Goal: Information Seeking & Learning: Check status

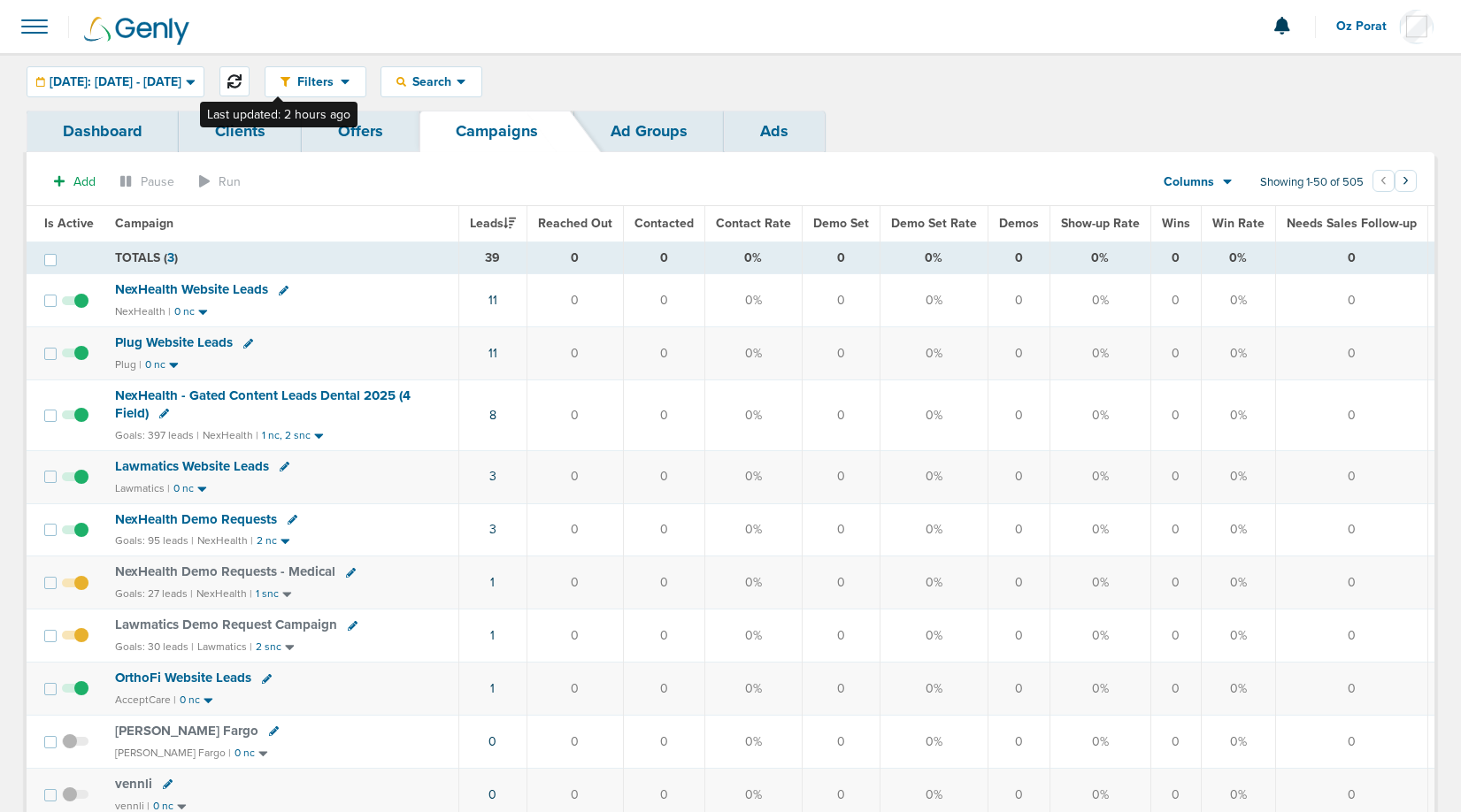
click at [249, 70] on button at bounding box center [234, 81] width 30 height 30
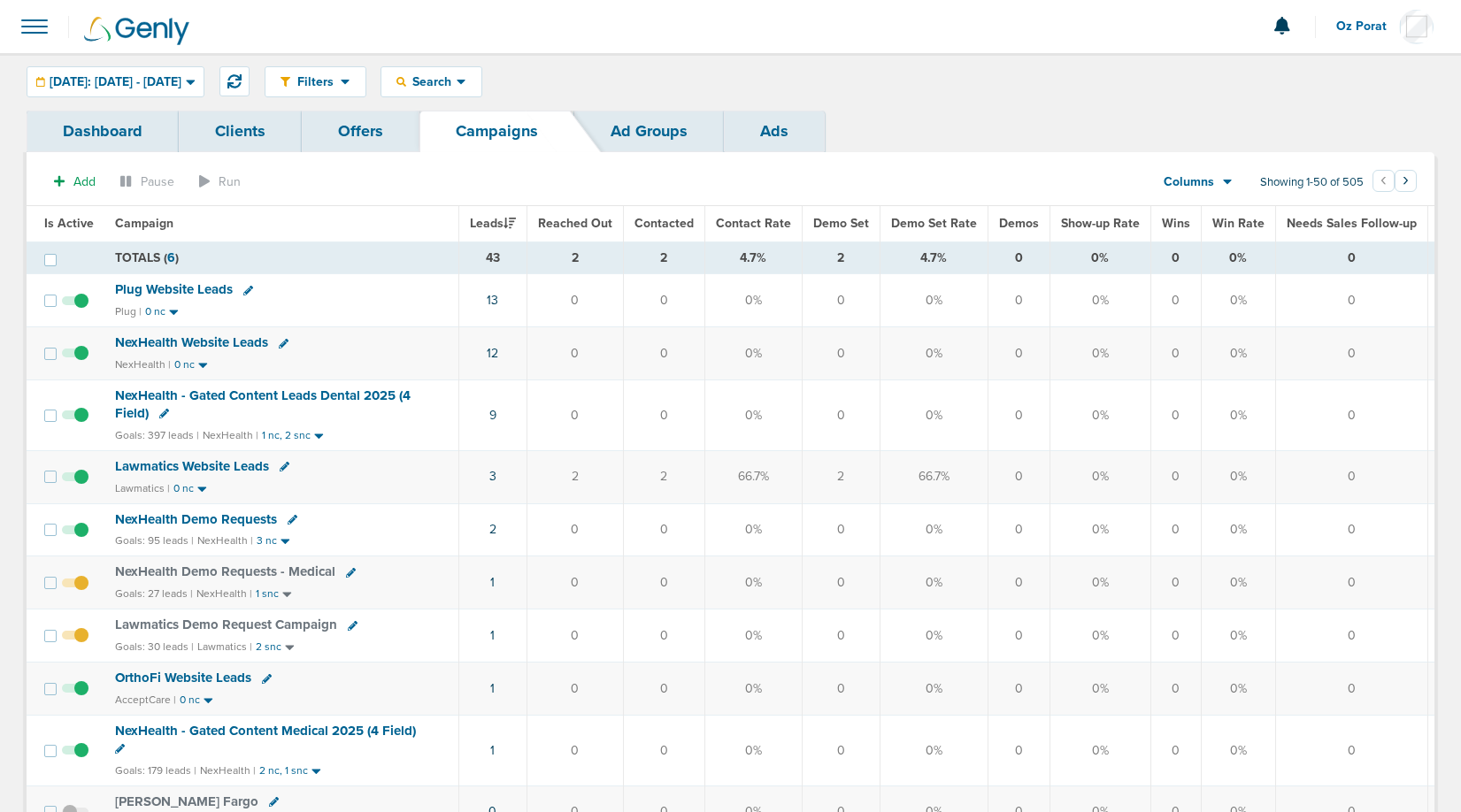
click at [33, 34] on span at bounding box center [35, 26] width 39 height 39
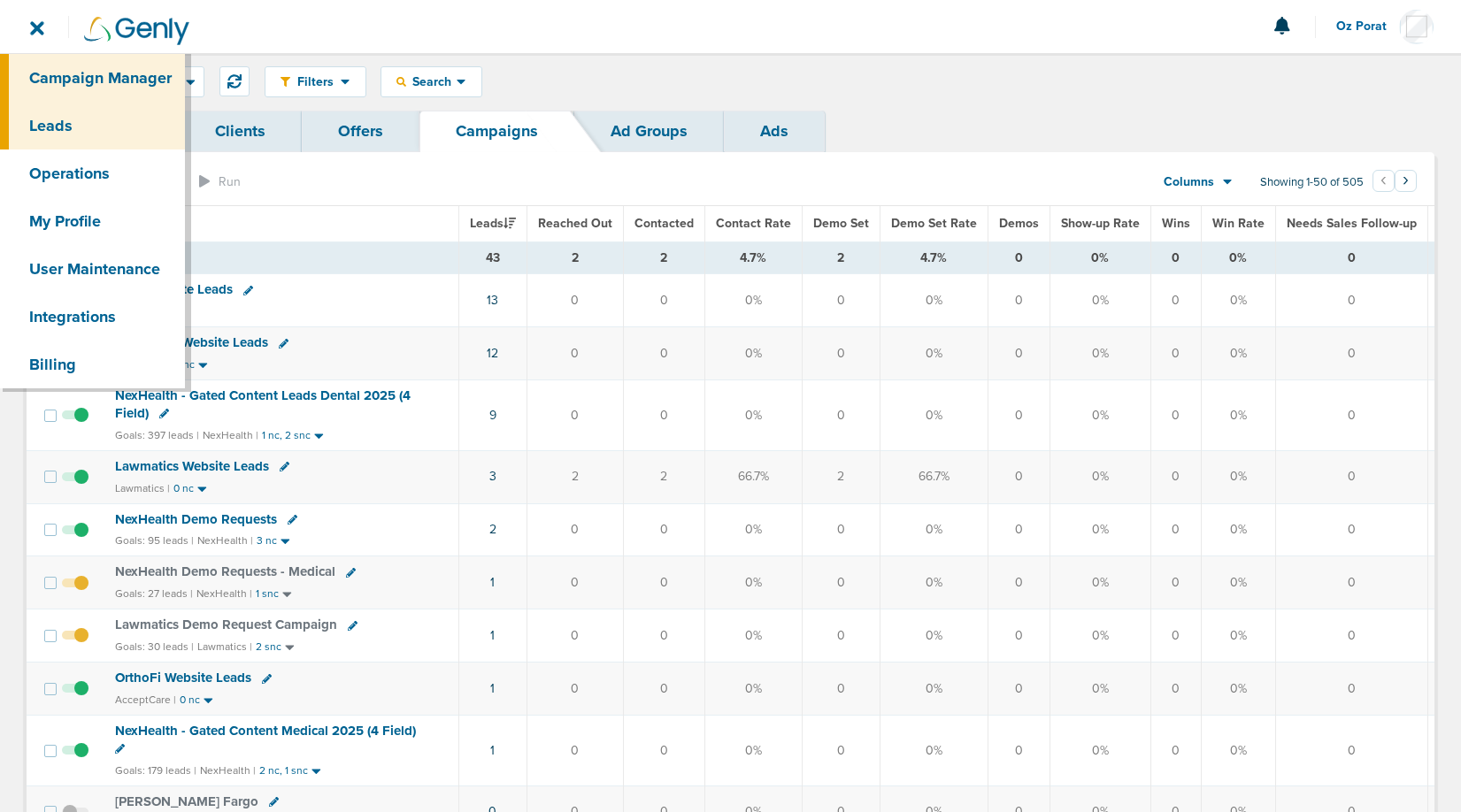
click at [78, 130] on link "Leads" at bounding box center [92, 125] width 185 height 47
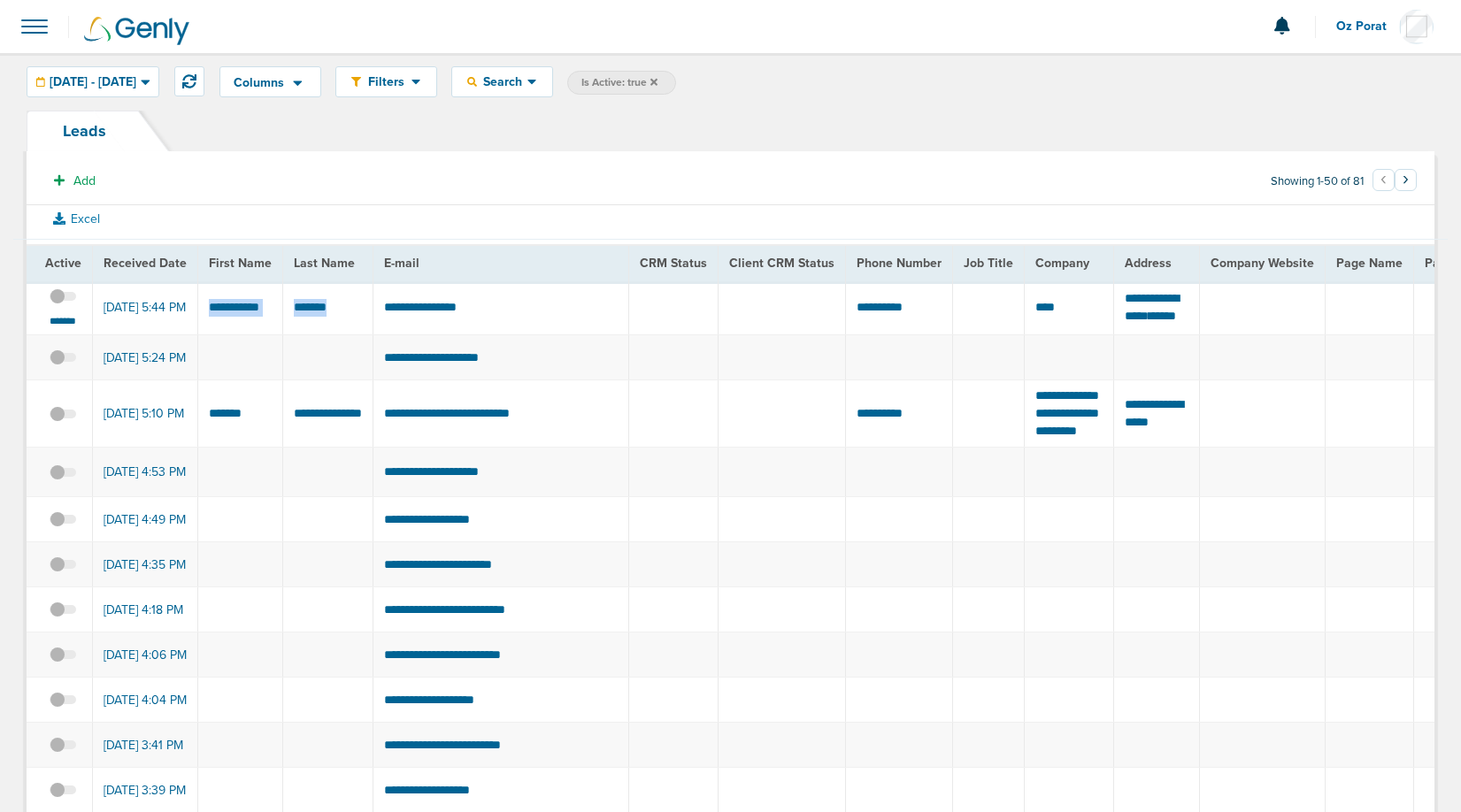
drag, startPoint x: 205, startPoint y: 302, endPoint x: 327, endPoint y: 325, distance: 124.1
copy tr "**"
click at [428, 314] on td "**********" at bounding box center [501, 308] width 255 height 54
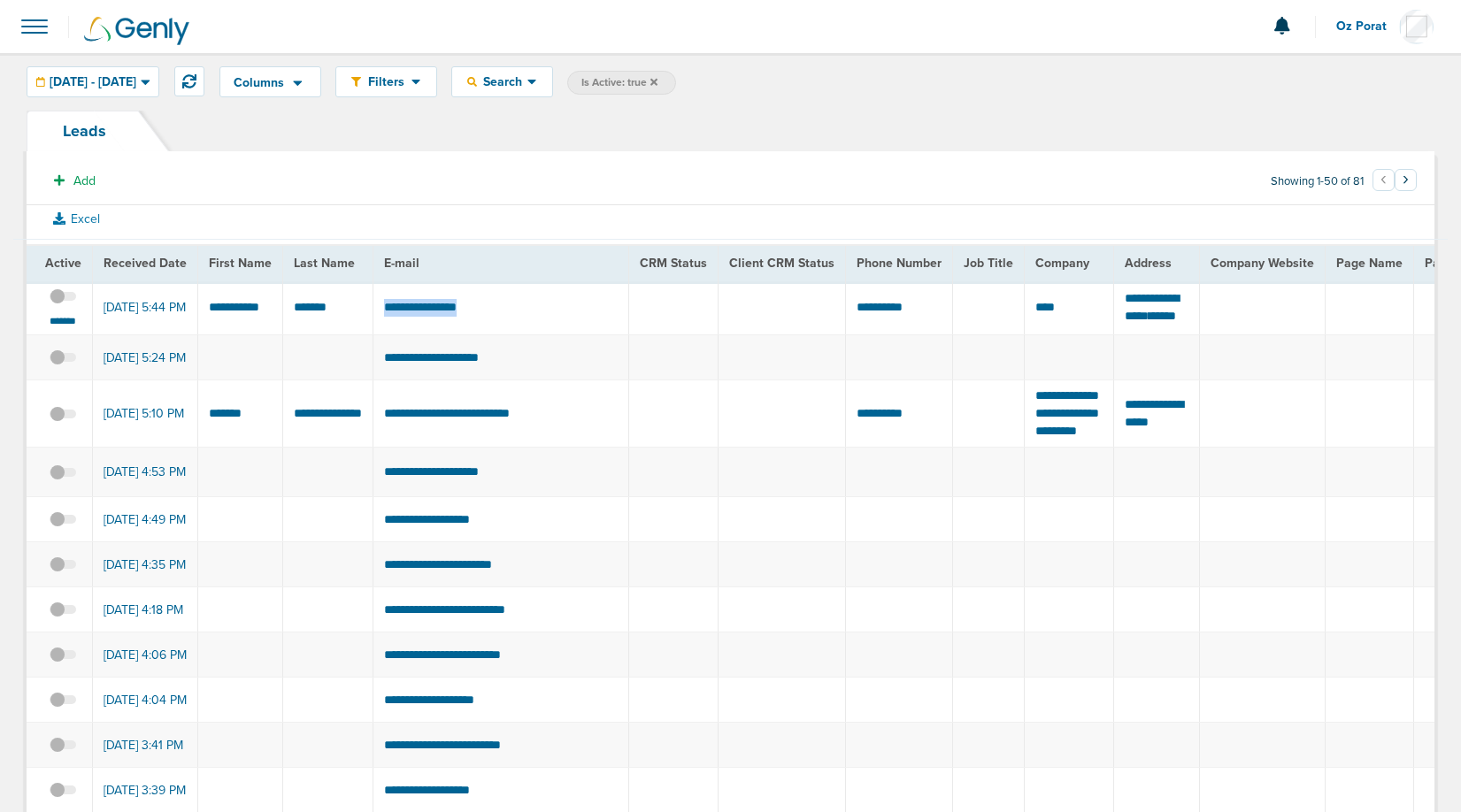
click at [428, 314] on td "**********" at bounding box center [501, 308] width 255 height 54
copy tr "*******"
drag, startPoint x: 336, startPoint y: 314, endPoint x: 207, endPoint y: 300, distance: 129.8
click at [196, 79] on icon at bounding box center [189, 81] width 15 height 14
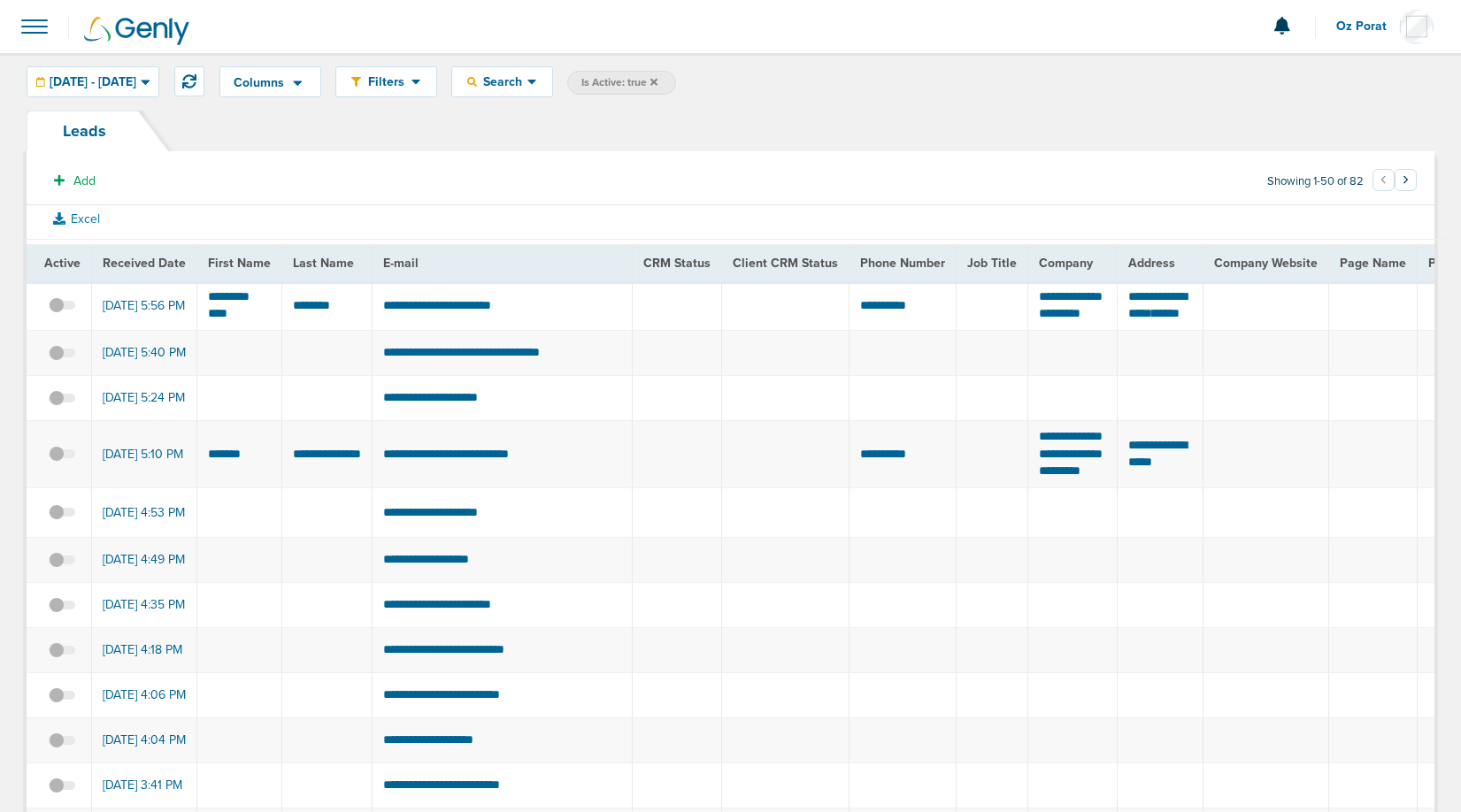
click at [26, 19] on span at bounding box center [35, 26] width 39 height 39
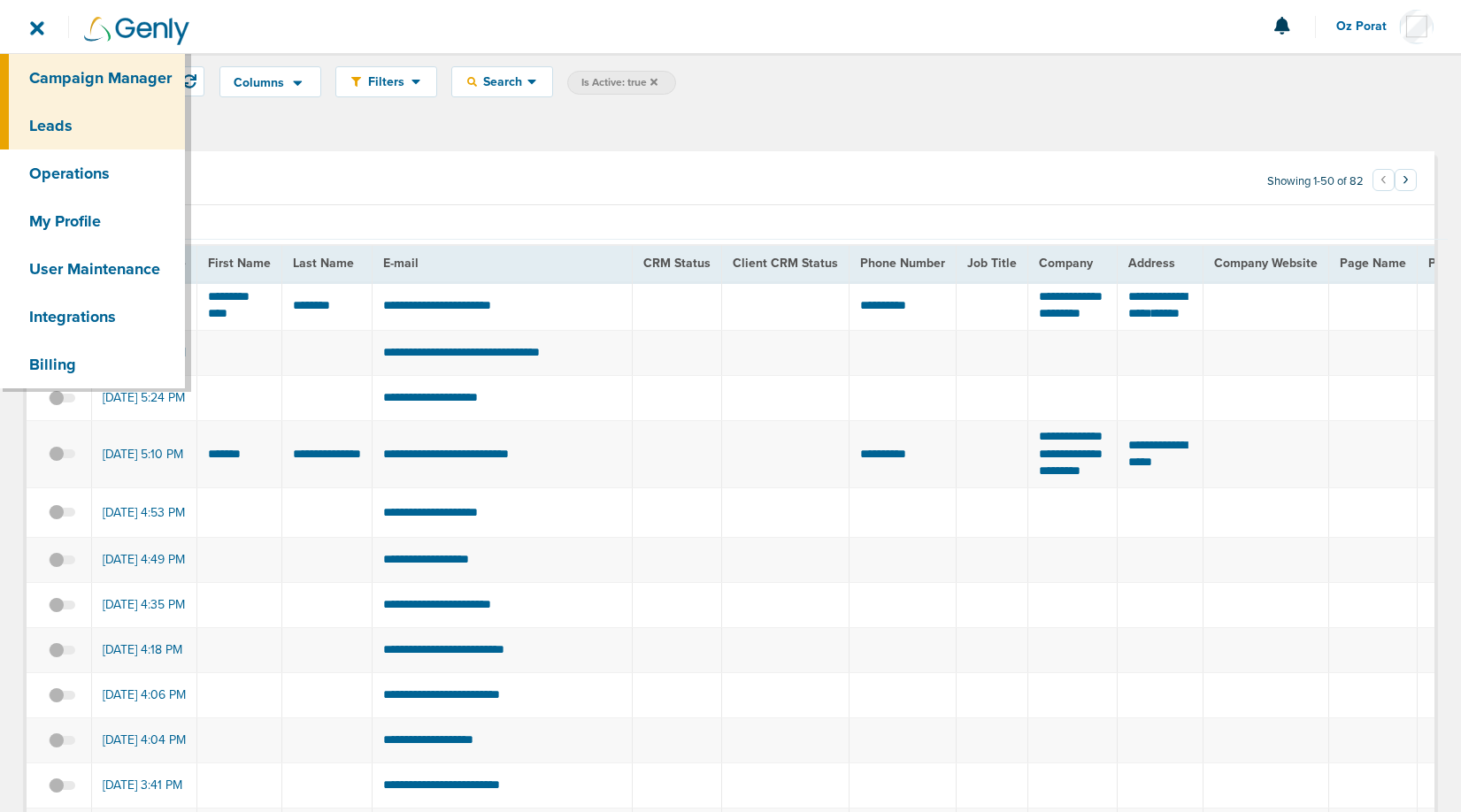
click at [74, 84] on link "Campaign Manager" at bounding box center [92, 77] width 185 height 47
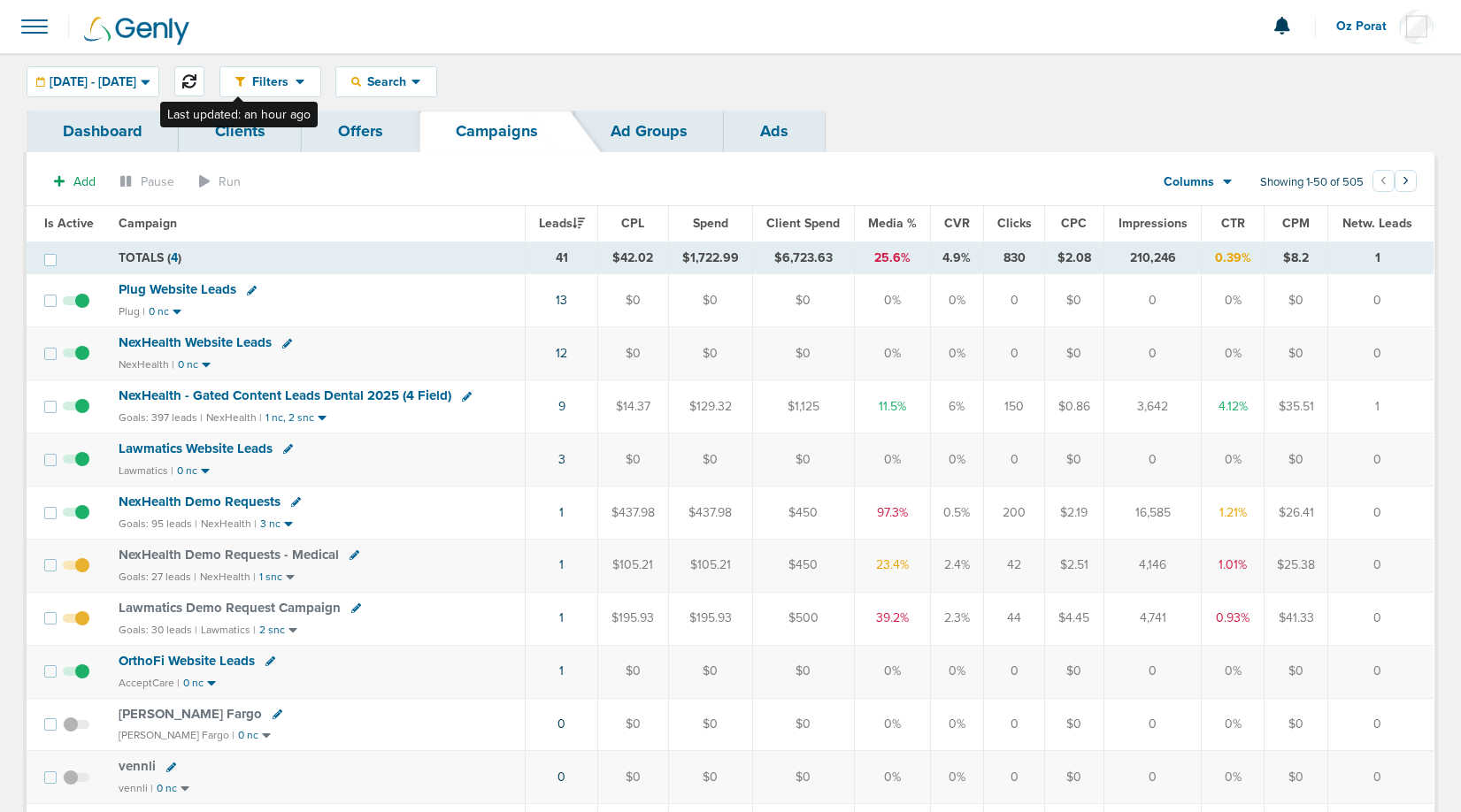
click at [204, 78] on button at bounding box center [189, 81] width 30 height 30
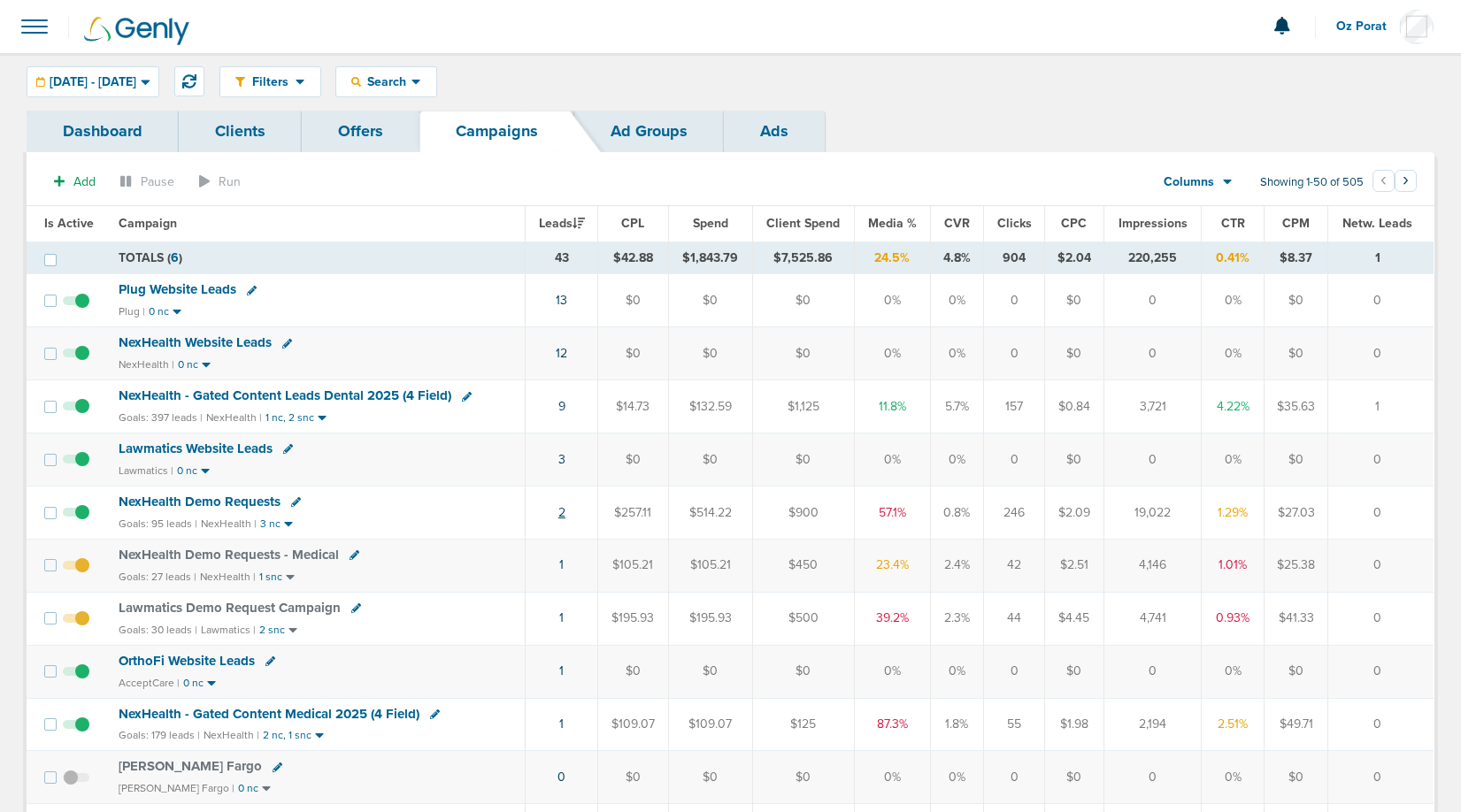
click at [564, 509] on link "2" at bounding box center [561, 512] width 7 height 15
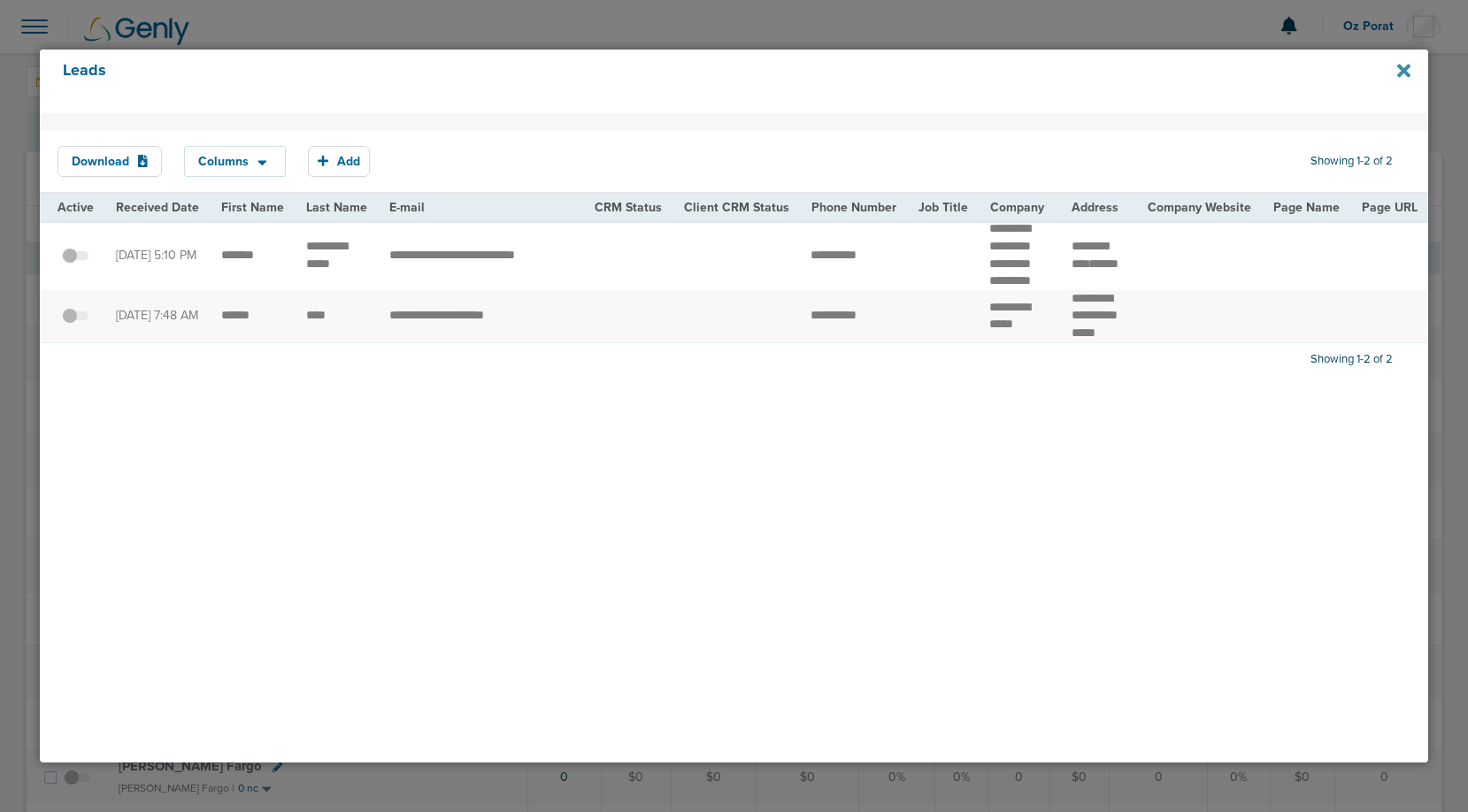
click at [1398, 71] on icon at bounding box center [1404, 71] width 14 height 19
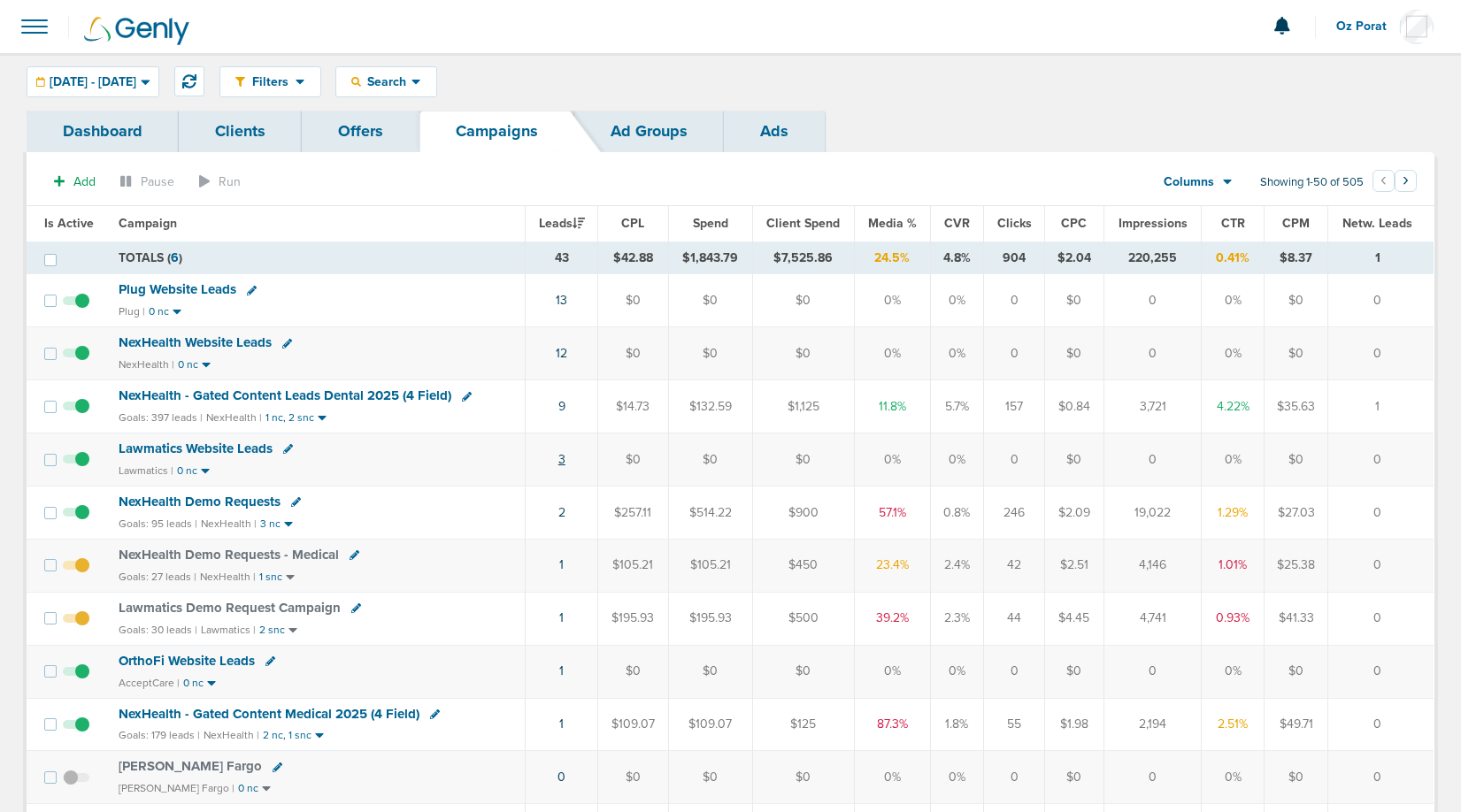
click at [563, 456] on link "3" at bounding box center [561, 460] width 7 height 15
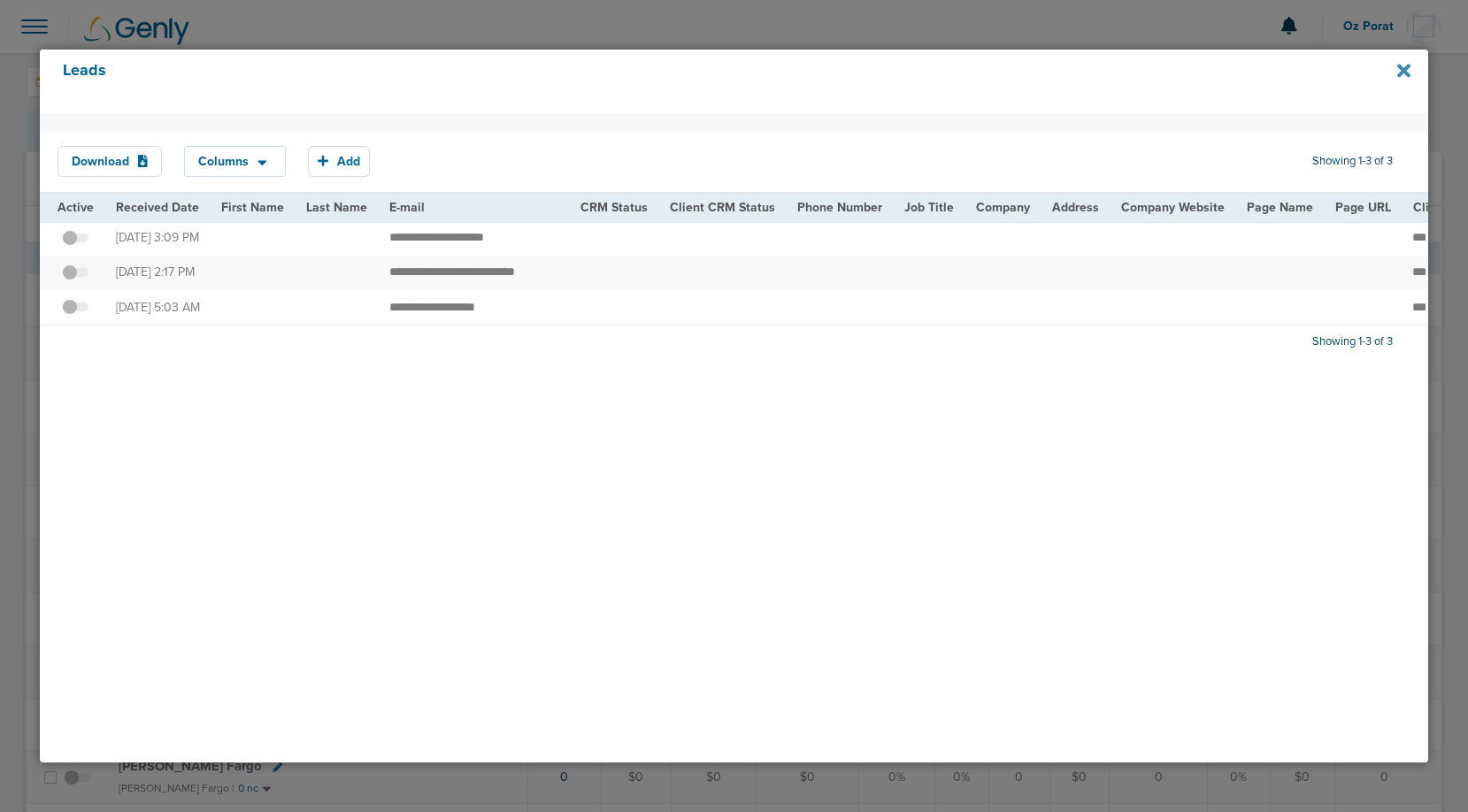
click at [1400, 68] on icon at bounding box center [1404, 71] width 14 height 14
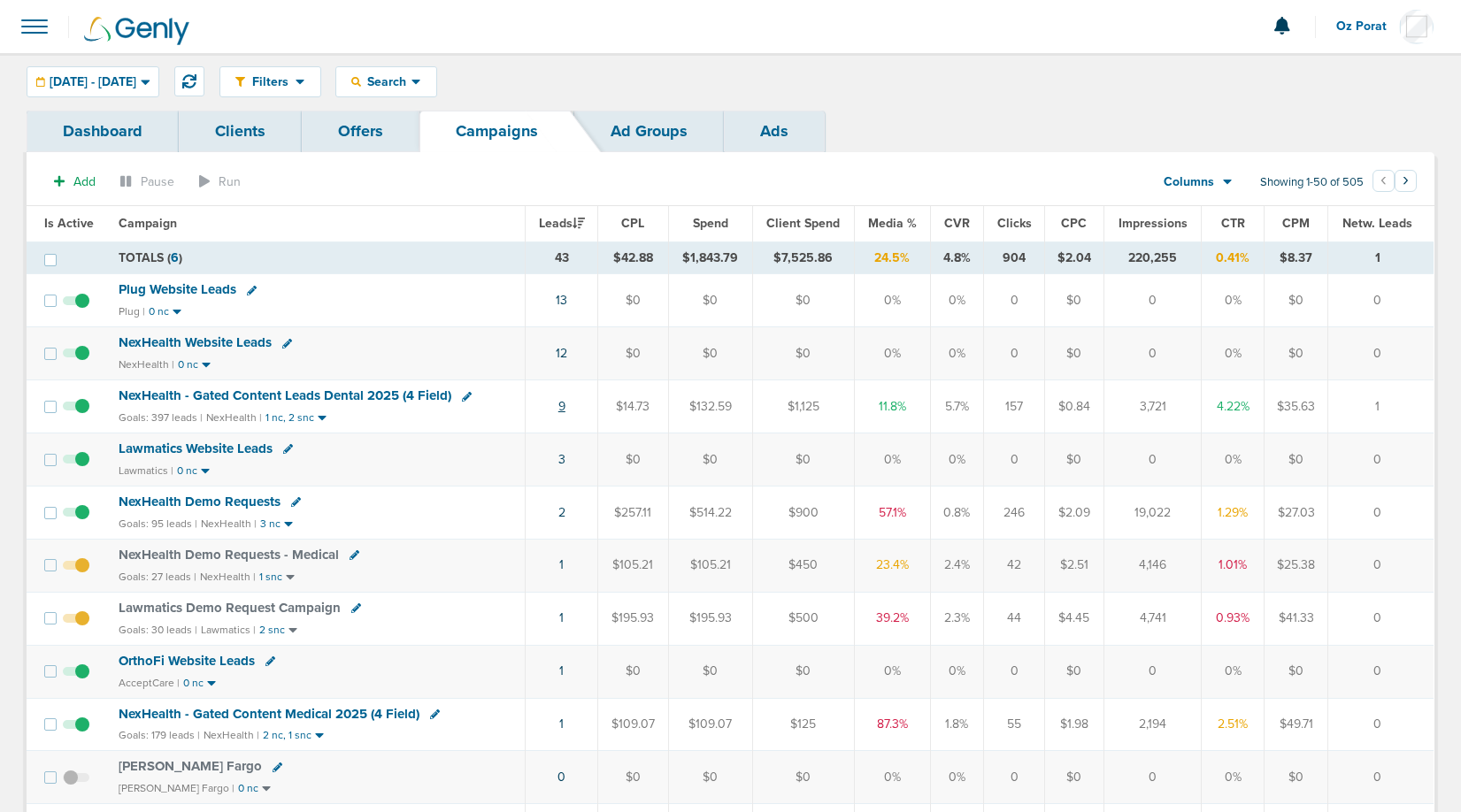
click at [566, 400] on link "9" at bounding box center [561, 407] width 7 height 15
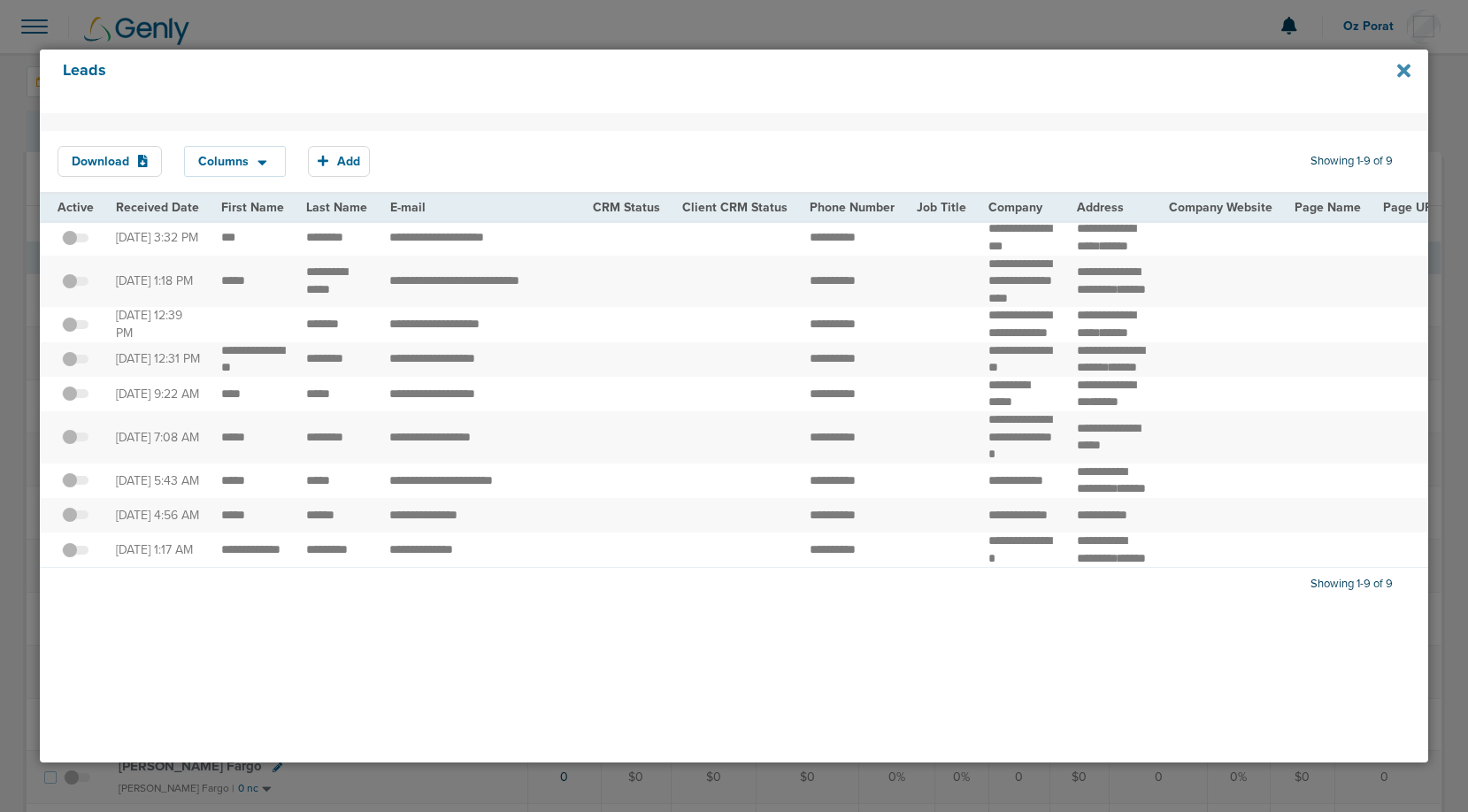
click at [1398, 66] on icon at bounding box center [1404, 71] width 14 height 14
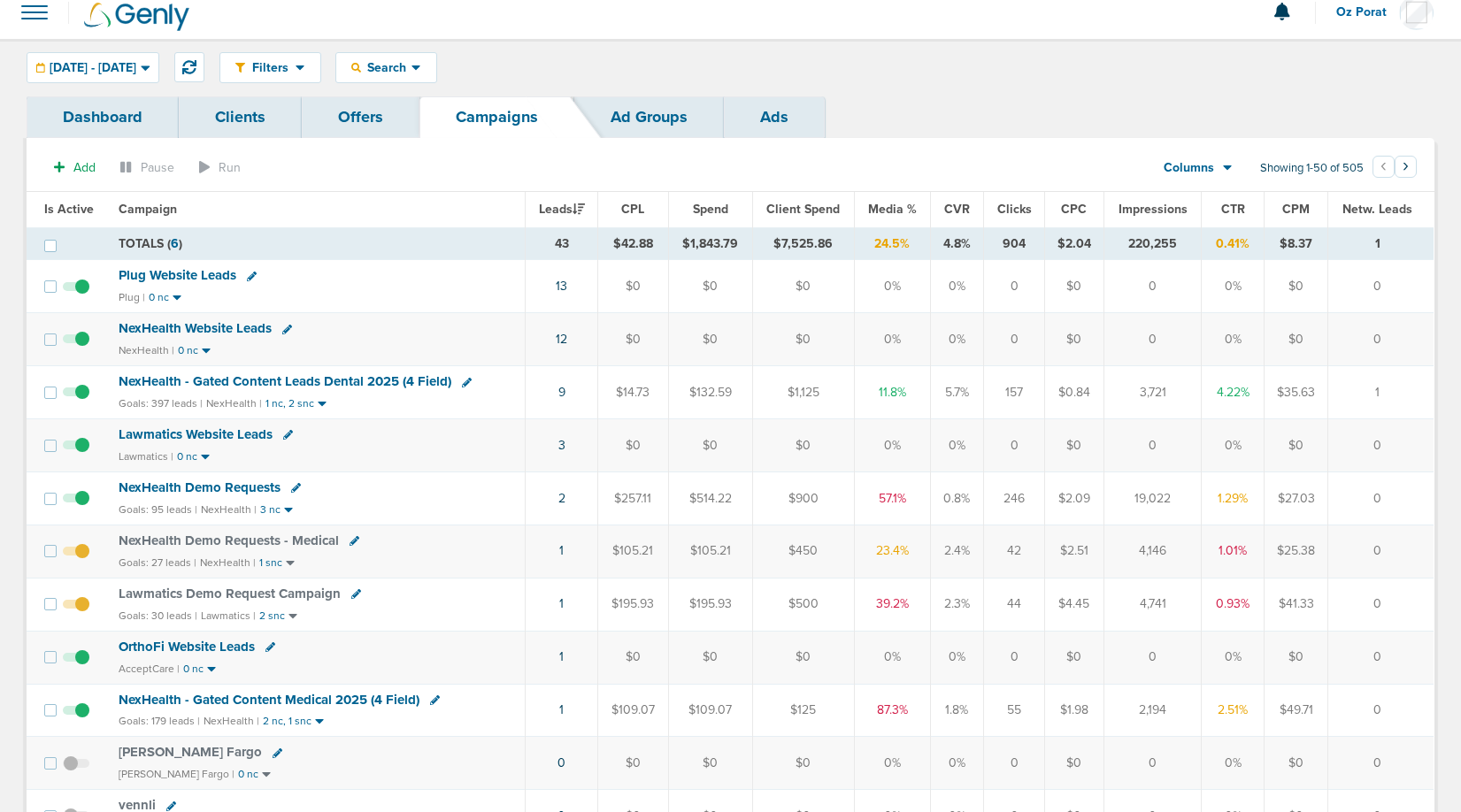
scroll to position [23, 0]
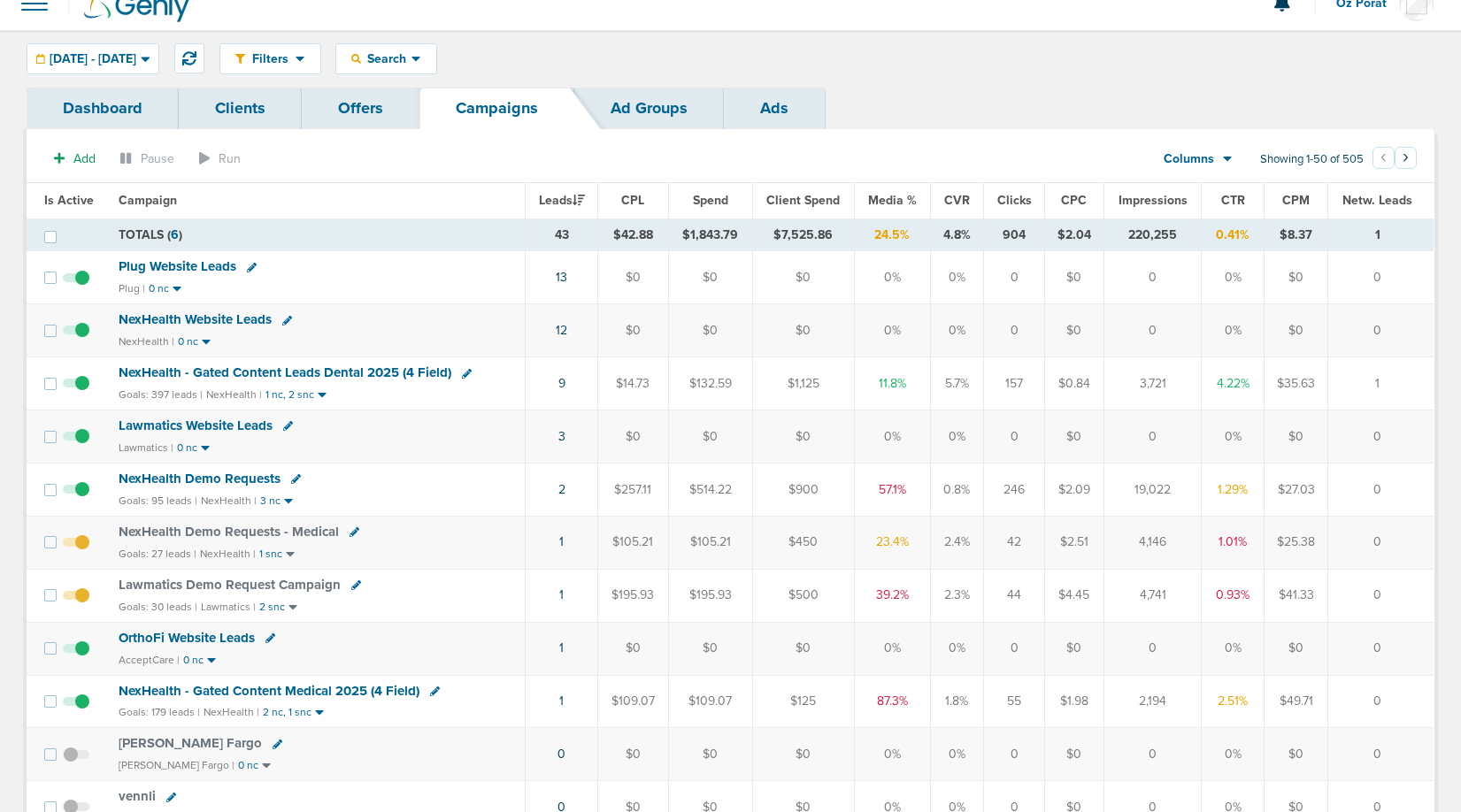
click at [558, 543] on td "1" at bounding box center [561, 541] width 73 height 53
click at [562, 543] on link "1" at bounding box center [561, 542] width 5 height 15
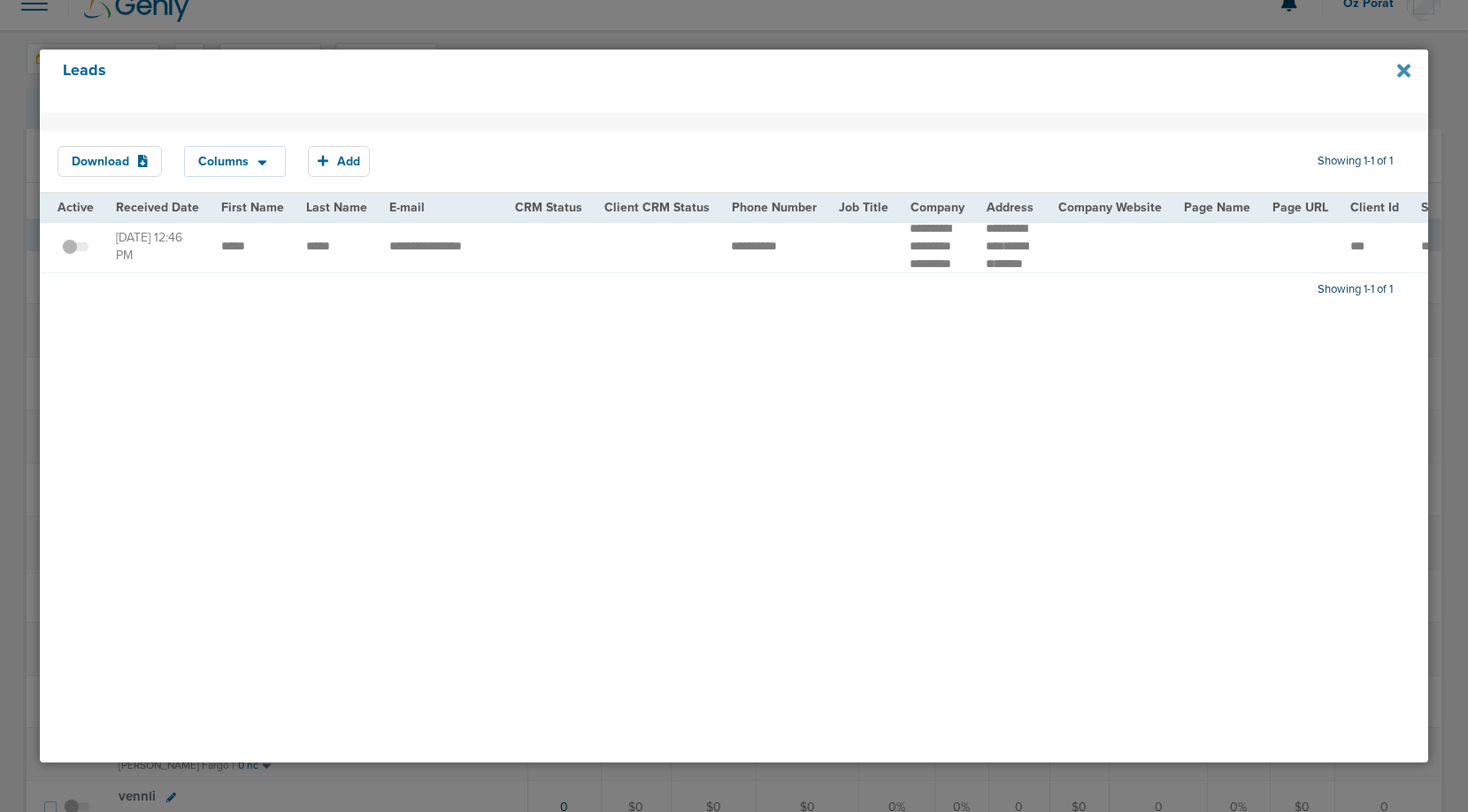
click at [1402, 75] on icon at bounding box center [1404, 71] width 14 height 19
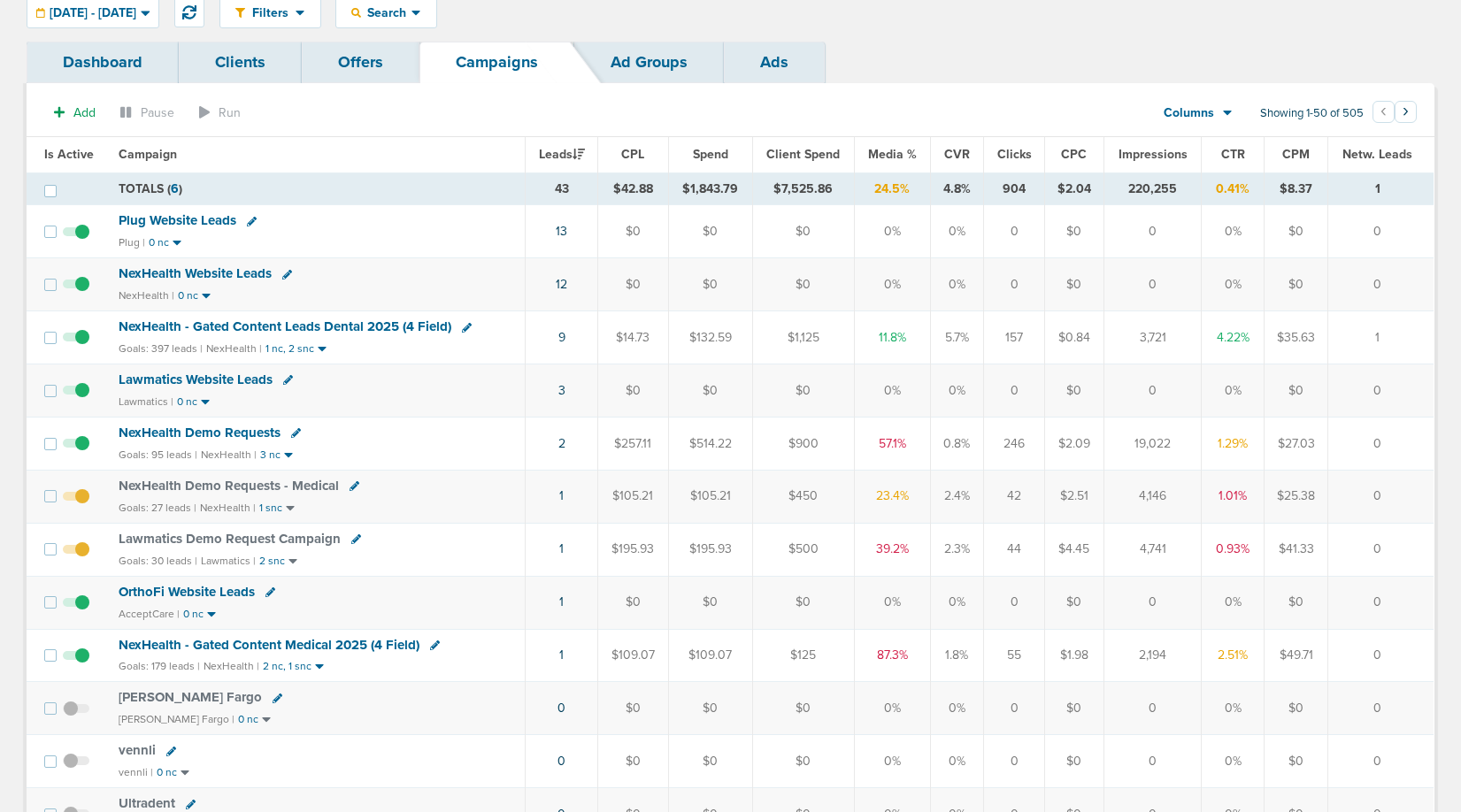
scroll to position [70, 0]
click at [564, 651] on link "1" at bounding box center [561, 654] width 5 height 15
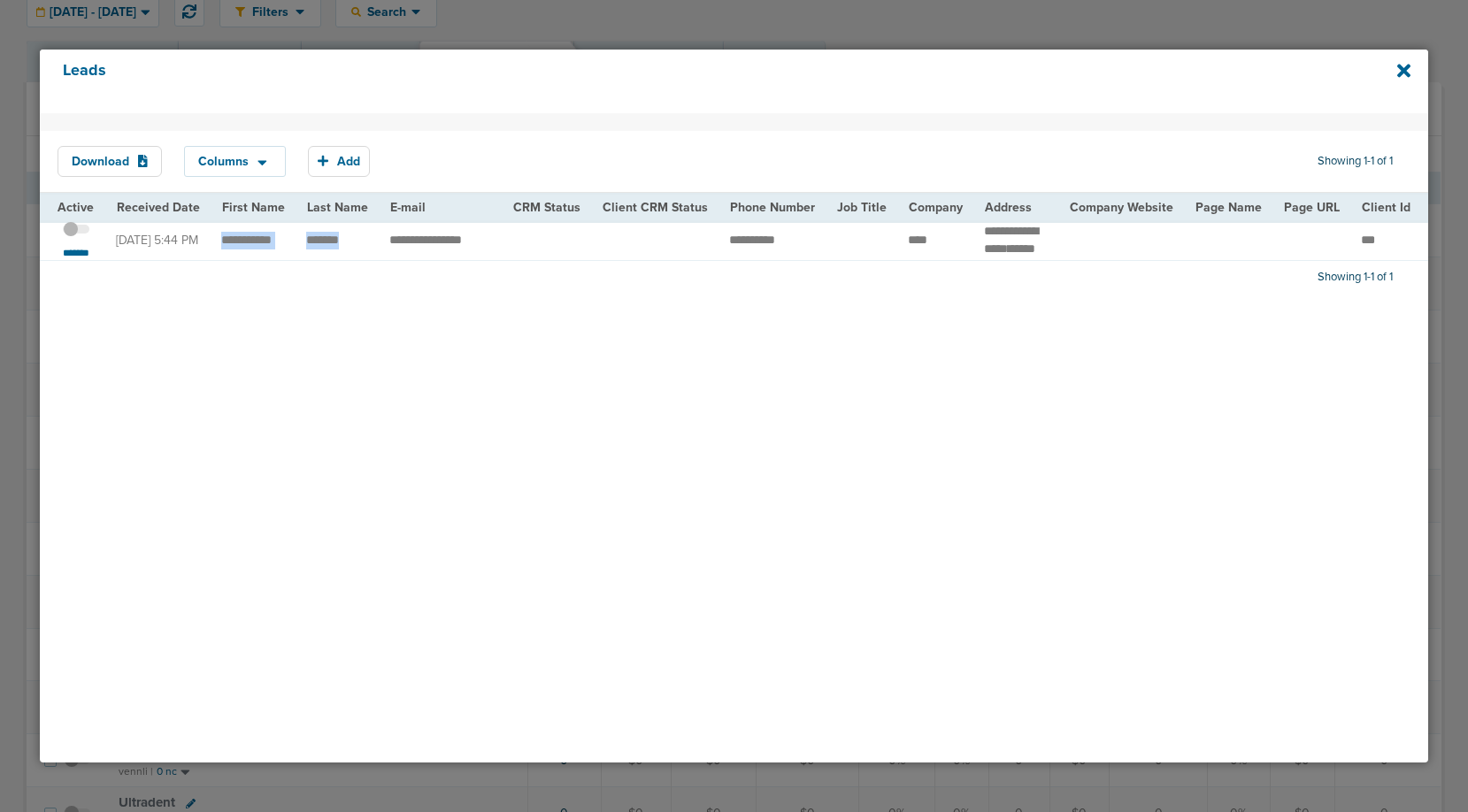
drag, startPoint x: 218, startPoint y: 238, endPoint x: 355, endPoint y: 254, distance: 137.9
drag, startPoint x: 702, startPoint y: 238, endPoint x: 823, endPoint y: 239, distance: 121.0
copy tr "**********"
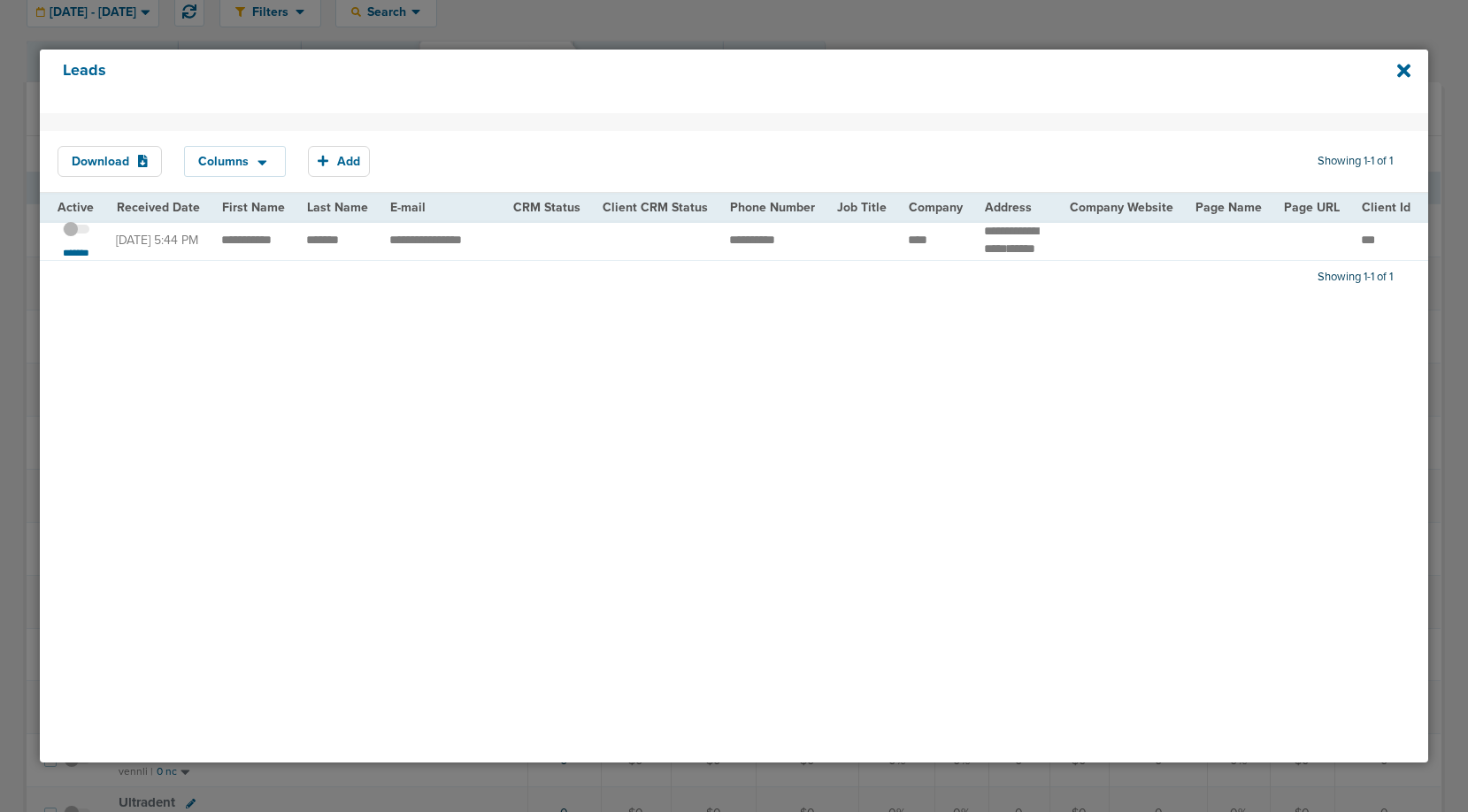
click at [73, 238] on span at bounding box center [75, 238] width 26 height 0
click at [76, 232] on input "checkbox" at bounding box center [76, 232] width 0 height 0
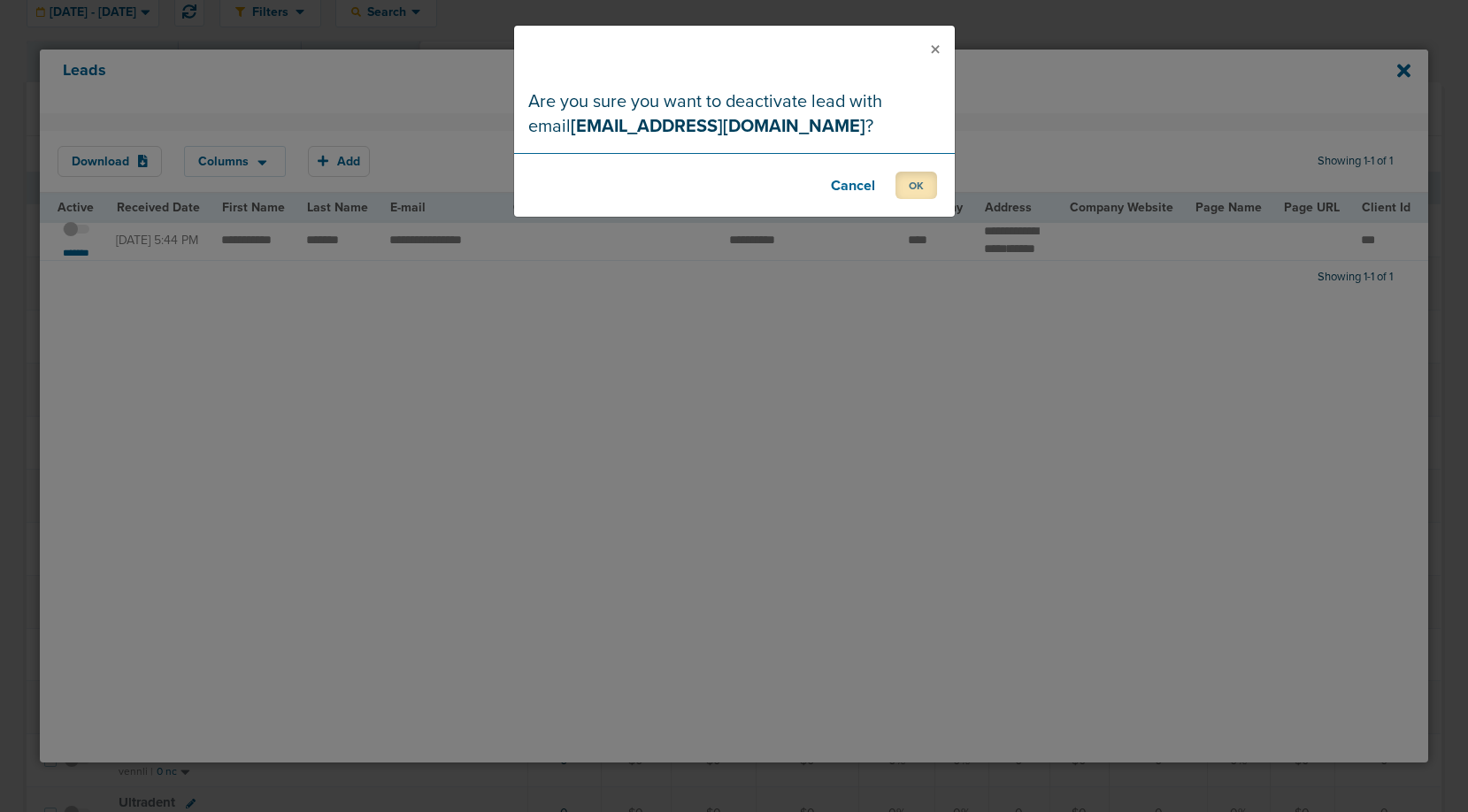
click at [910, 192] on button "OK" at bounding box center [916, 185] width 42 height 27
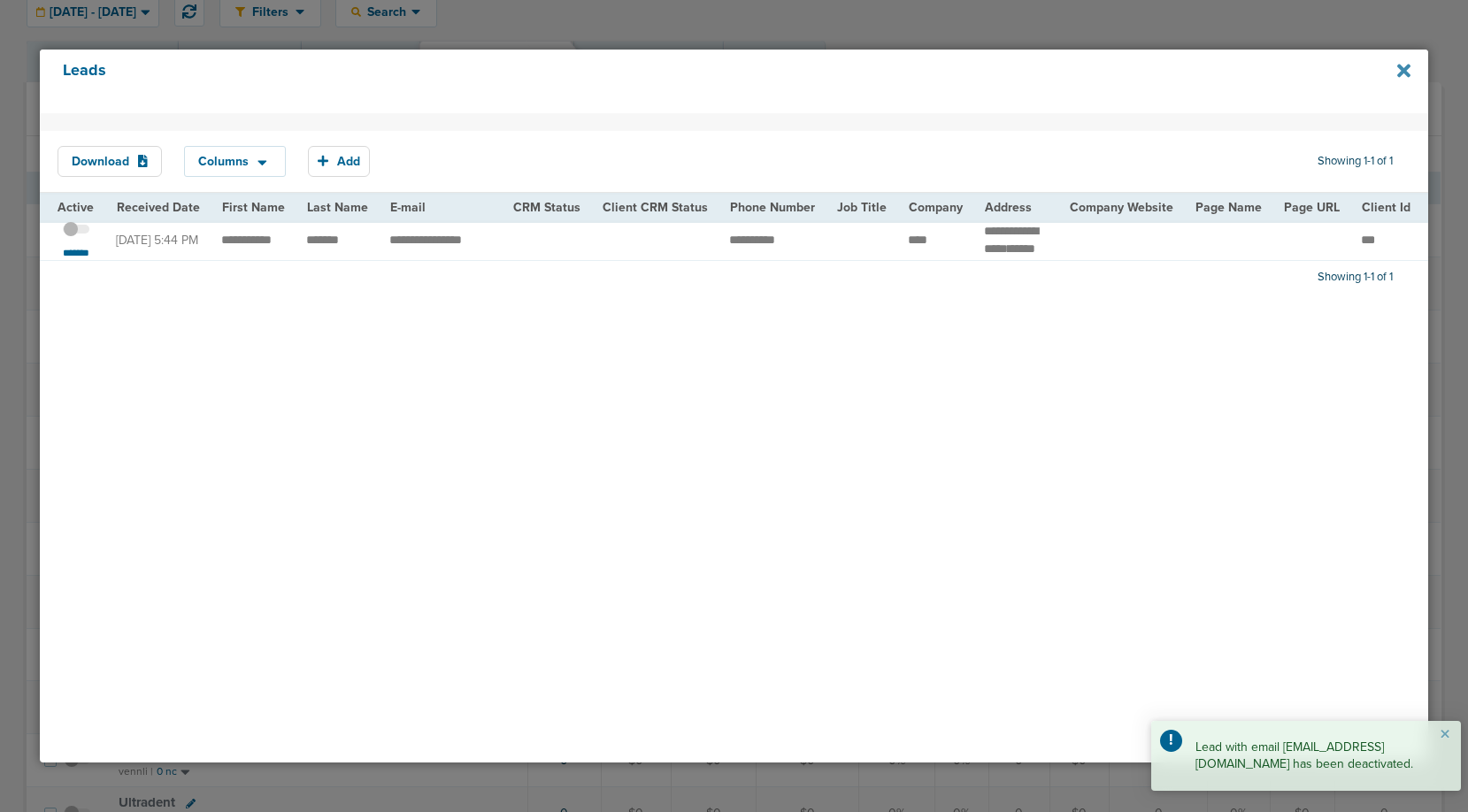
click at [1405, 68] on icon at bounding box center [1404, 71] width 14 height 14
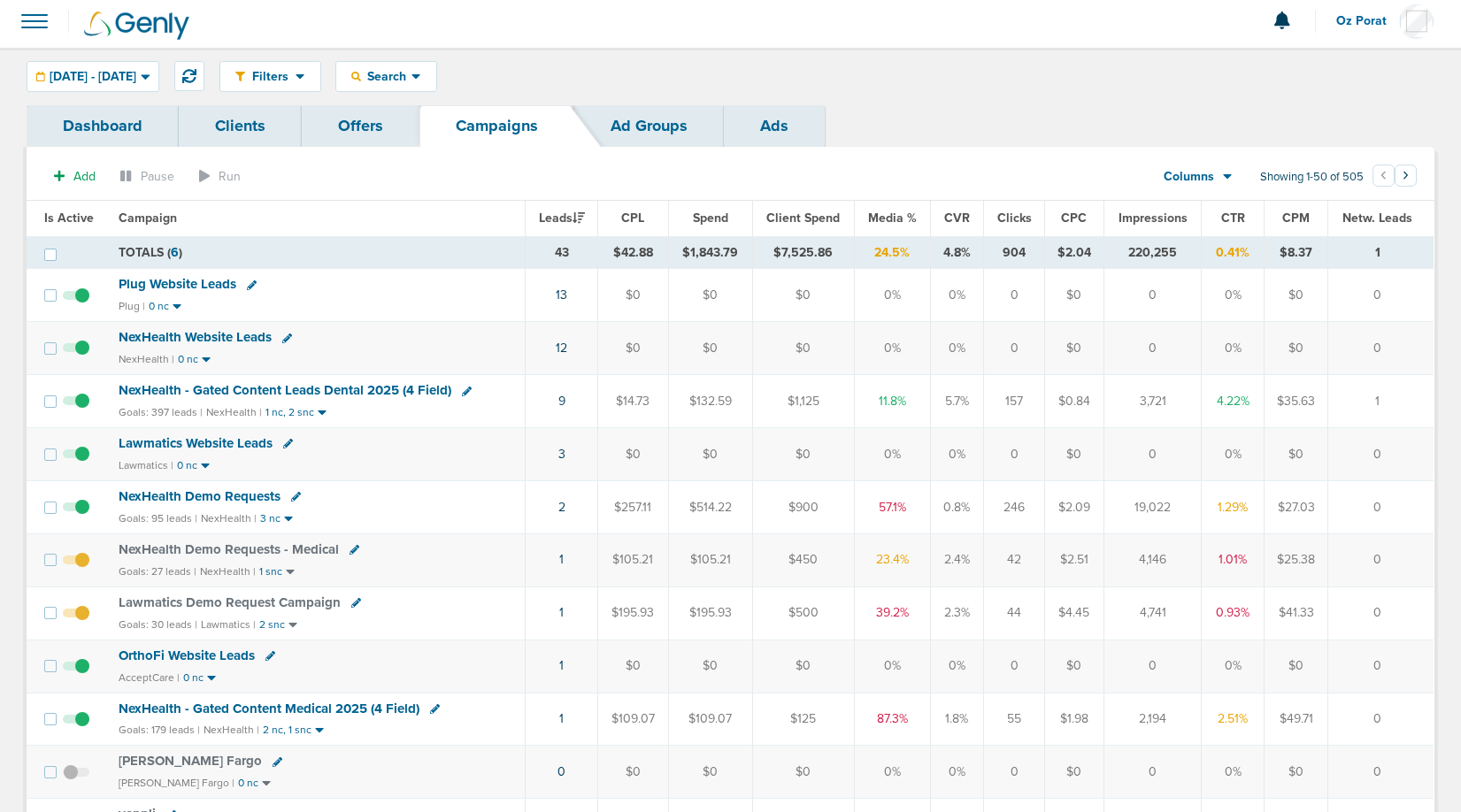
scroll to position [0, 0]
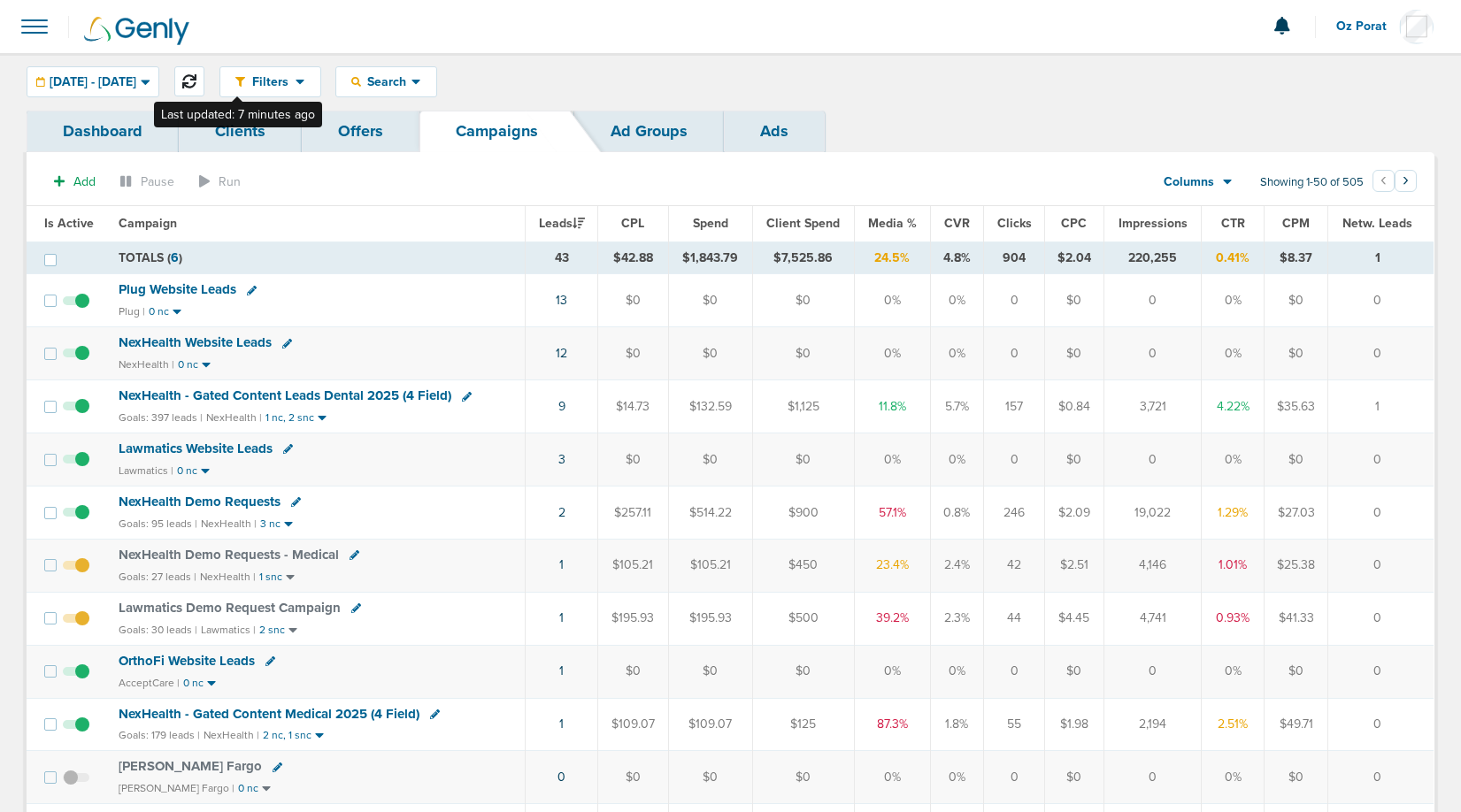
click at [196, 84] on icon at bounding box center [189, 81] width 15 height 14
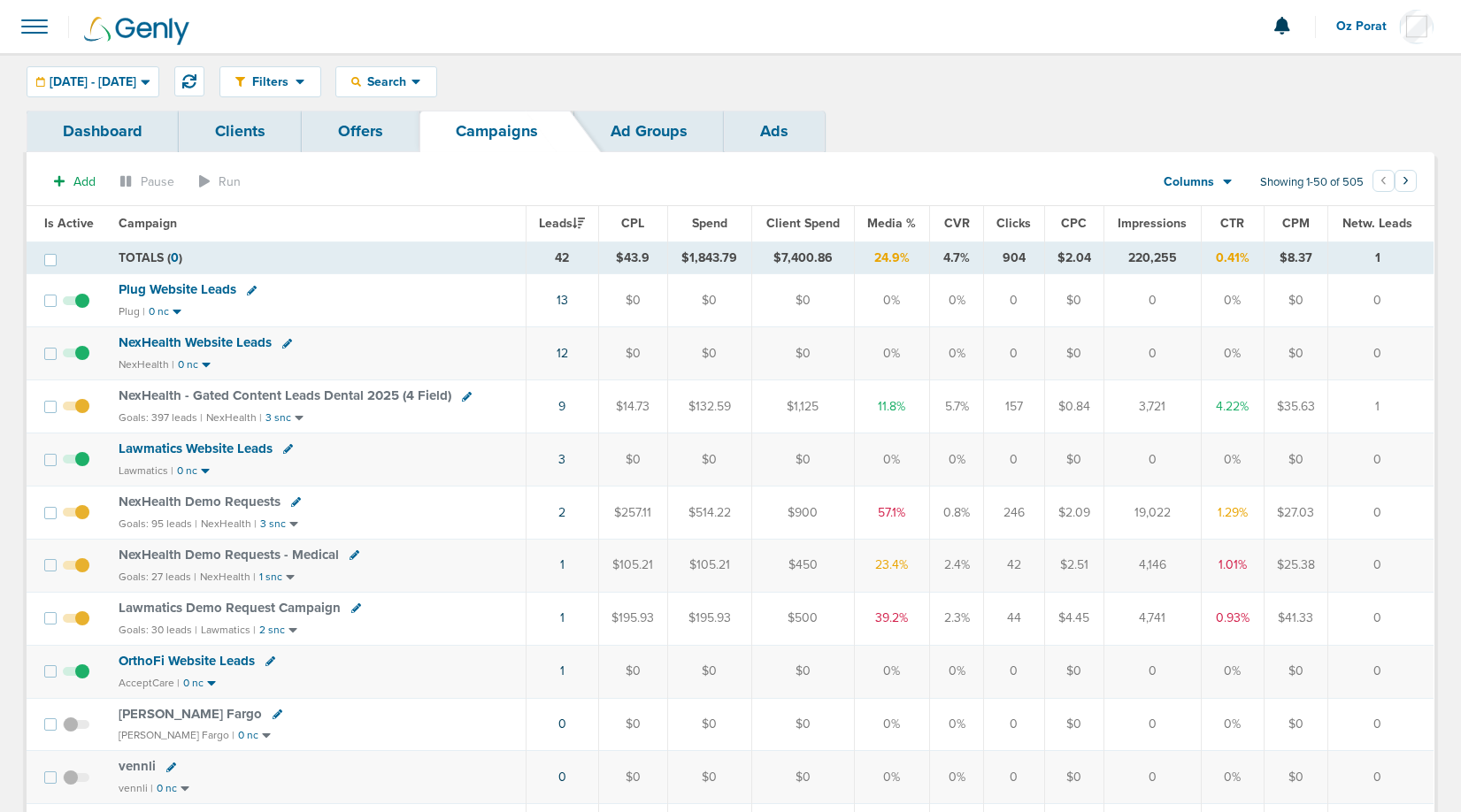
click at [27, 17] on span at bounding box center [35, 26] width 39 height 39
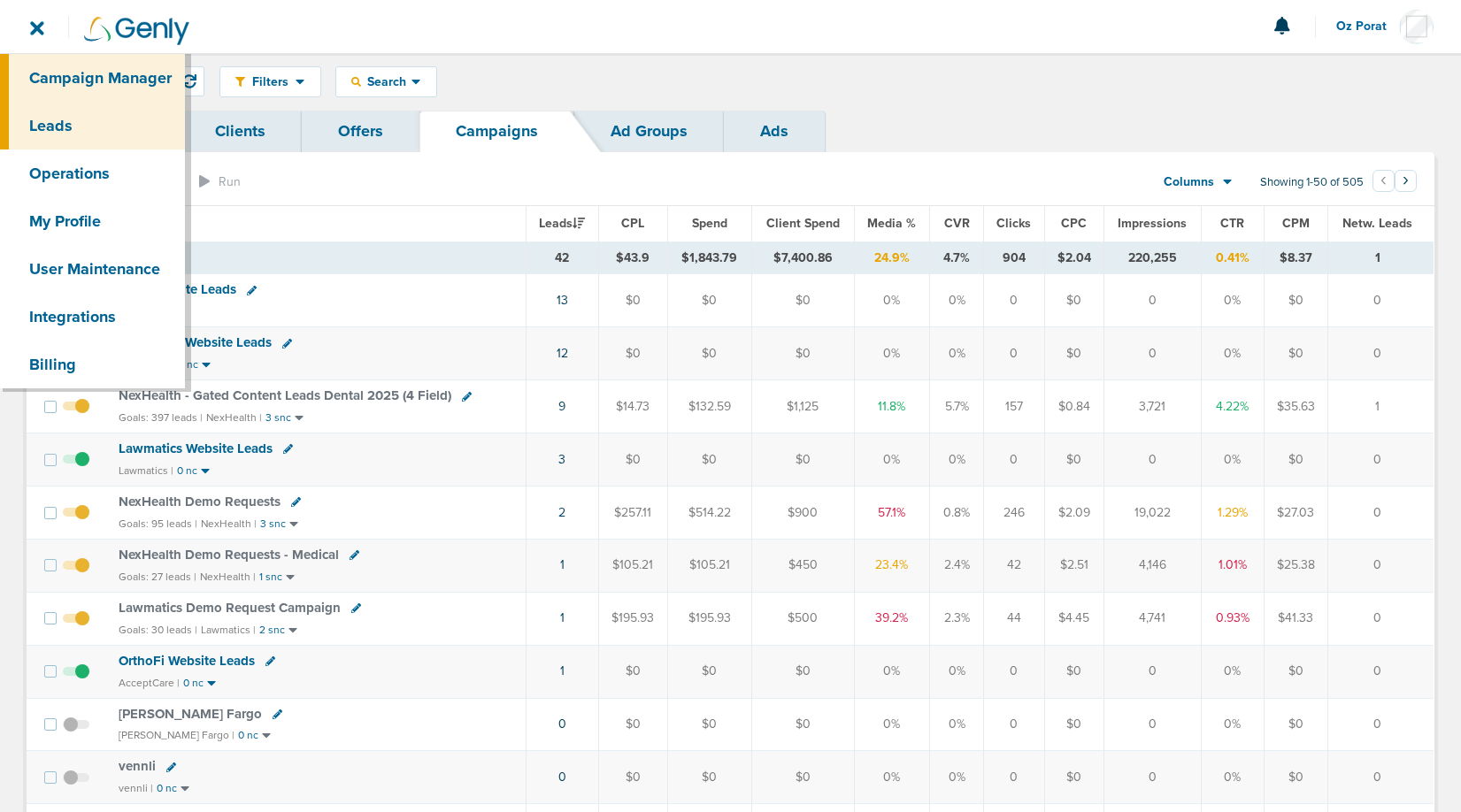
click at [83, 124] on link "Leads" at bounding box center [92, 125] width 185 height 47
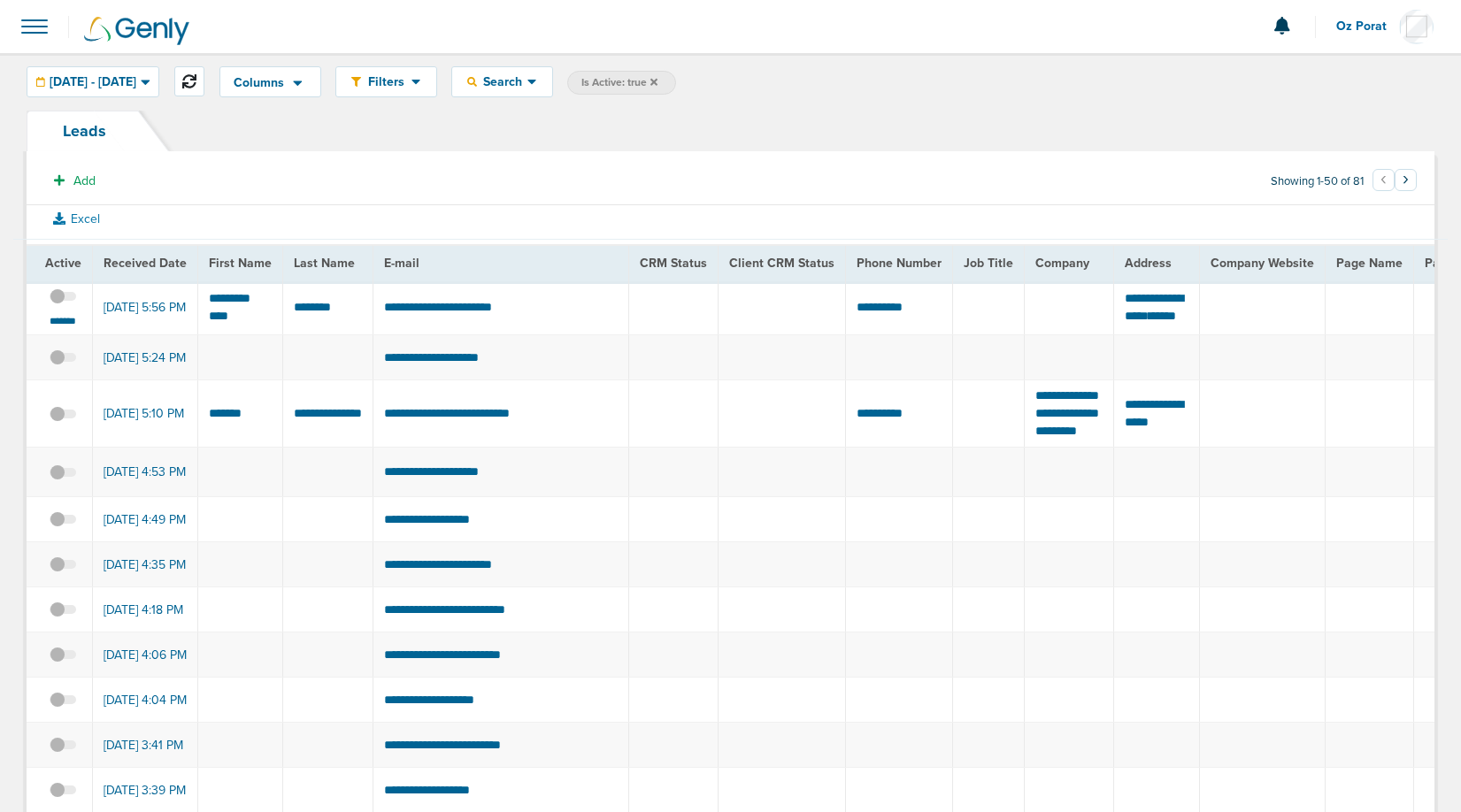
click at [196, 74] on icon at bounding box center [189, 81] width 15 height 14
click at [64, 327] on small "*******" at bounding box center [63, 321] width 37 height 14
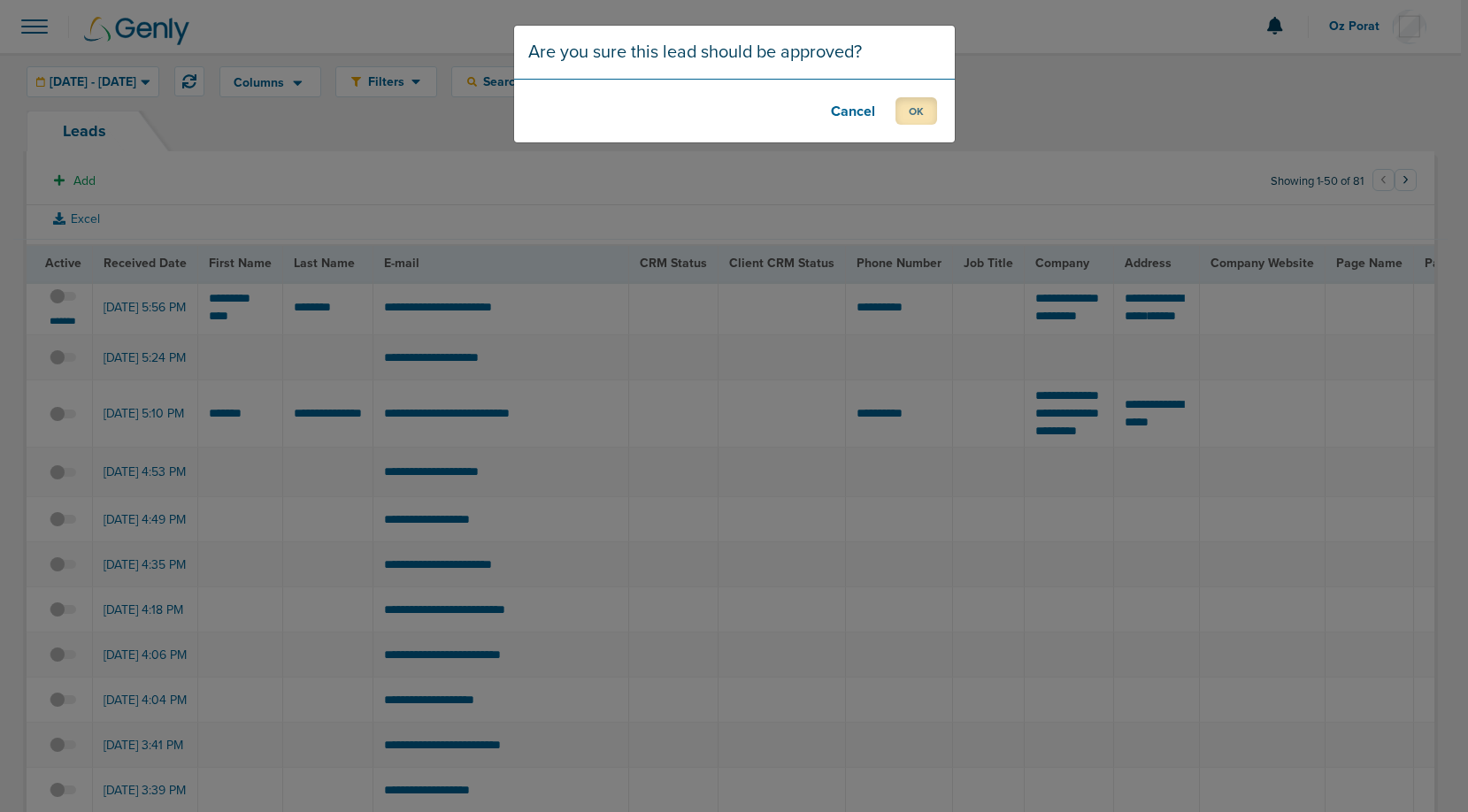
click at [908, 114] on button "OK" at bounding box center [916, 111] width 42 height 27
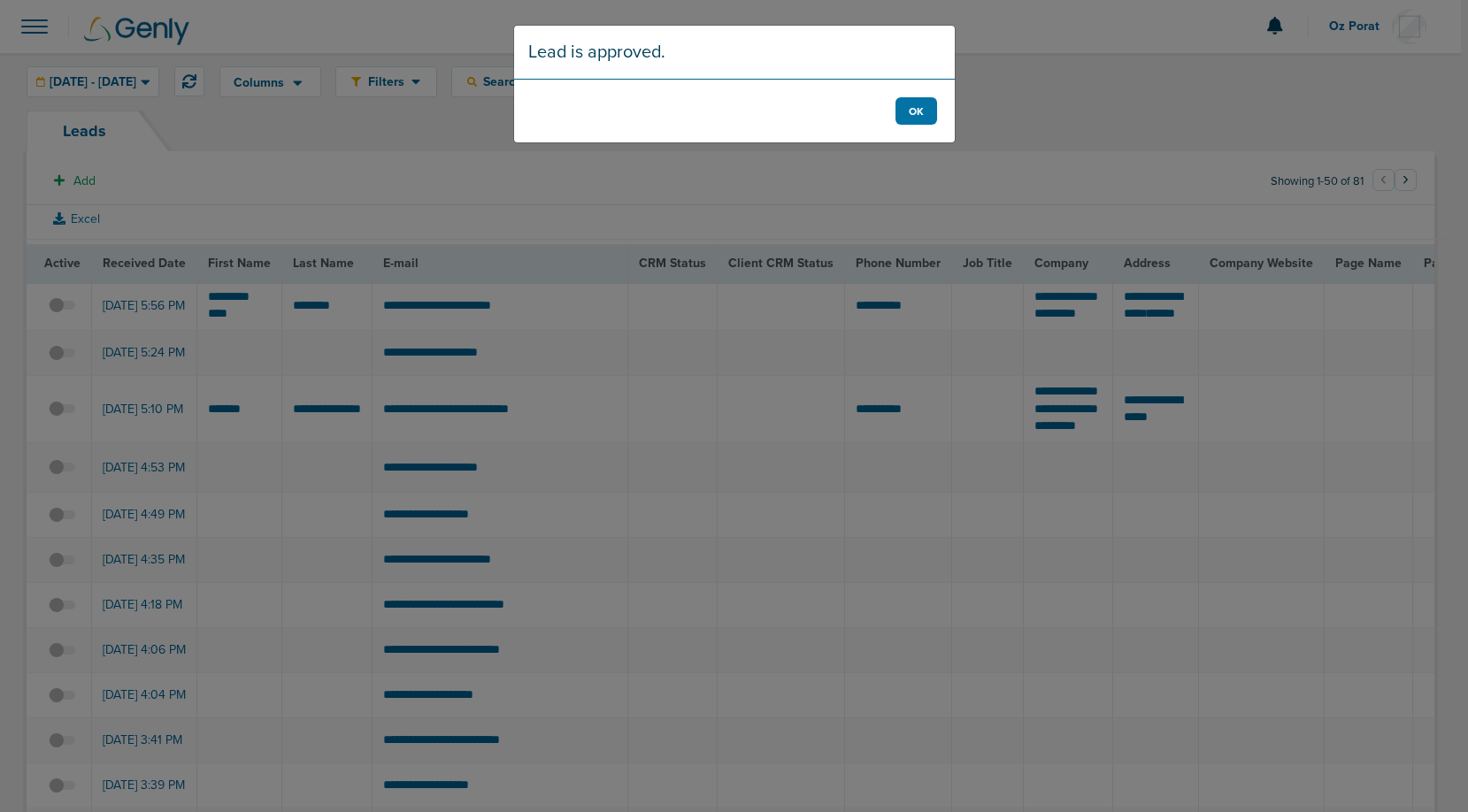
click at [954, 101] on div "Lead is approved. OK" at bounding box center [734, 84] width 442 height 119
click at [934, 101] on button "OK" at bounding box center [916, 111] width 42 height 27
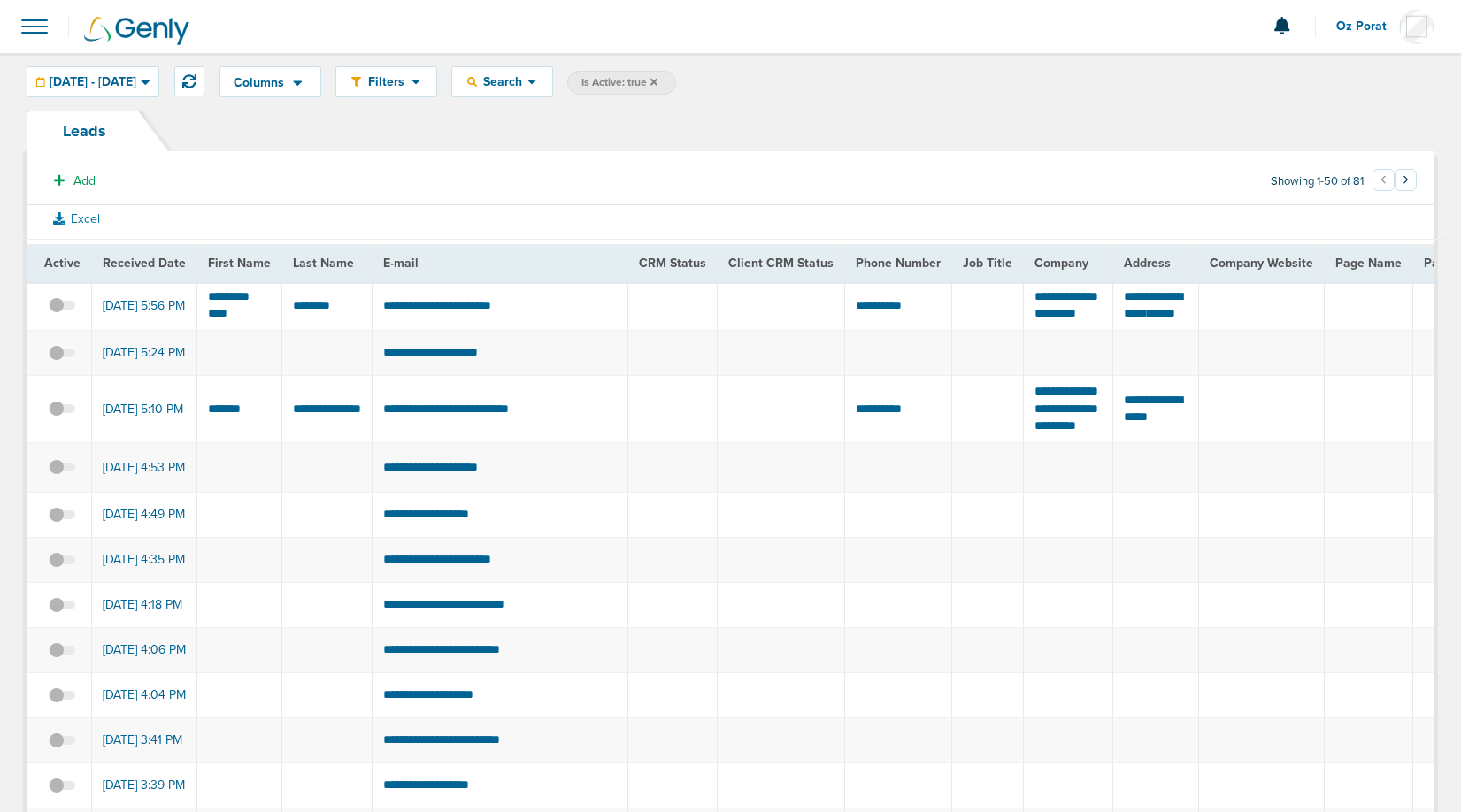
click at [37, 38] on span at bounding box center [35, 26] width 39 height 39
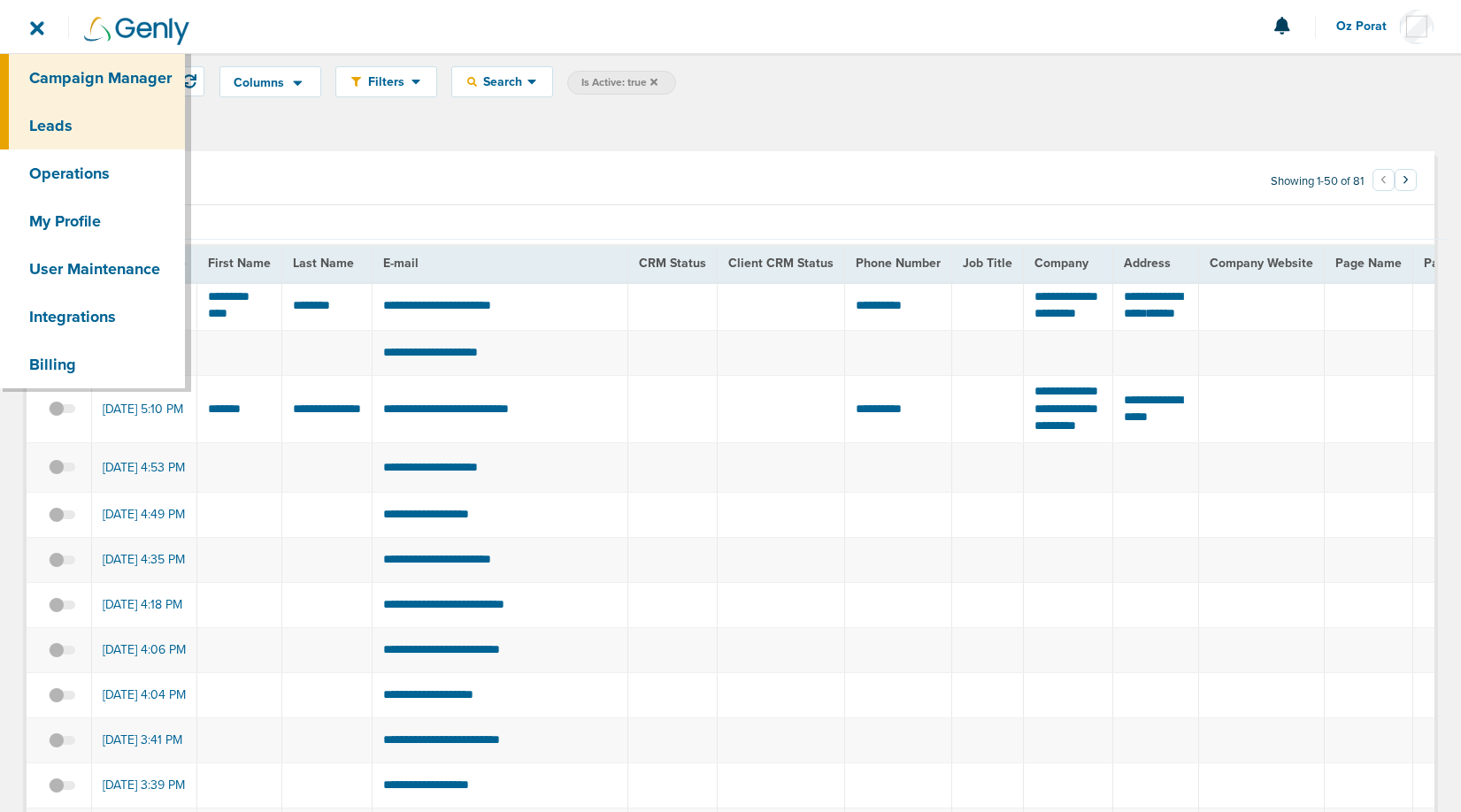
click at [68, 78] on link "Campaign Manager" at bounding box center [92, 77] width 185 height 47
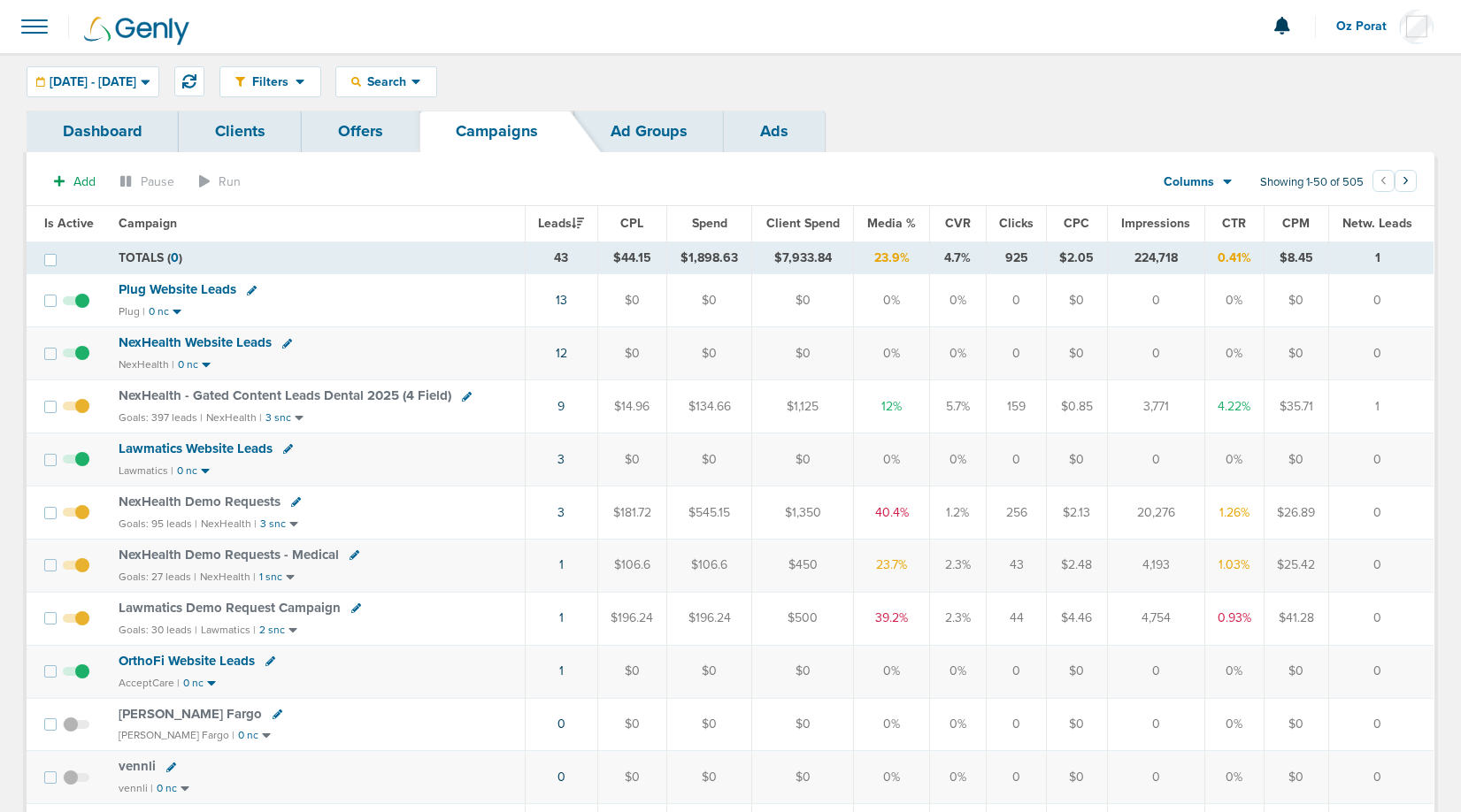
click at [38, 26] on span at bounding box center [35, 26] width 39 height 39
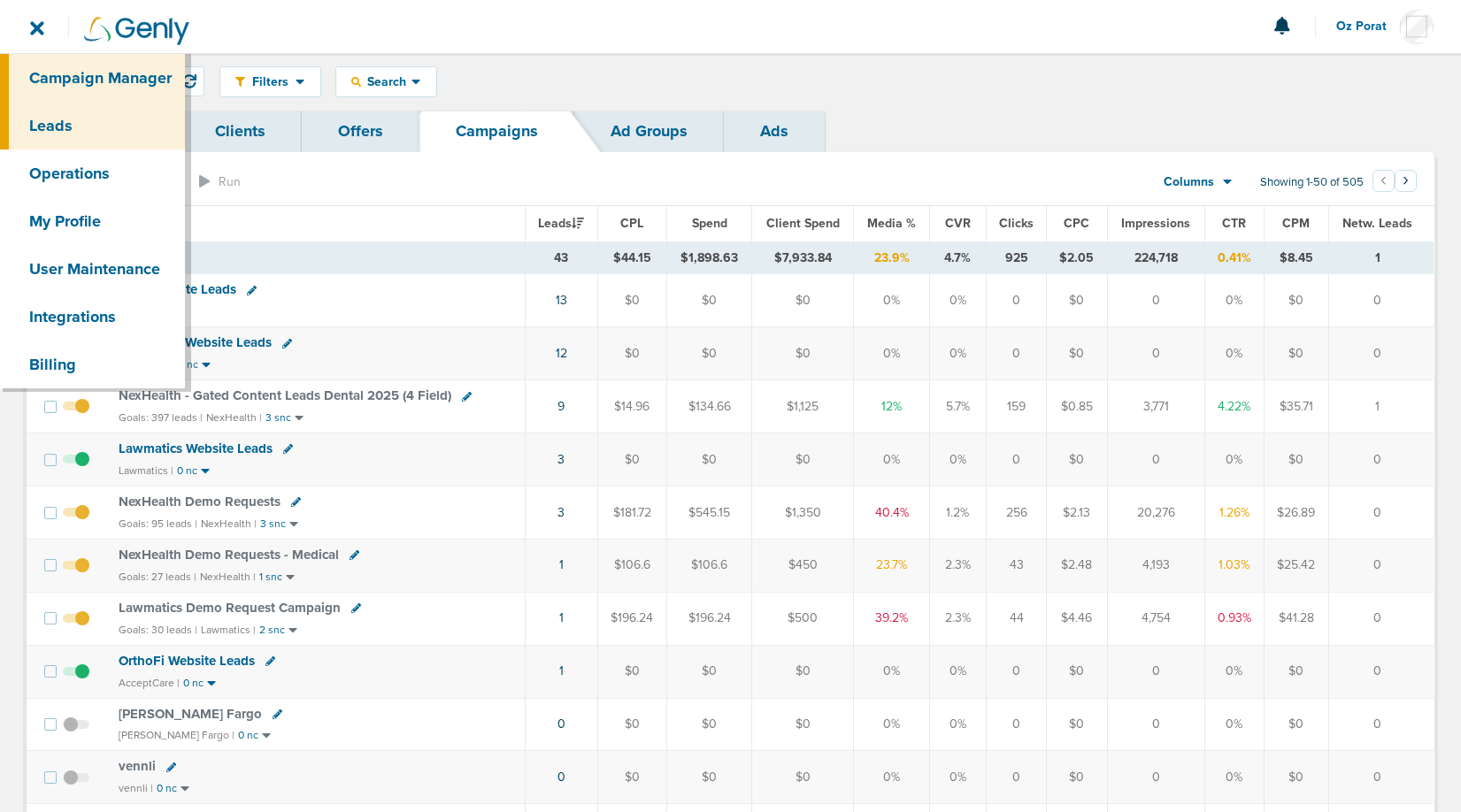
click at [98, 134] on link "Leads" at bounding box center [92, 125] width 185 height 47
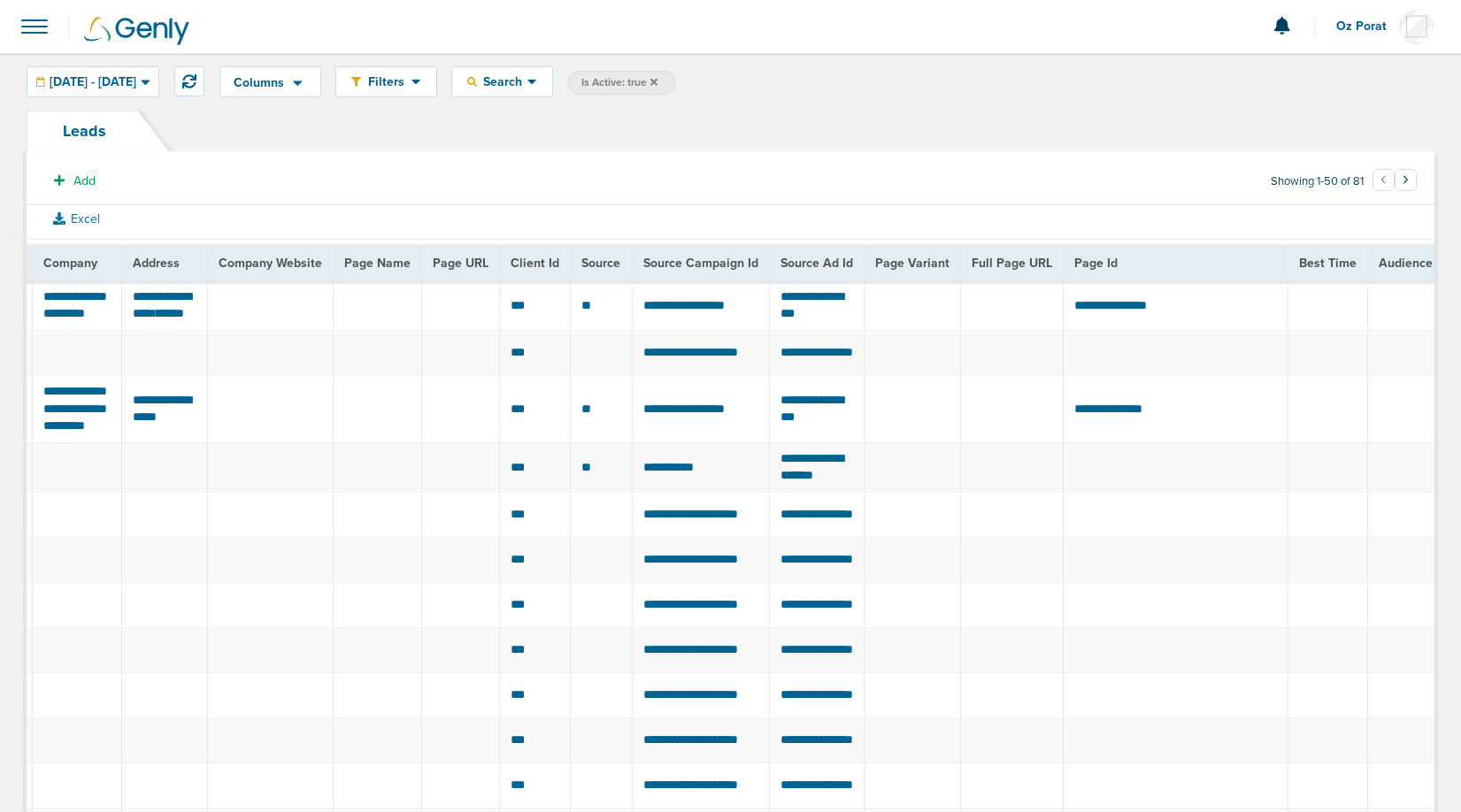
scroll to position [0, 995]
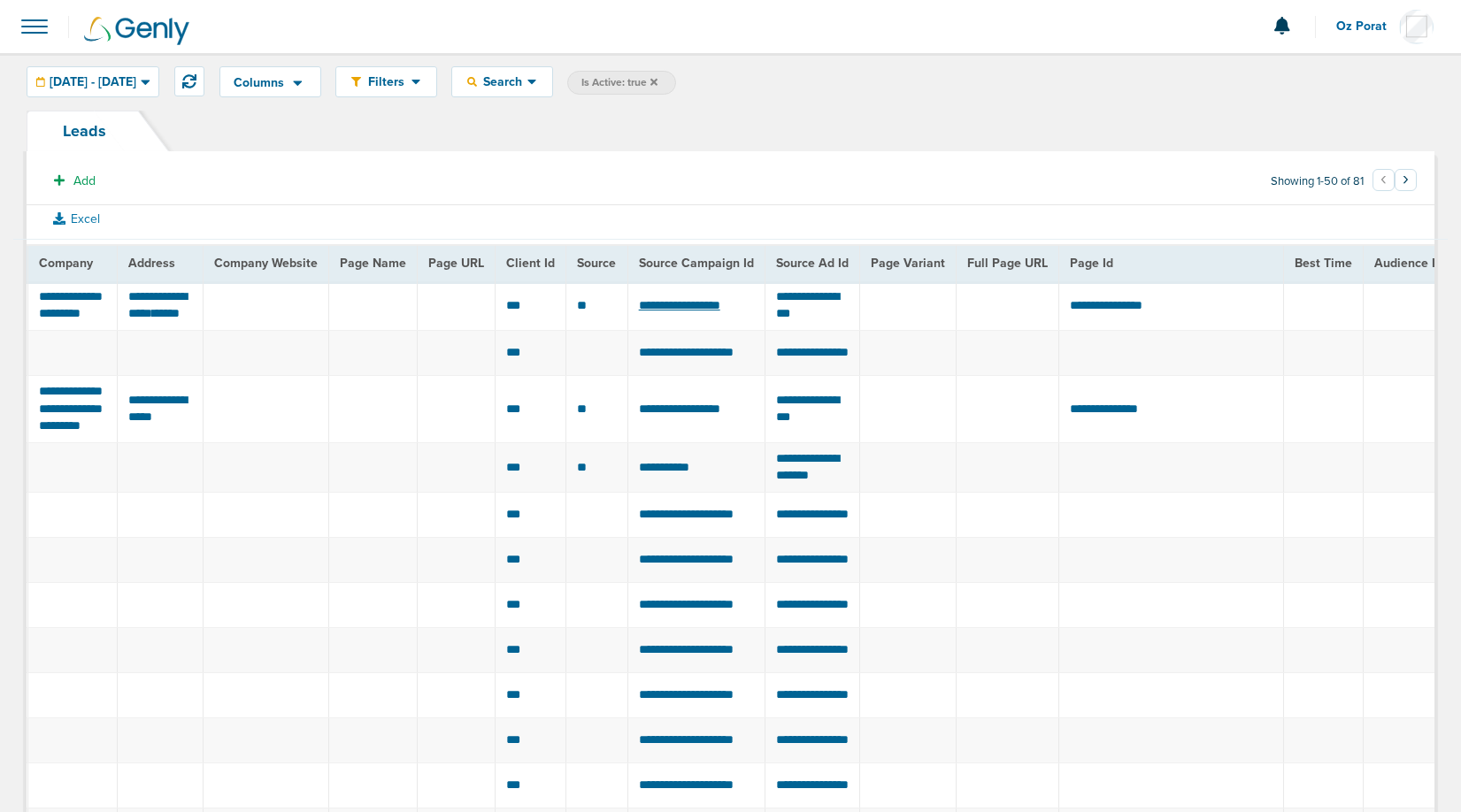
click at [699, 310] on span "**********" at bounding box center [680, 304] width 81 height 13
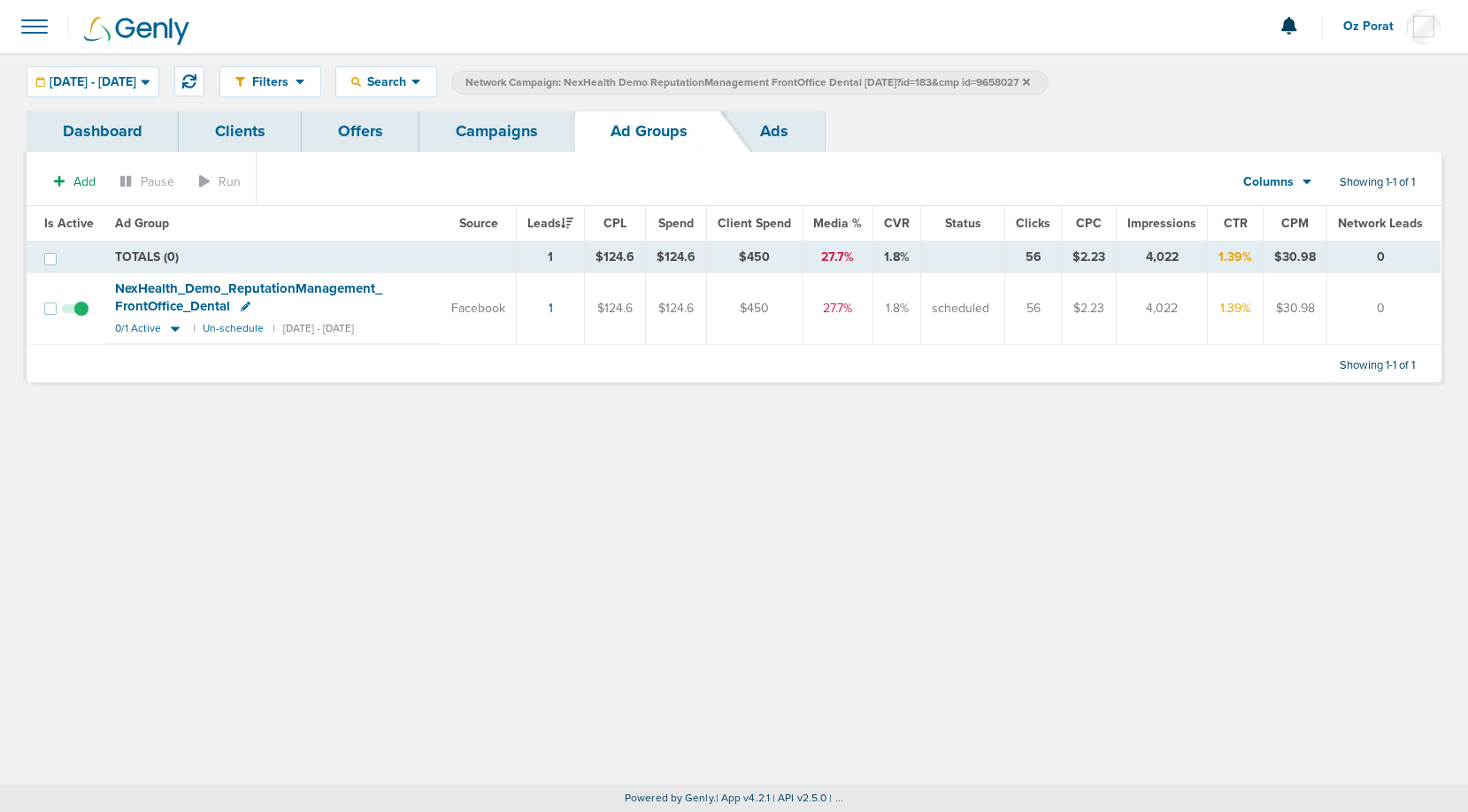
click at [522, 131] on link "Campaigns" at bounding box center [497, 130] width 155 height 42
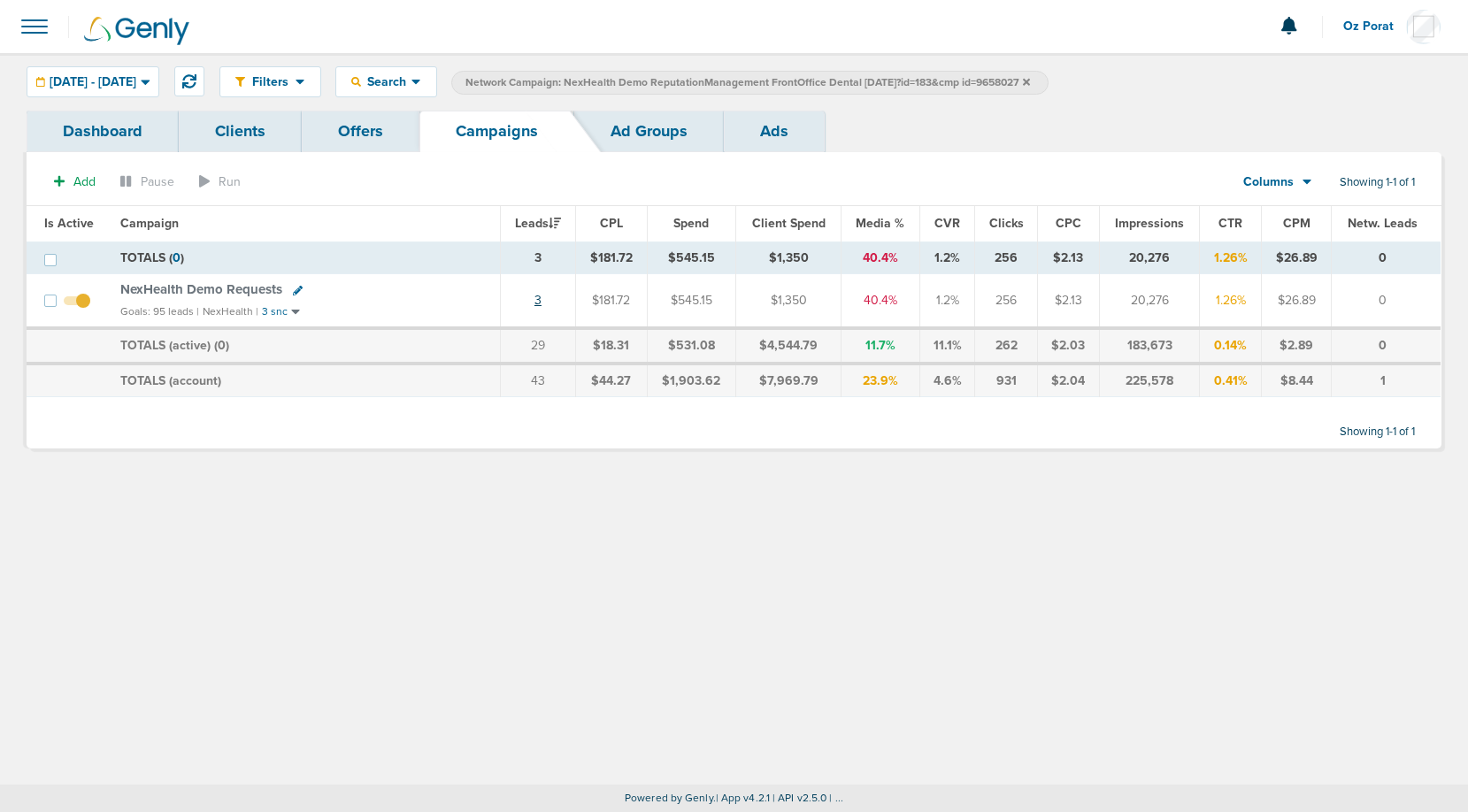
click at [540, 299] on link "3" at bounding box center [538, 301] width 7 height 15
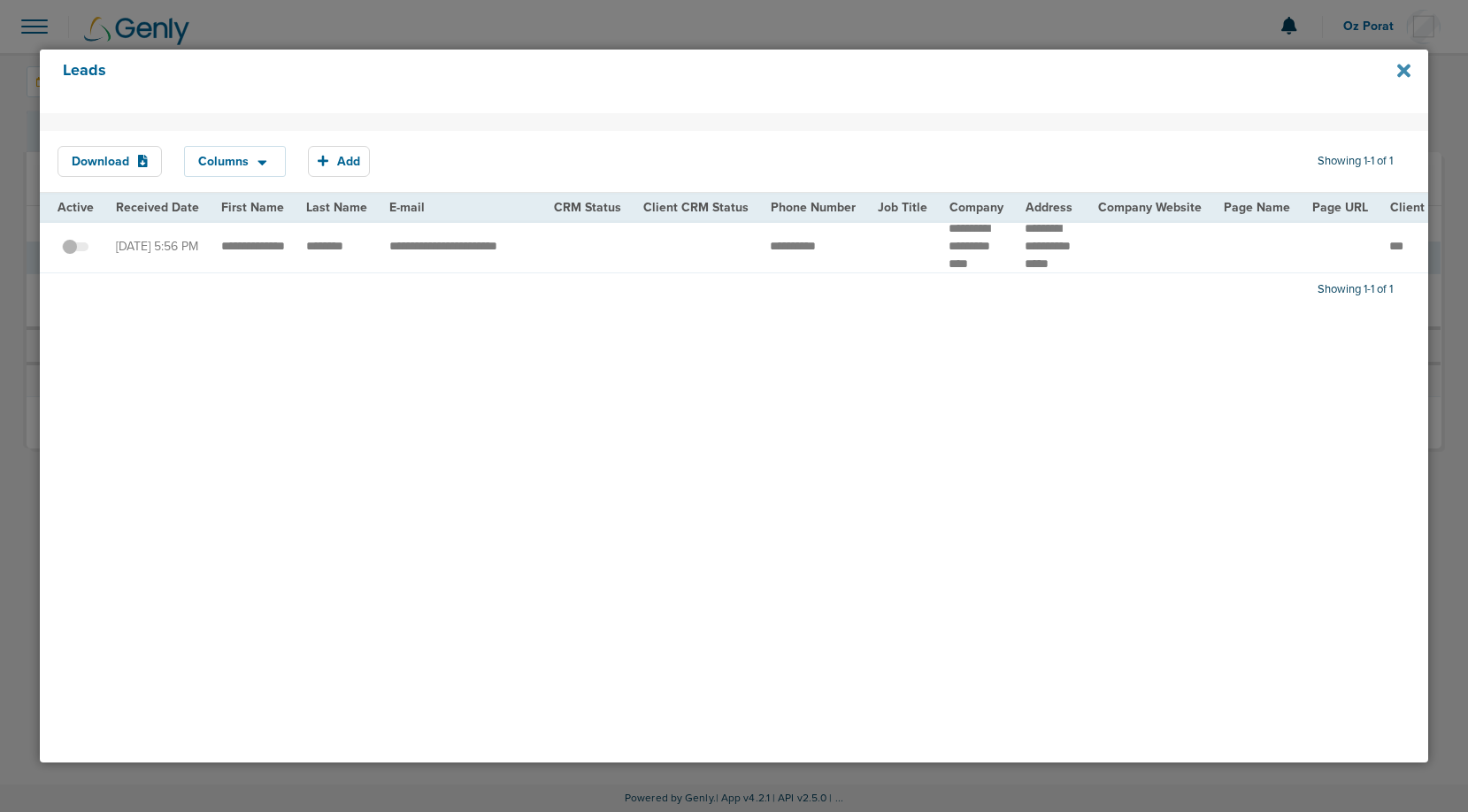
click at [1397, 71] on icon at bounding box center [1404, 71] width 14 height 19
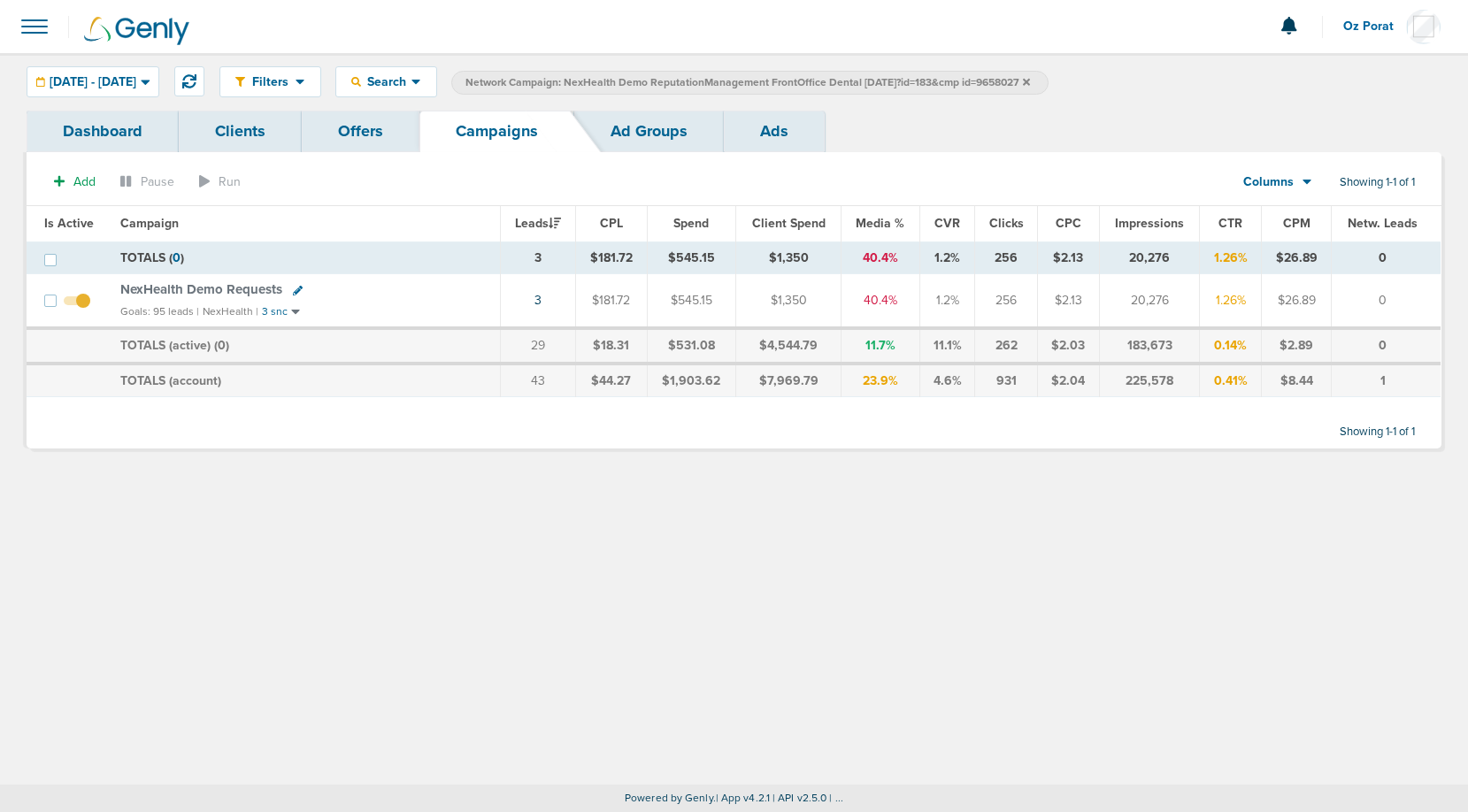
click at [1030, 82] on icon at bounding box center [1026, 81] width 7 height 7
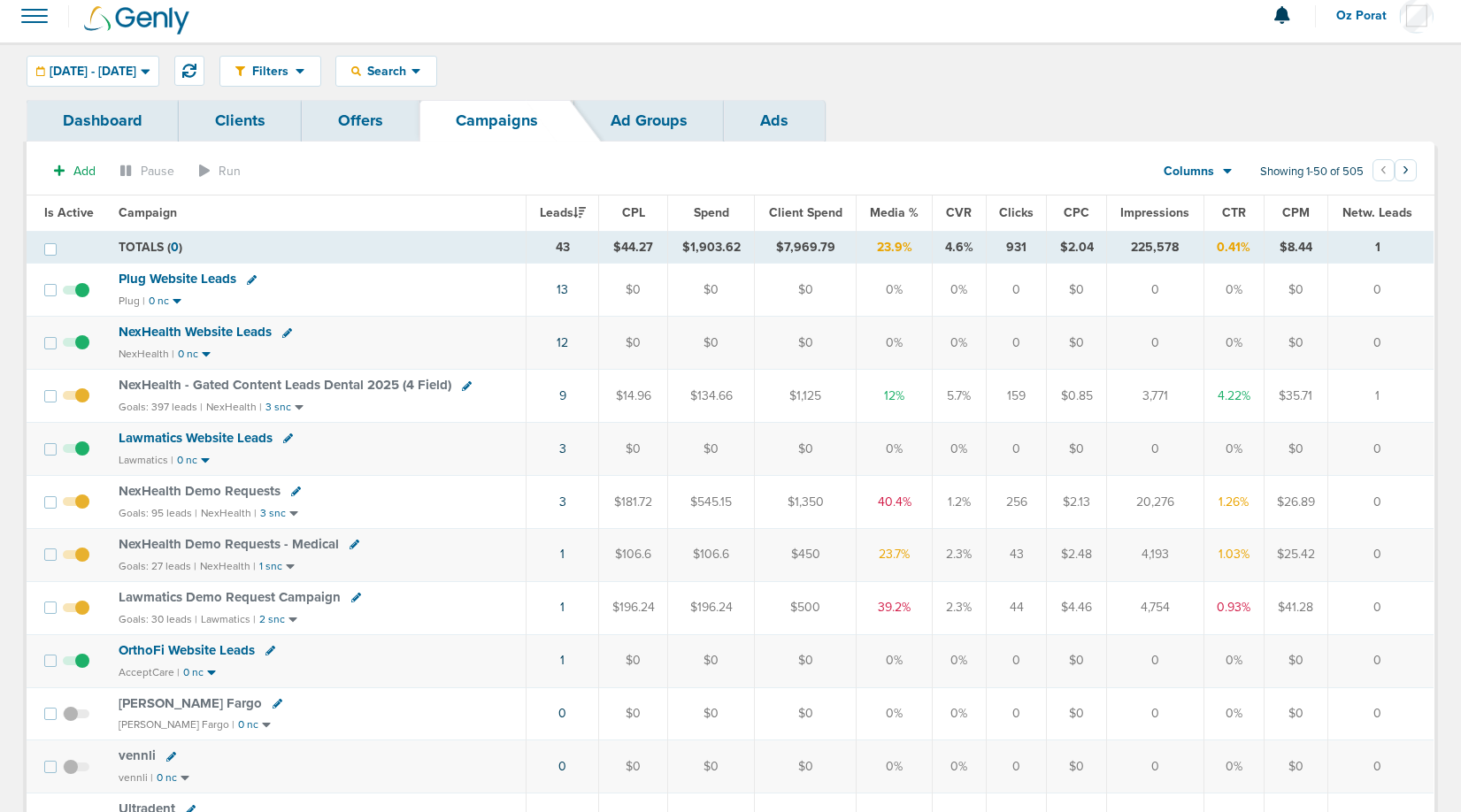
scroll to position [12, 0]
click at [566, 503] on link "3" at bounding box center [562, 502] width 7 height 15
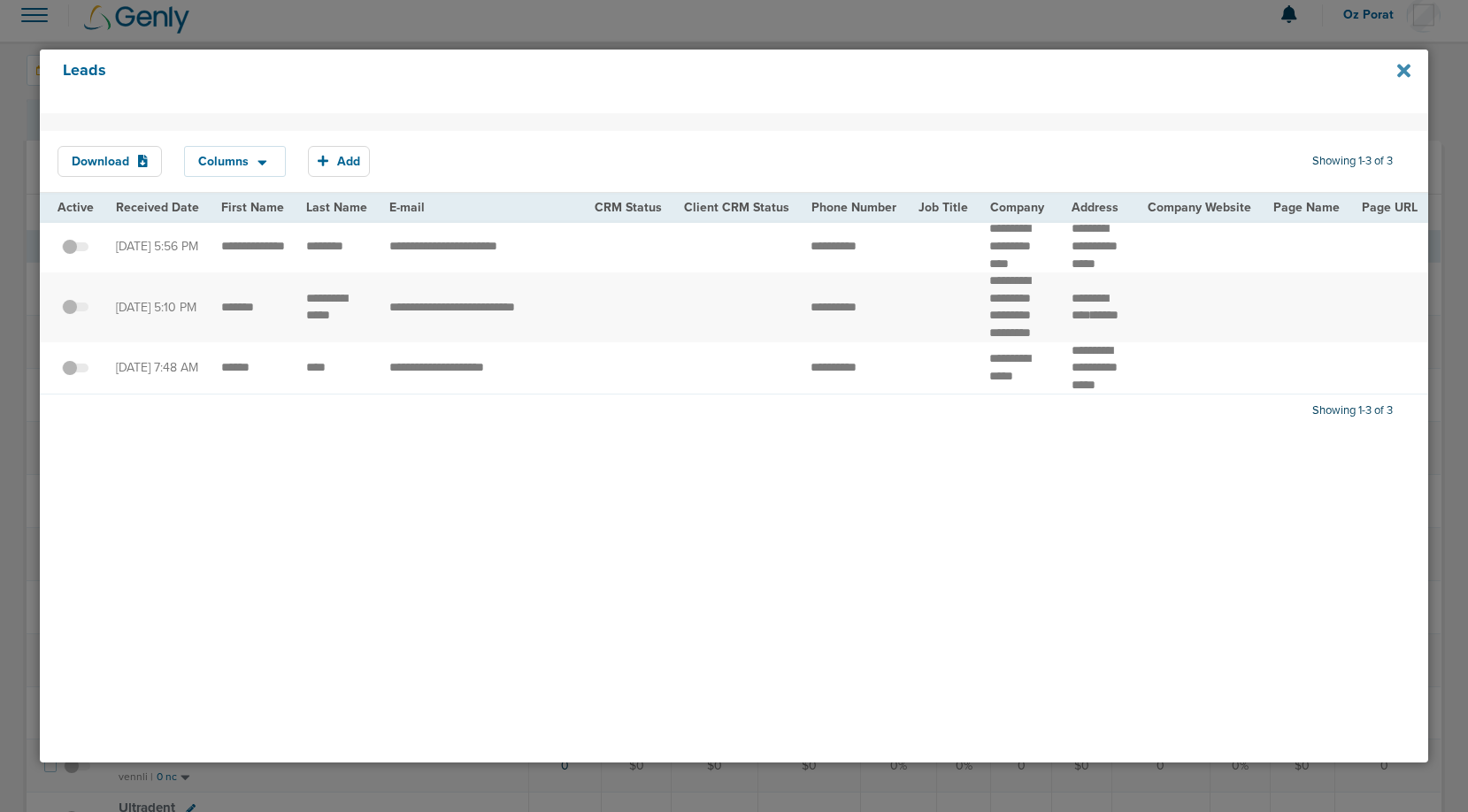
click at [1398, 72] on icon at bounding box center [1404, 71] width 14 height 19
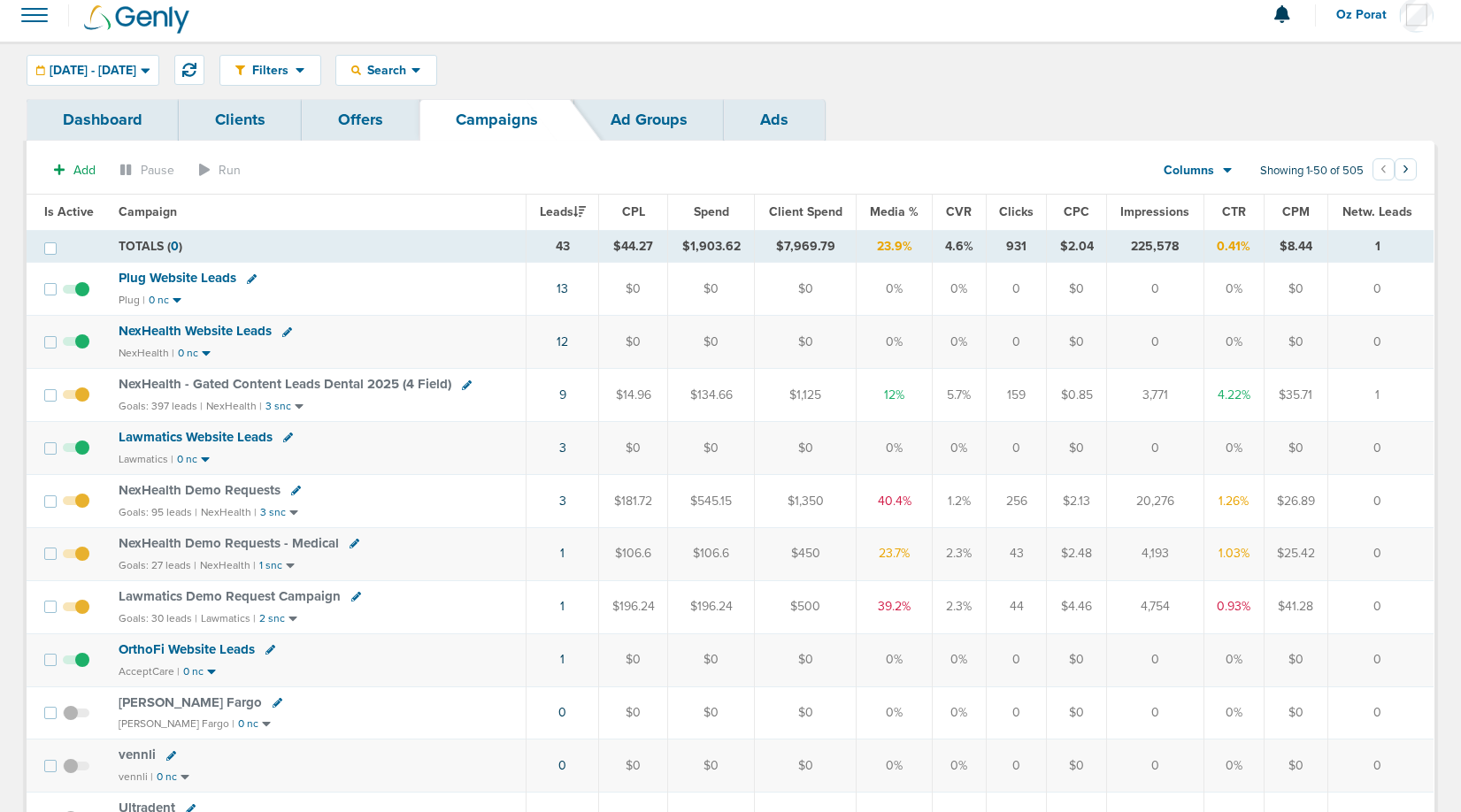
click at [25, 15] on span at bounding box center [35, 14] width 39 height 39
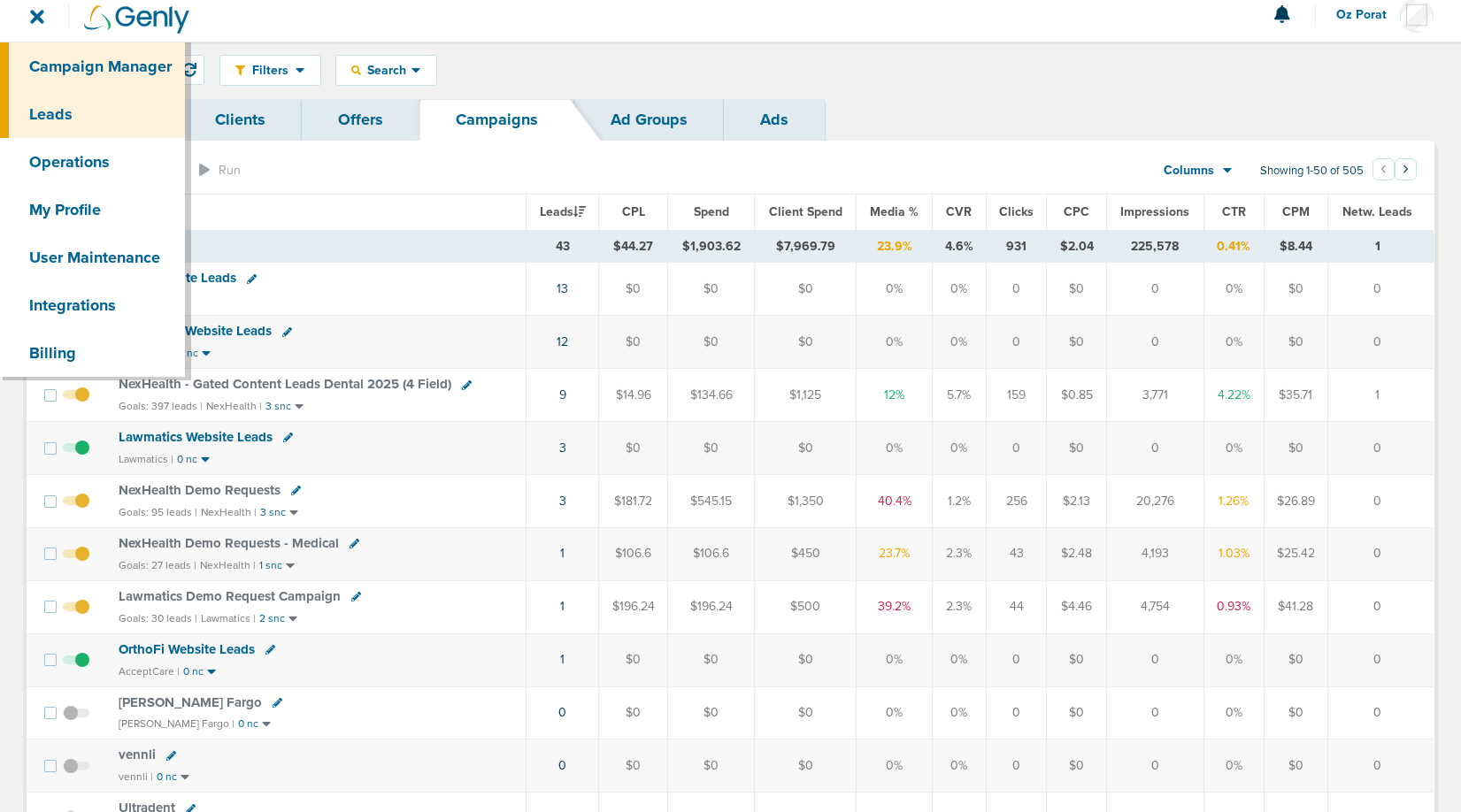
click at [85, 112] on link "Leads" at bounding box center [92, 113] width 185 height 47
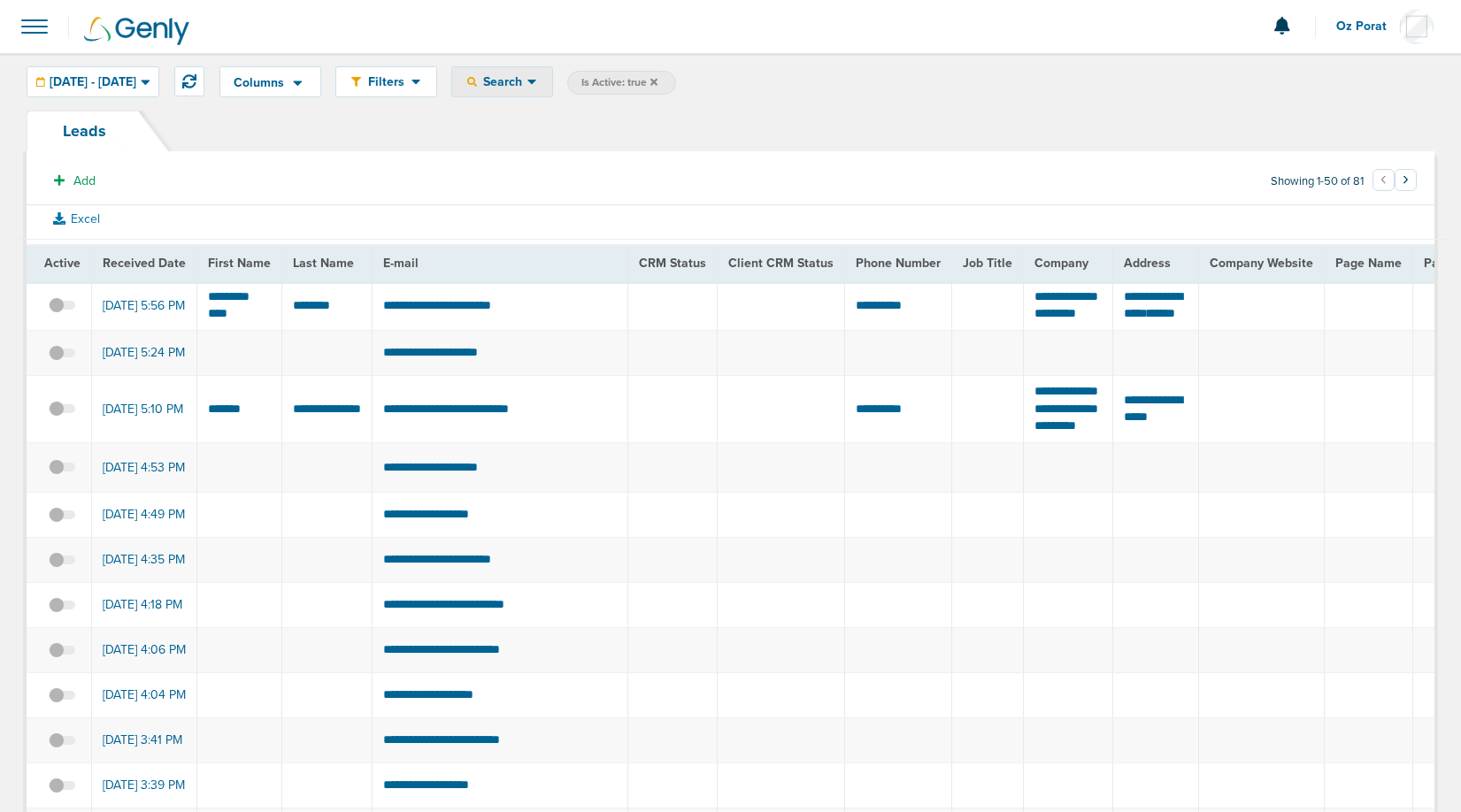
click at [552, 90] on div "Search" at bounding box center [502, 82] width 100 height 29
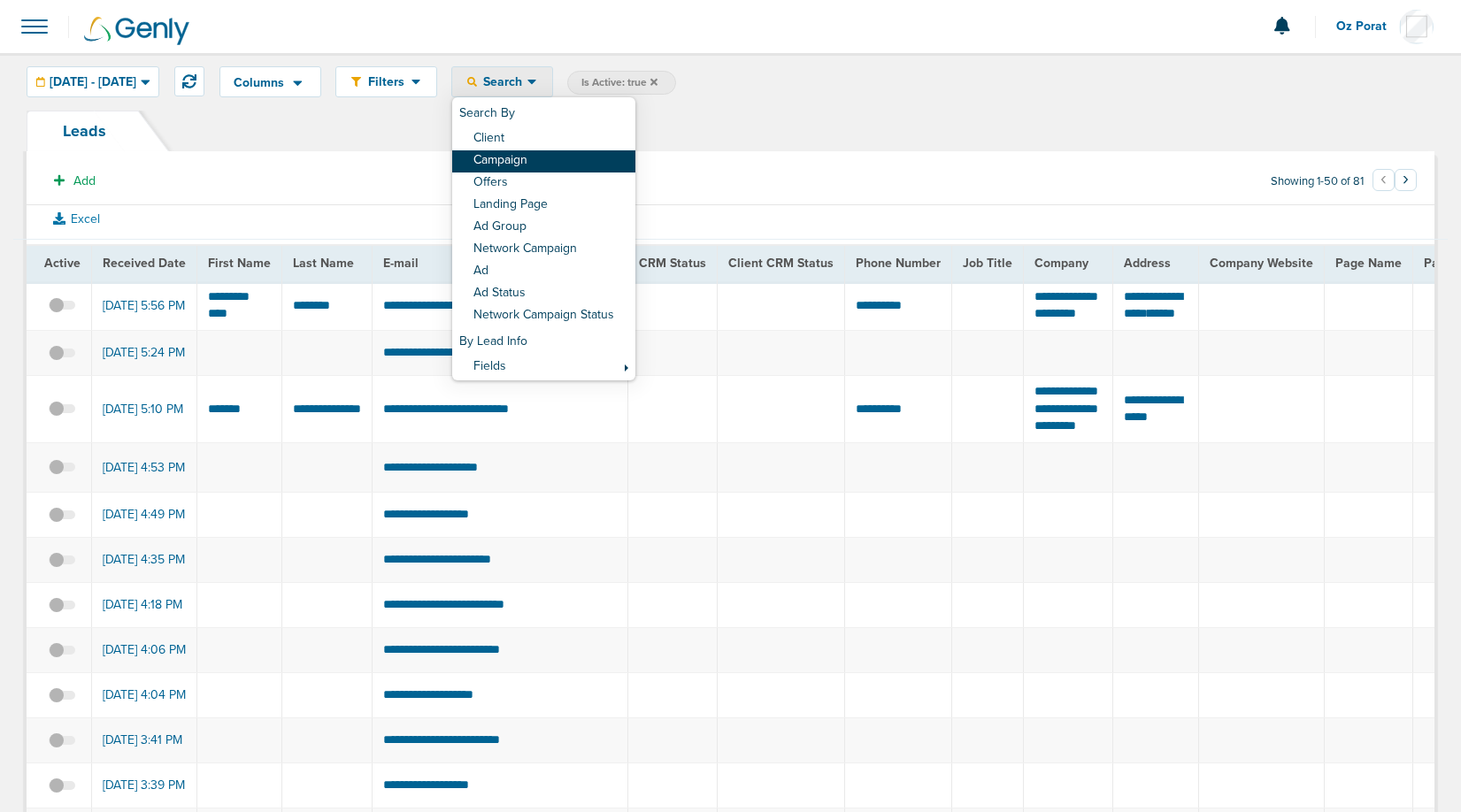
click at [572, 161] on link "Campaign" at bounding box center [543, 161] width 183 height 22
select select "cmpName"
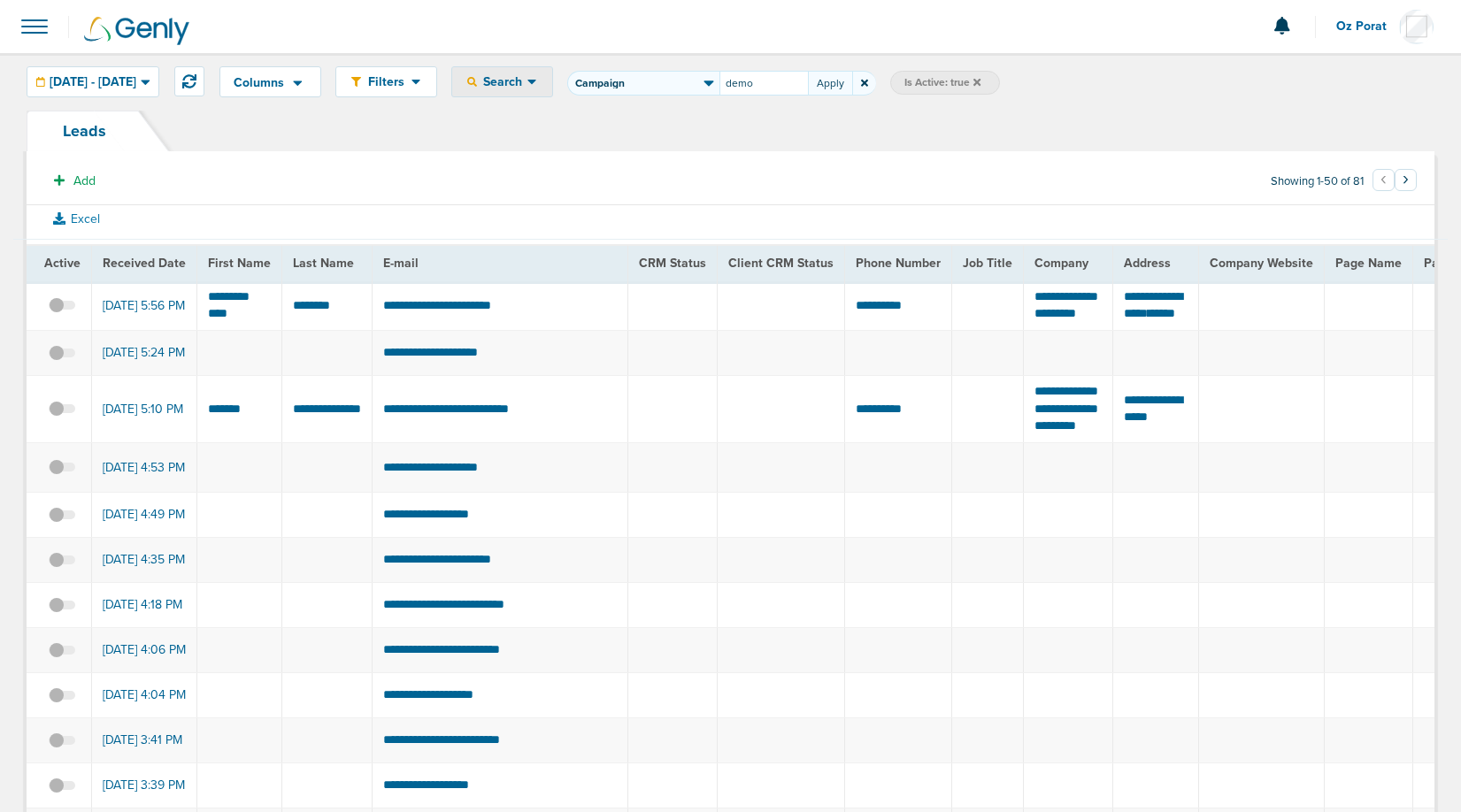
type input "demo"
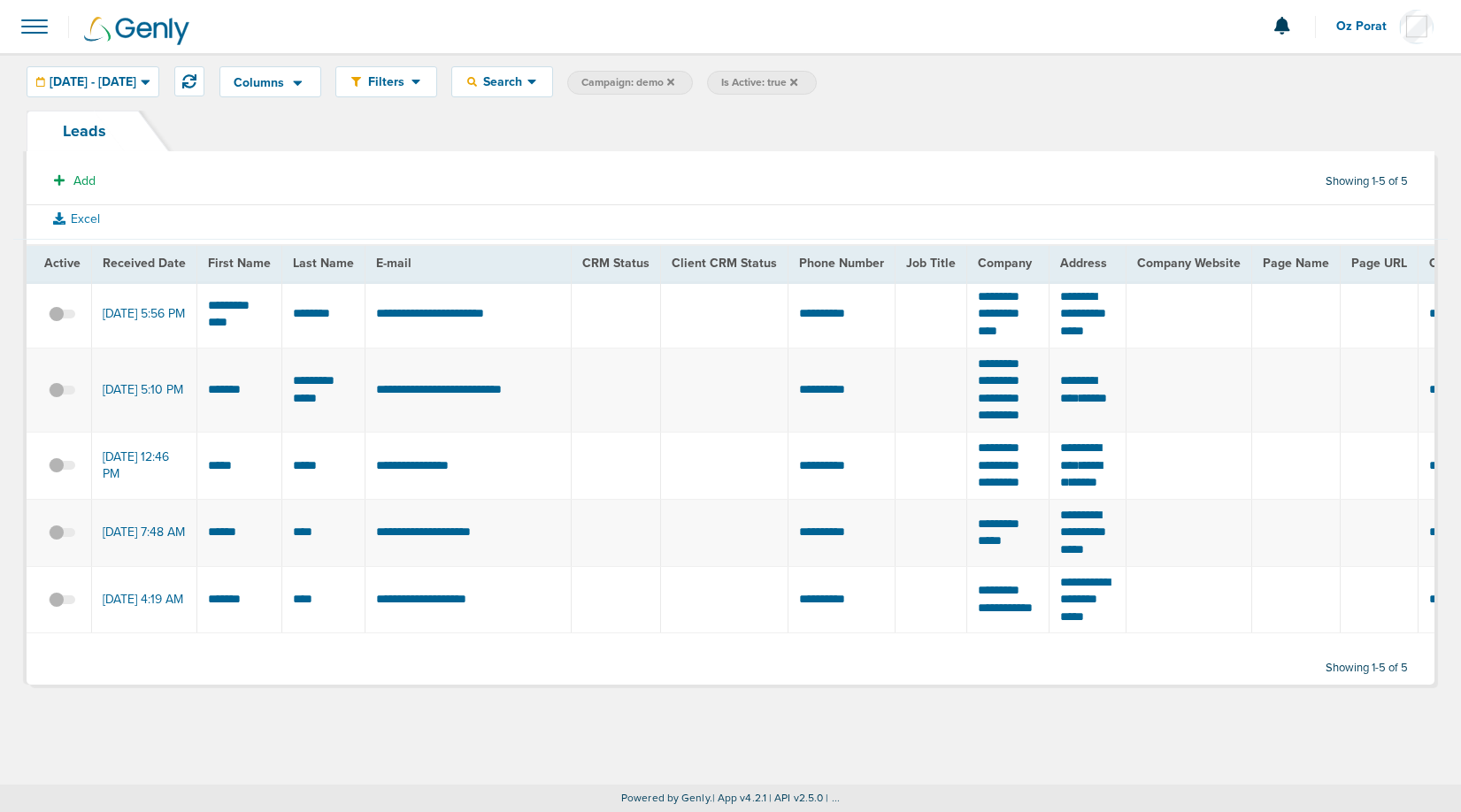
click at [797, 81] on icon at bounding box center [793, 81] width 7 height 7
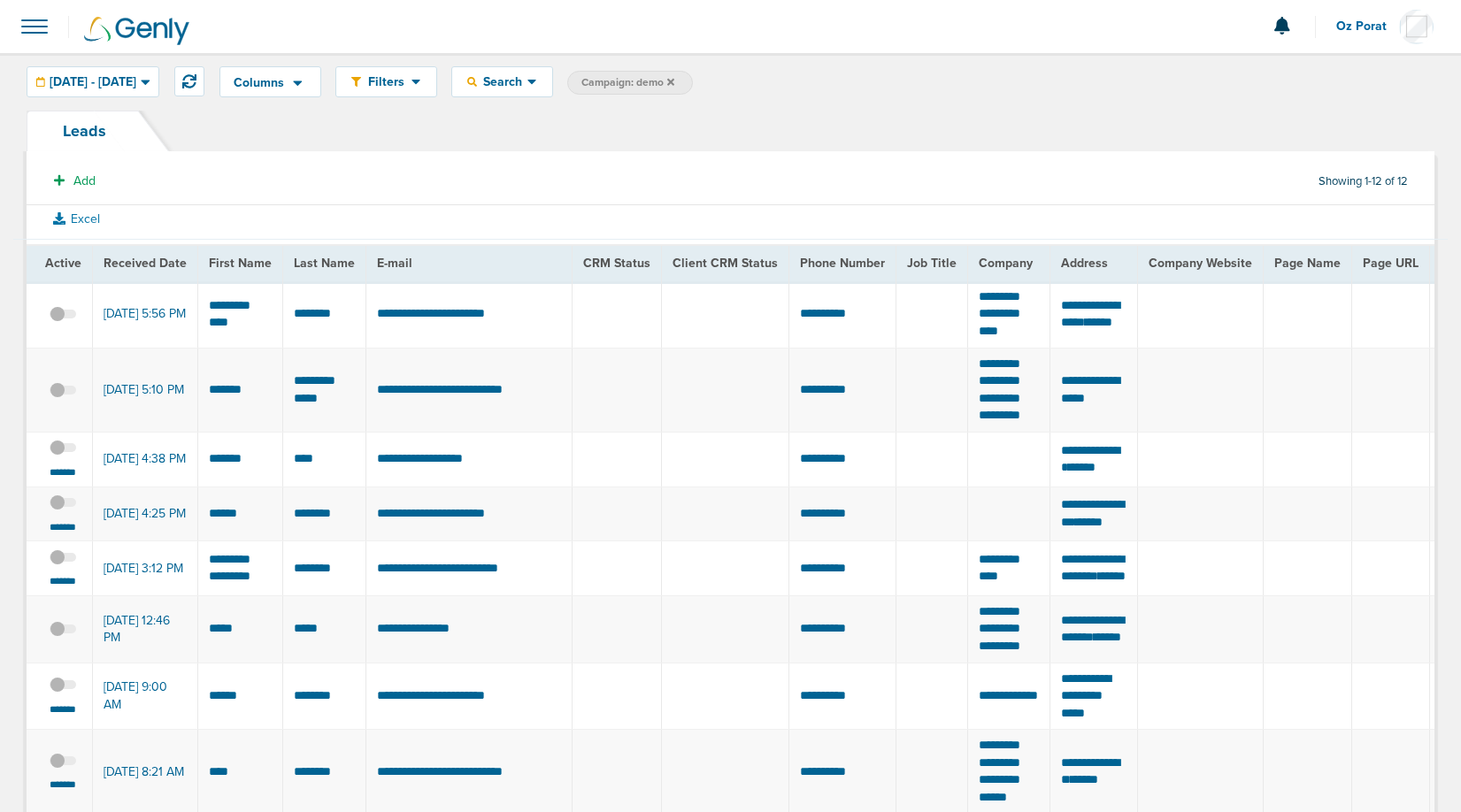
click at [674, 83] on icon at bounding box center [670, 81] width 7 height 7
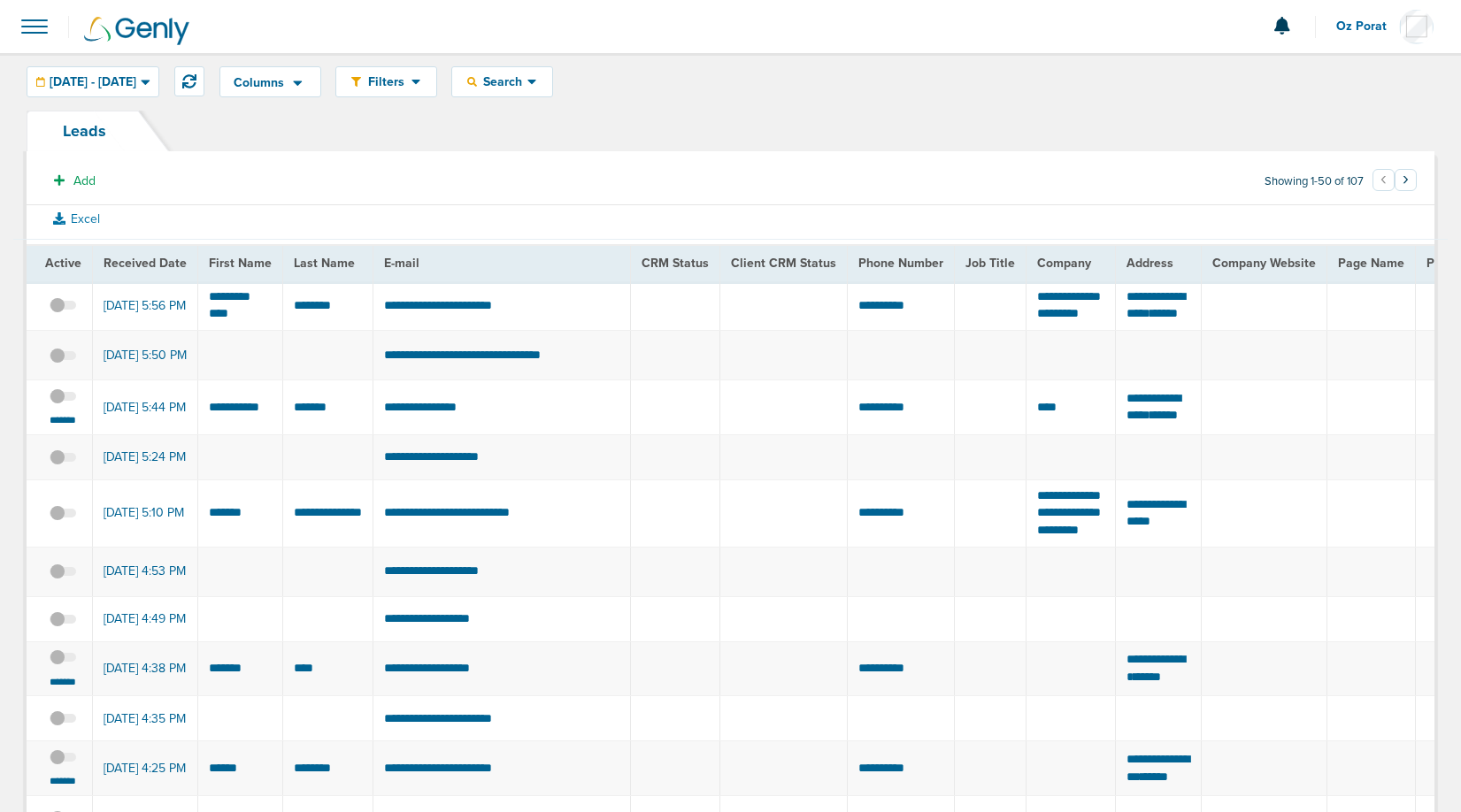
click at [40, 19] on span at bounding box center [35, 26] width 39 height 39
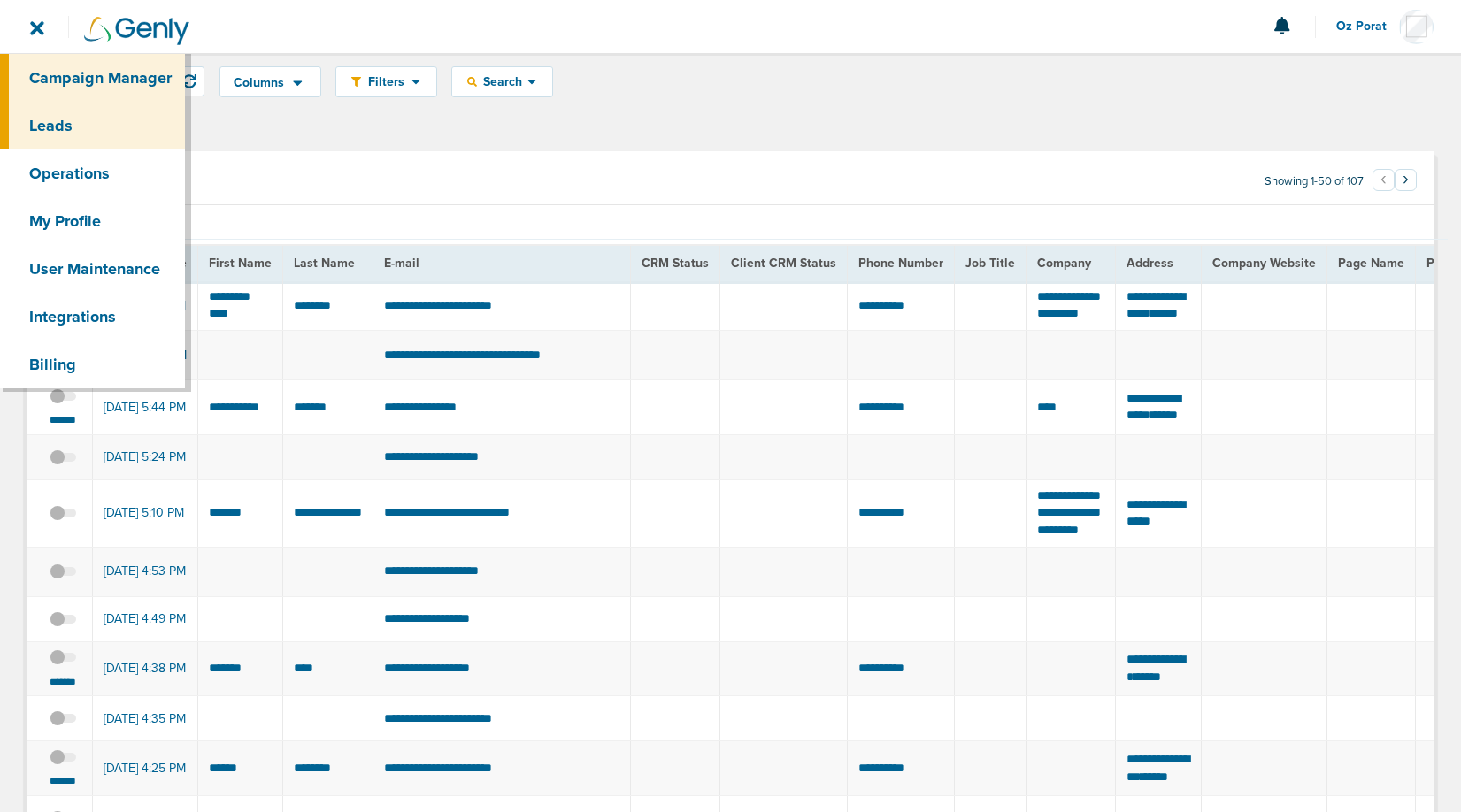
click at [78, 81] on link "Campaign Manager" at bounding box center [92, 77] width 185 height 47
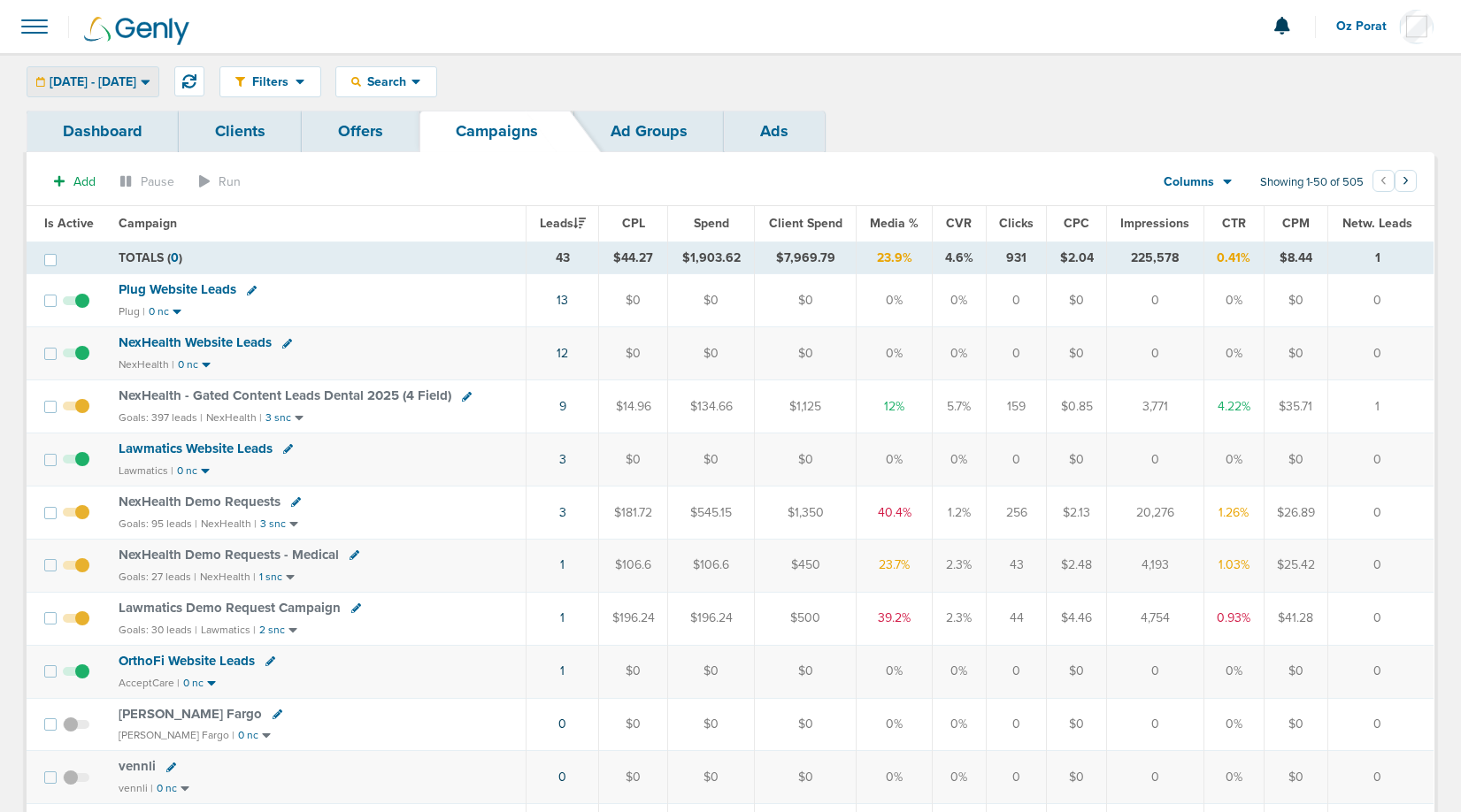
click at [159, 92] on div "[DATE] - [DATE]" at bounding box center [92, 82] width 131 height 29
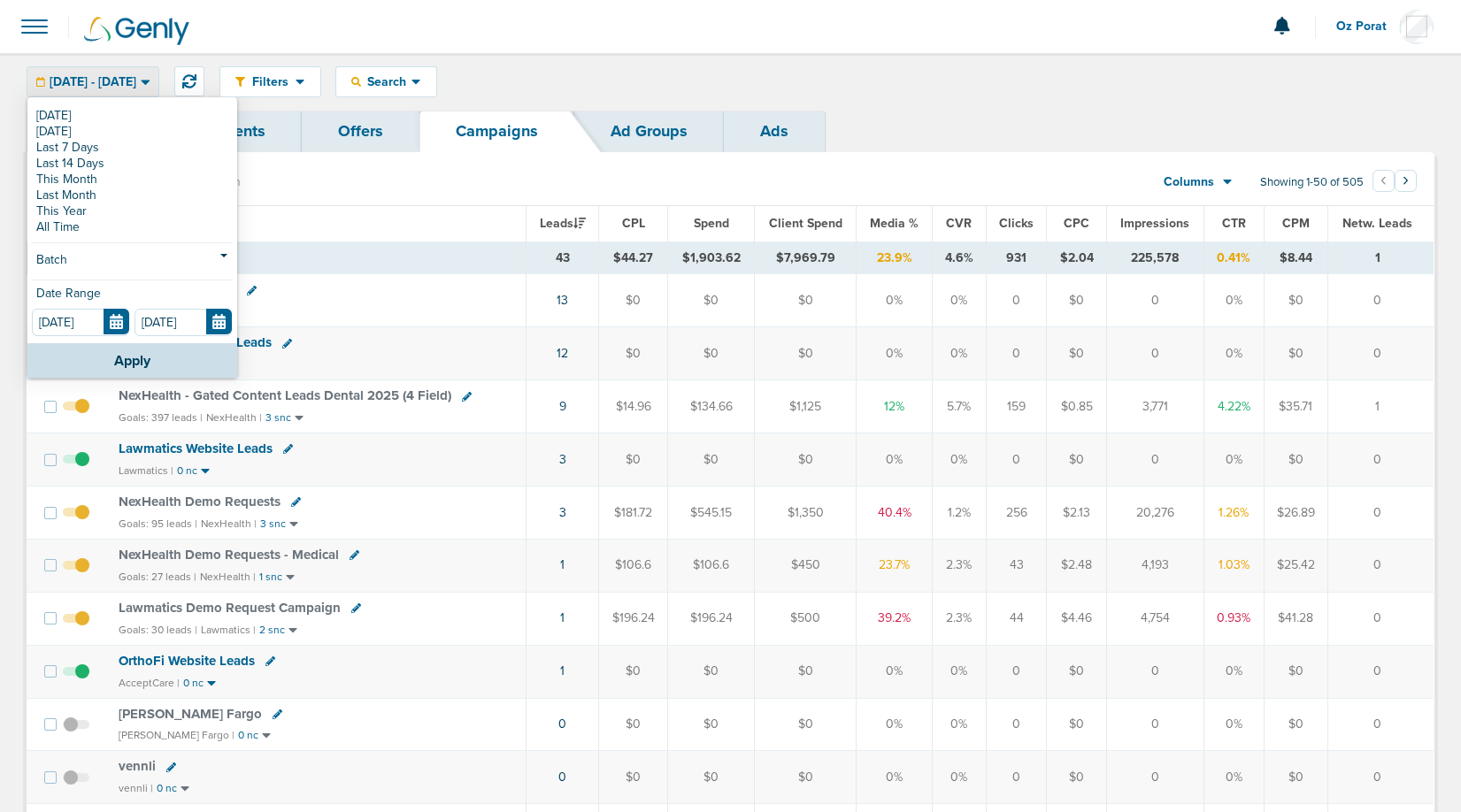
click at [31, 26] on span at bounding box center [35, 26] width 39 height 39
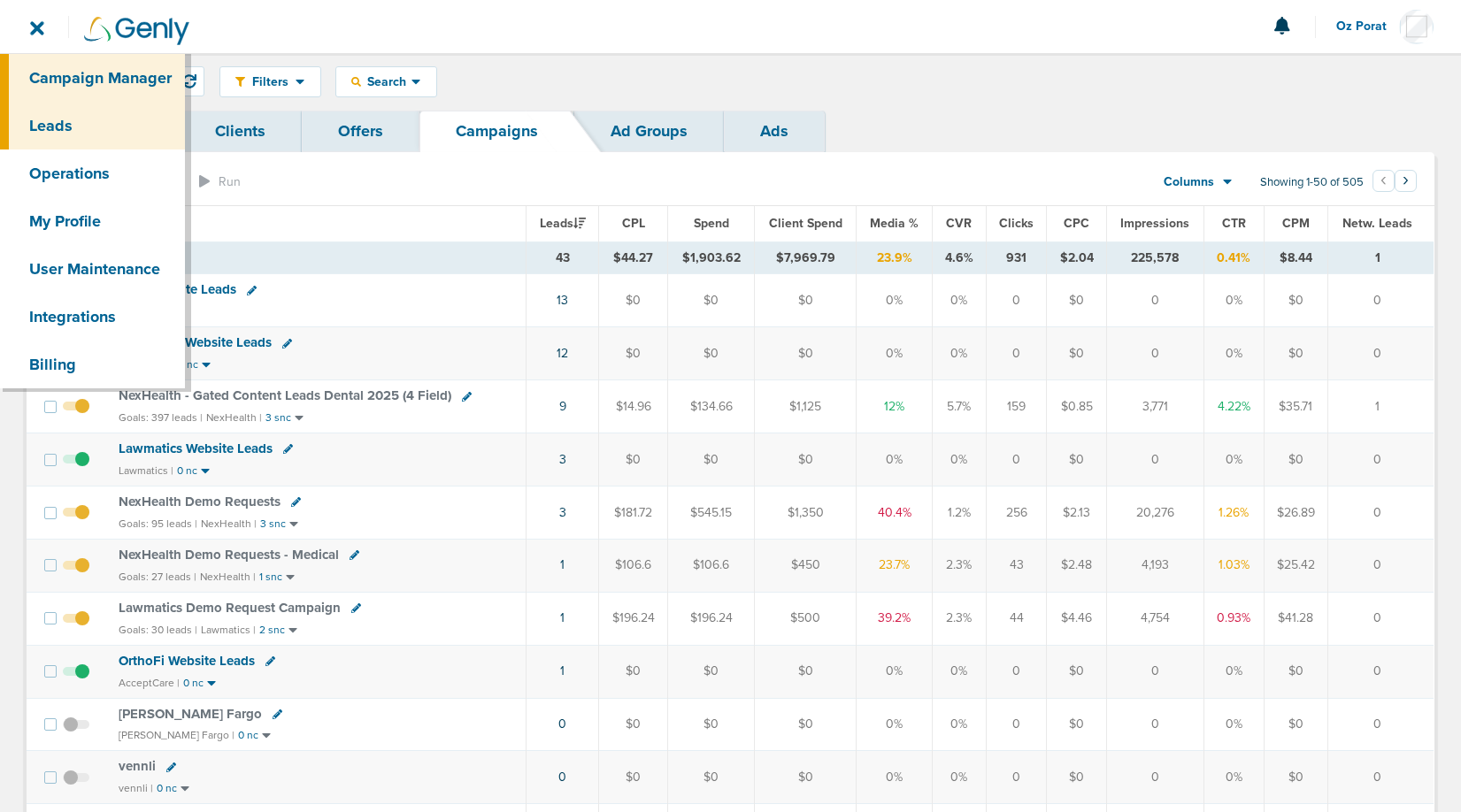
click at [62, 119] on link "Leads" at bounding box center [92, 125] width 185 height 47
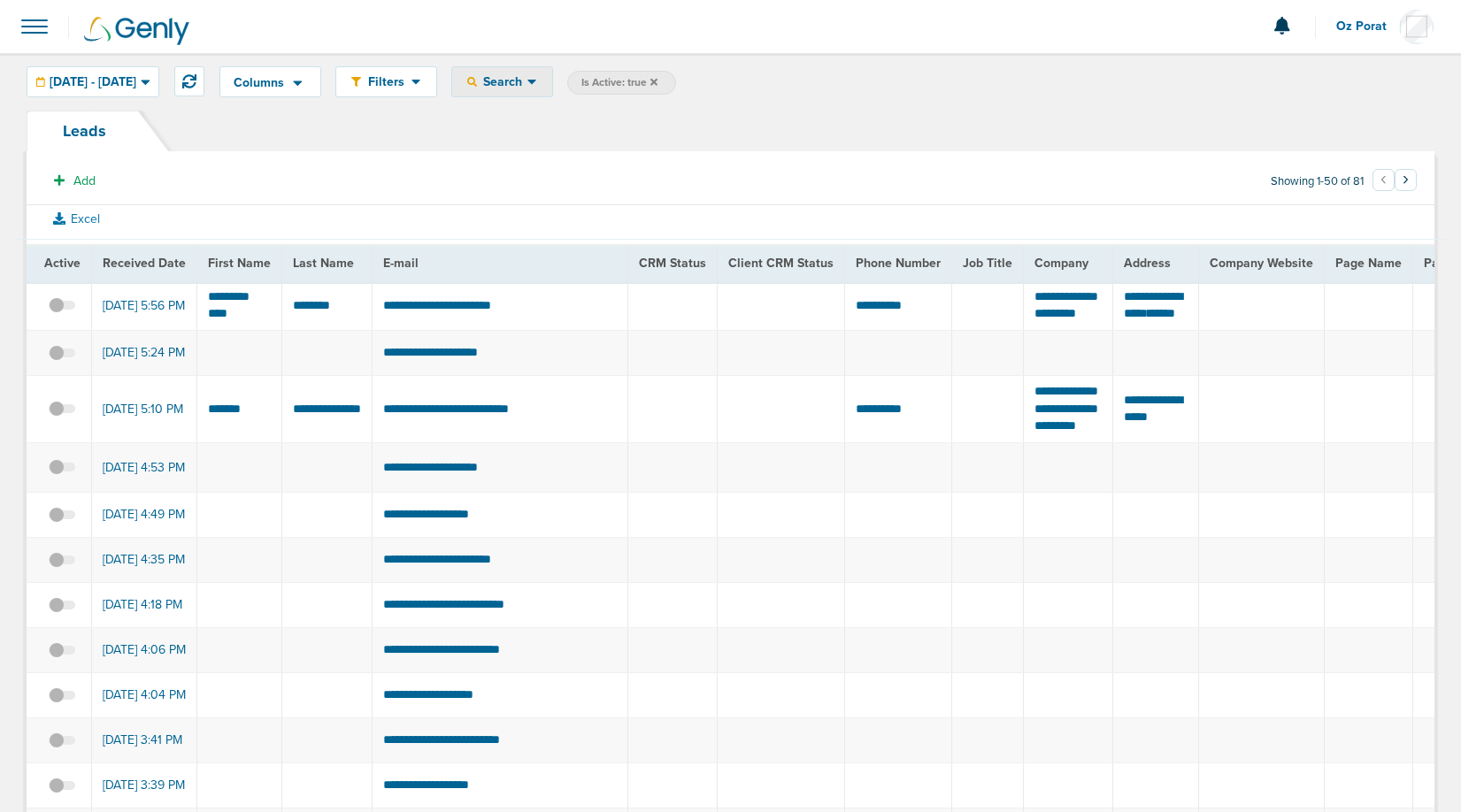
click at [552, 69] on div "Search" at bounding box center [502, 82] width 100 height 29
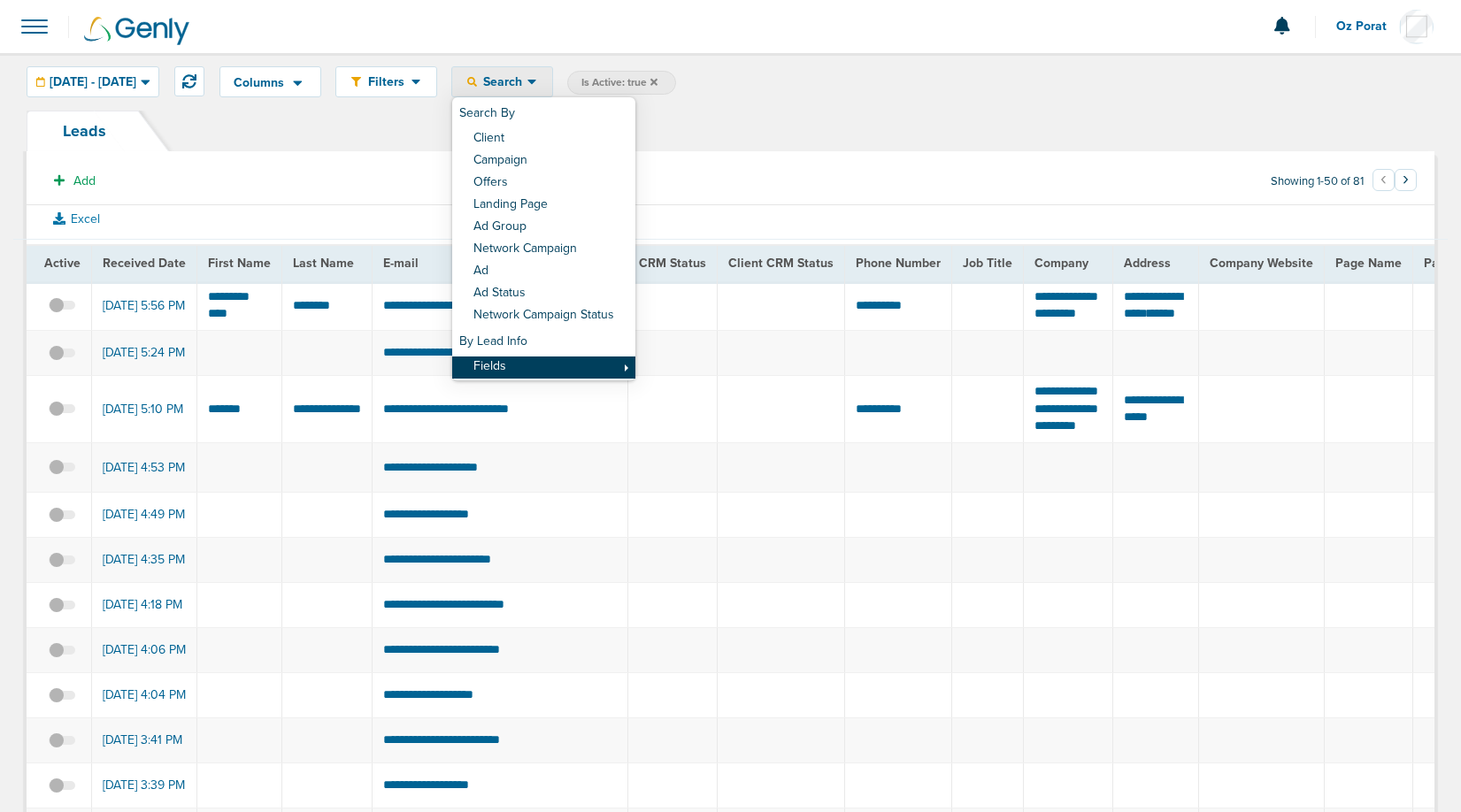
click at [569, 366] on link "Fields" at bounding box center [543, 367] width 183 height 22
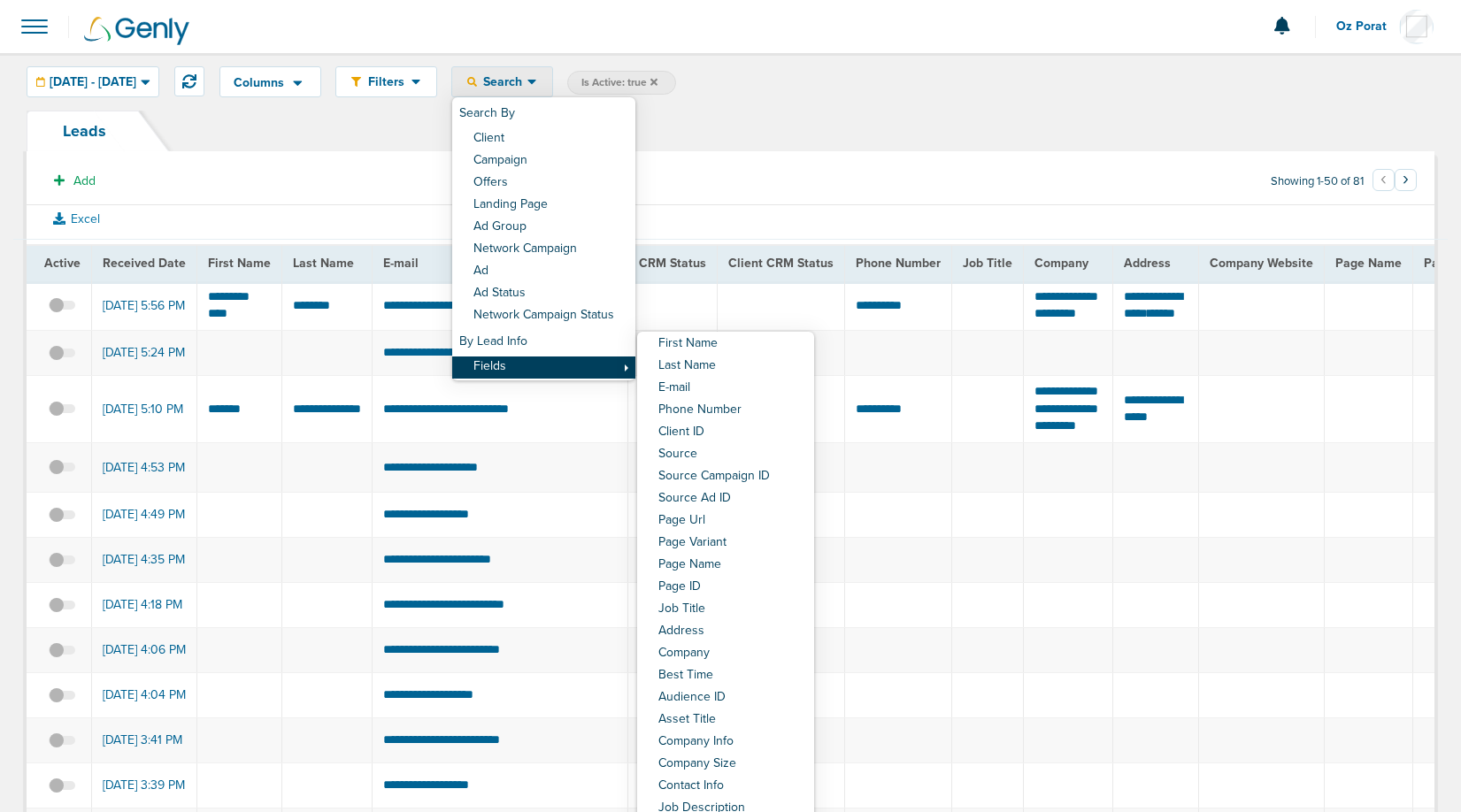
click at [569, 366] on link "Fields" at bounding box center [543, 367] width 183 height 22
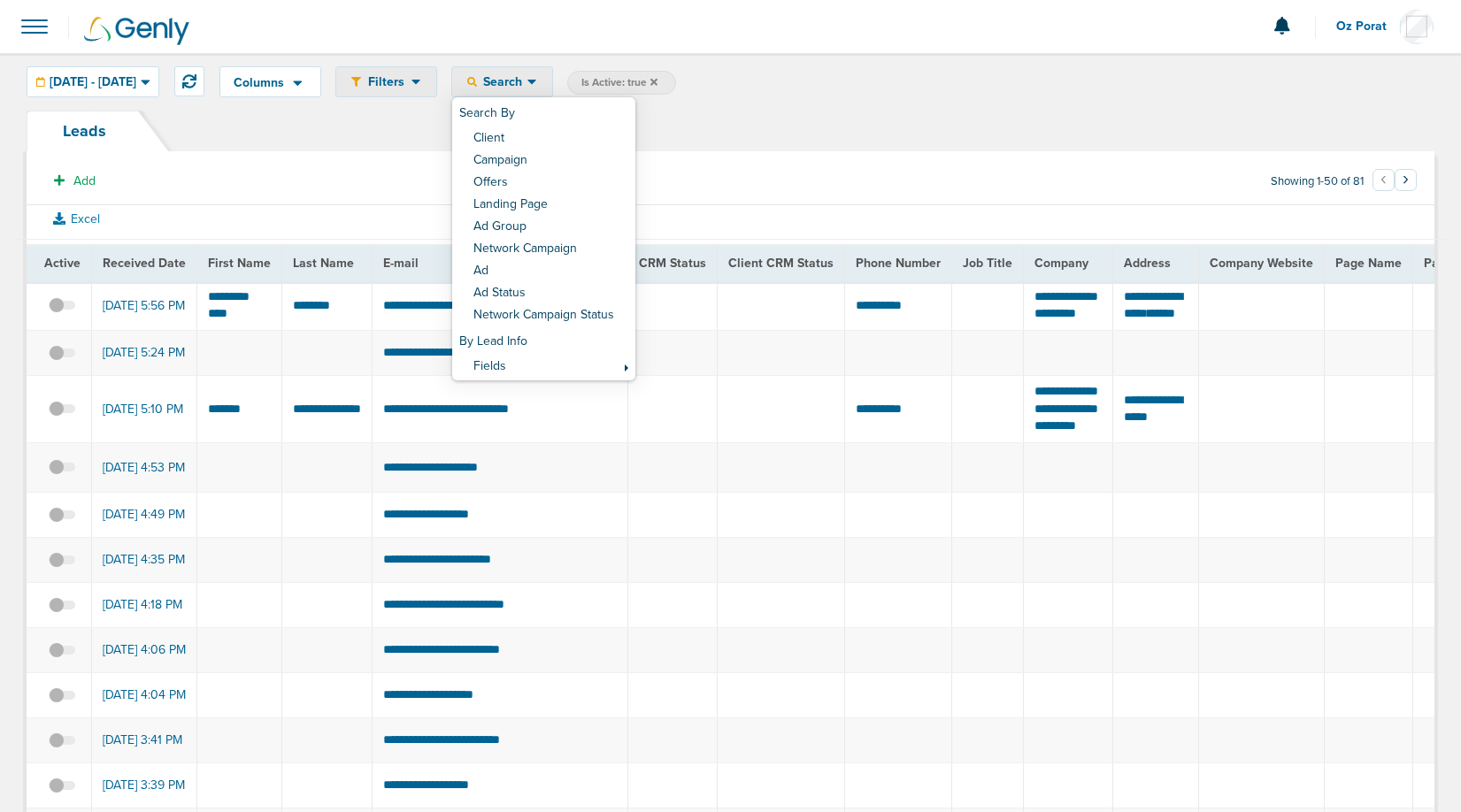
click at [411, 87] on span "Filters" at bounding box center [386, 82] width 50 height 15
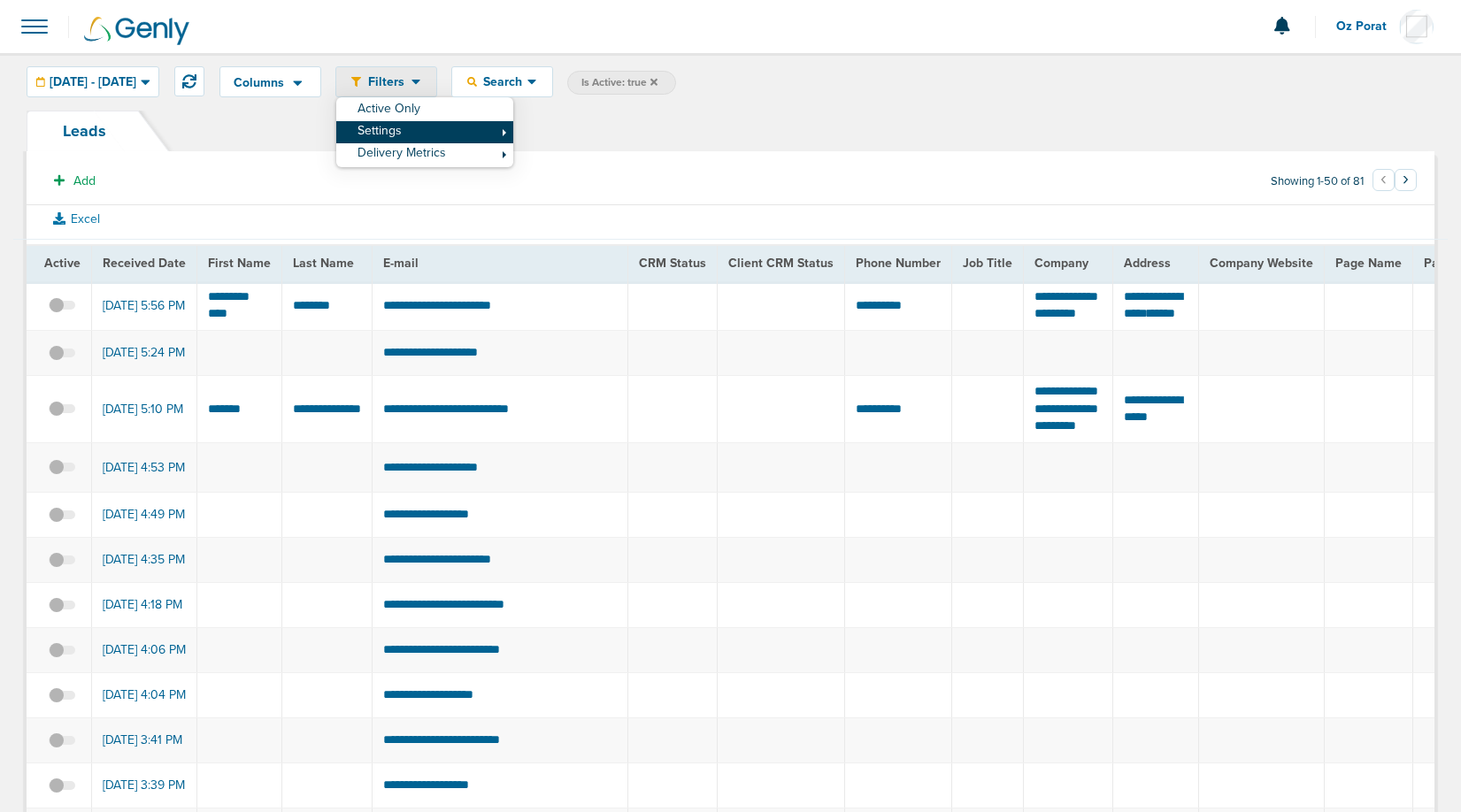
click at [446, 129] on link "Settings" at bounding box center [424, 131] width 177 height 22
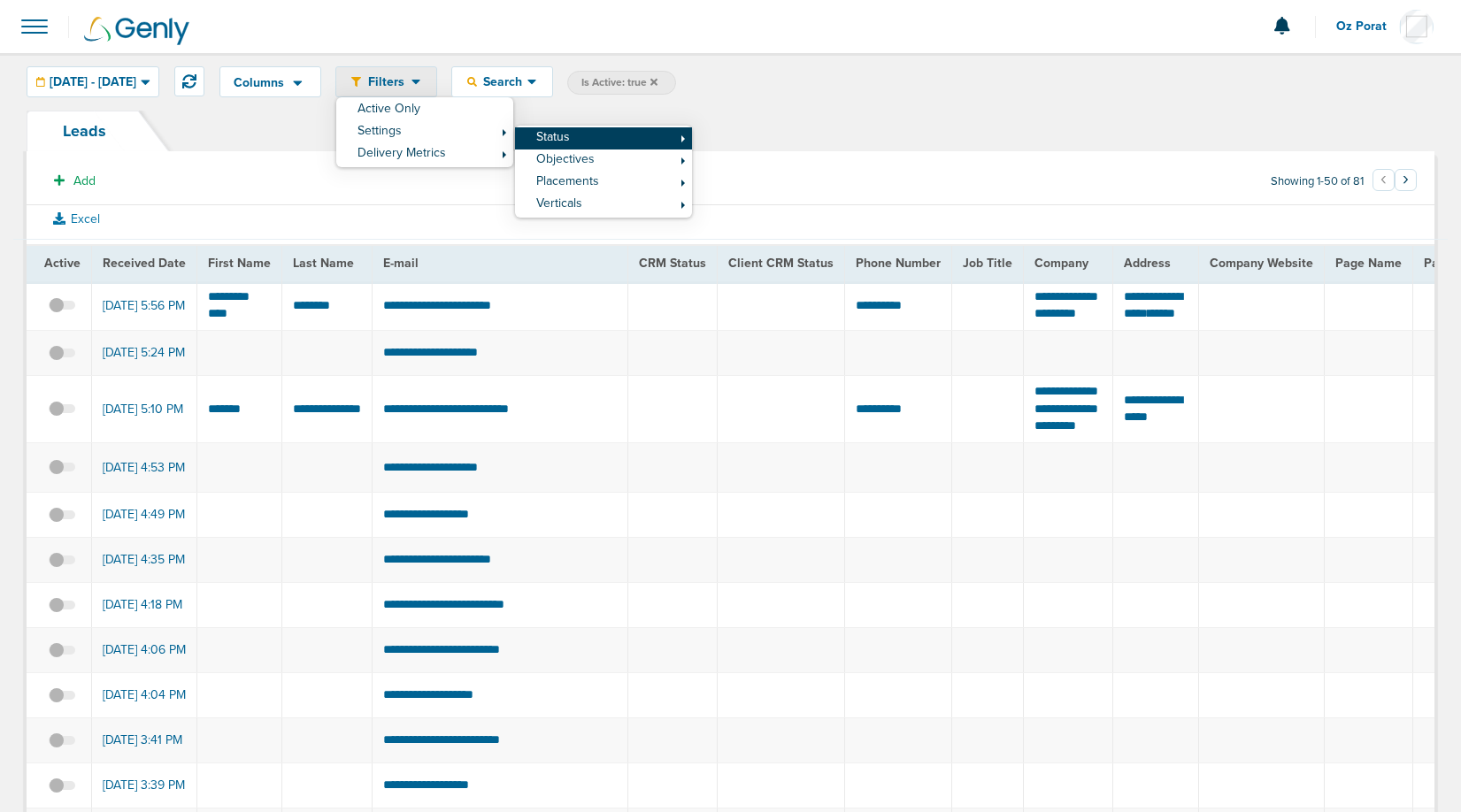
click at [631, 147] on link "Status" at bounding box center [602, 138] width 177 height 22
click at [812, 163] on link "Inactive" at bounding box center [780, 166] width 177 height 22
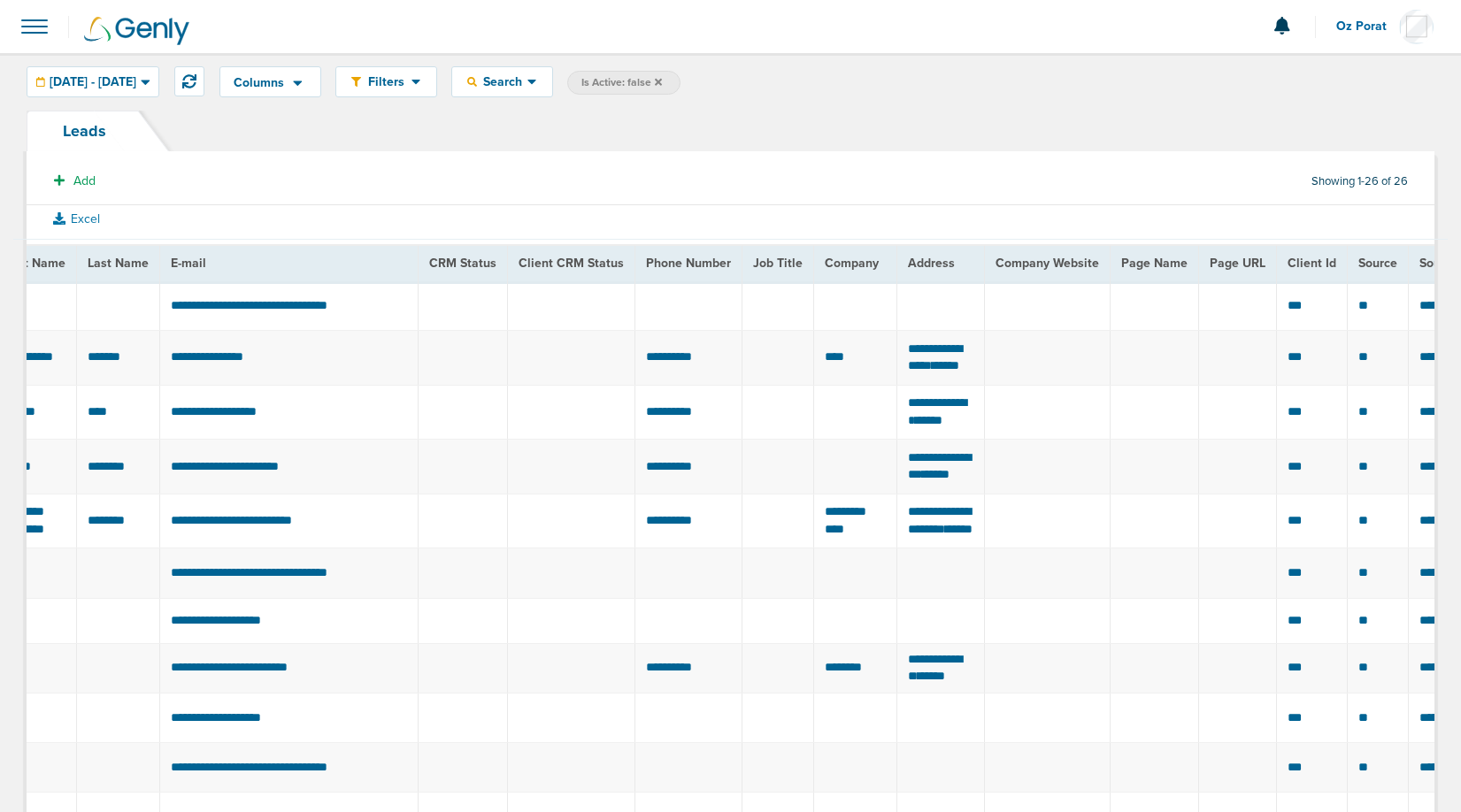
scroll to position [0, 221]
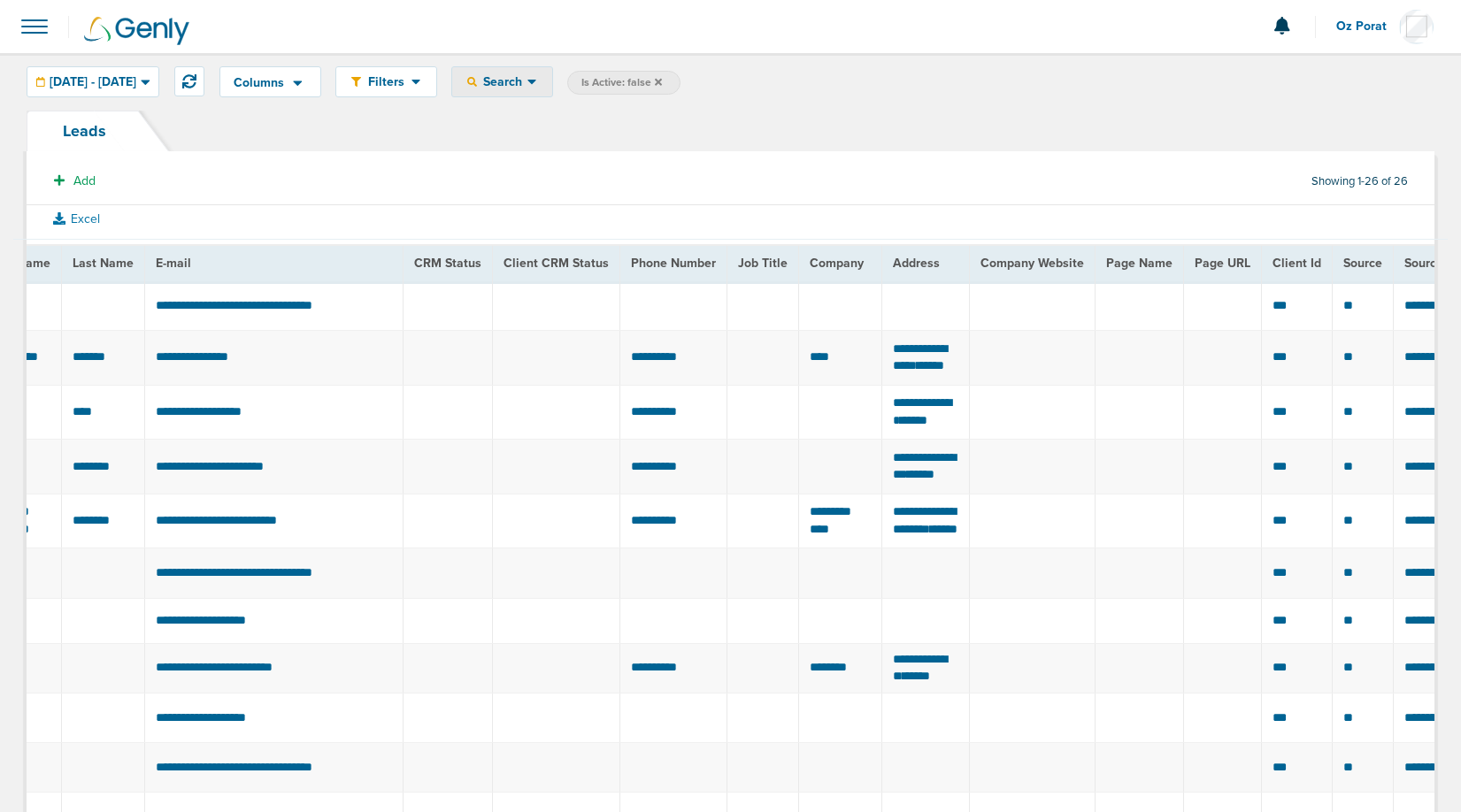
click at [527, 81] on span "Search" at bounding box center [502, 82] width 50 height 15
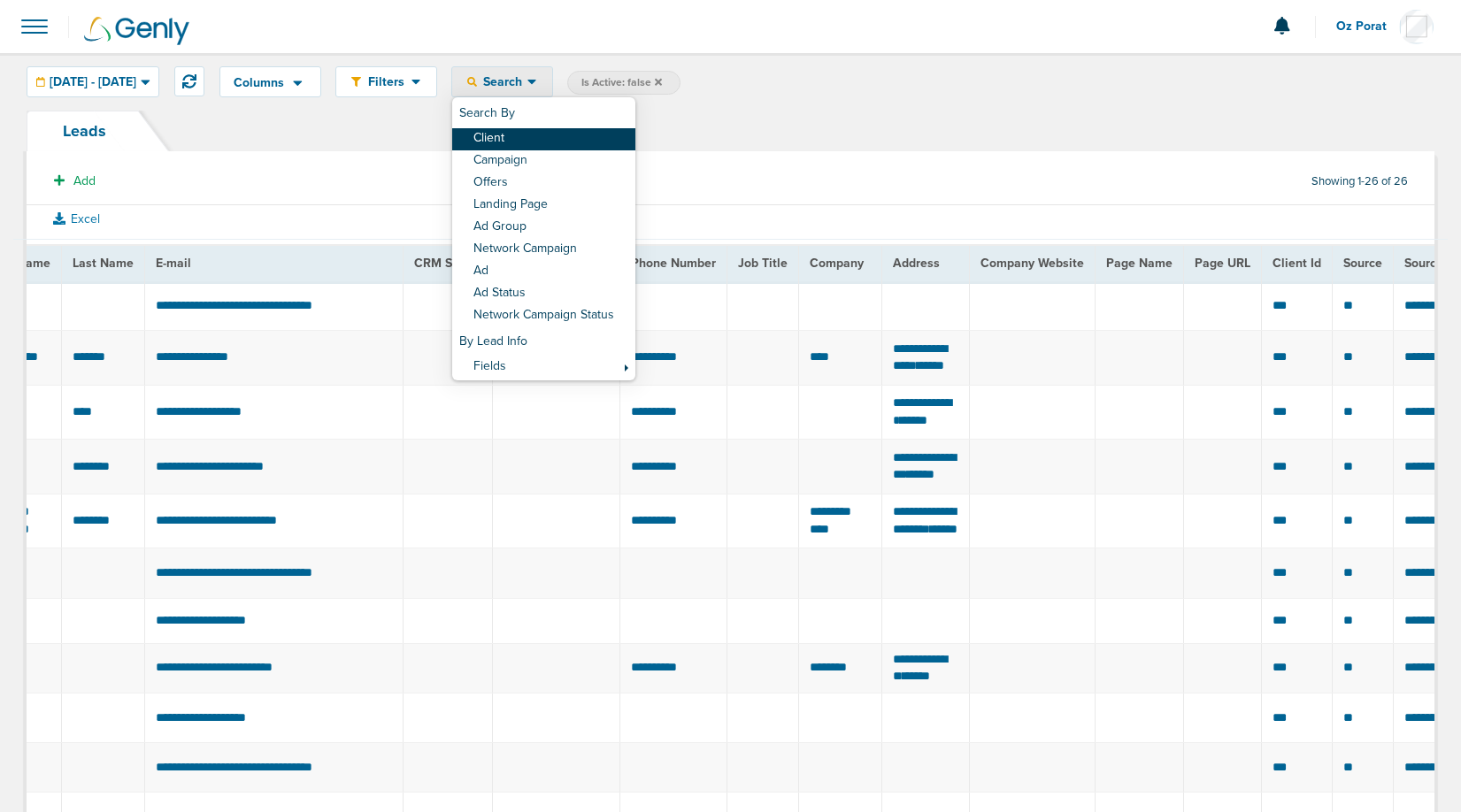
click at [561, 140] on link "Client" at bounding box center [543, 139] width 183 height 22
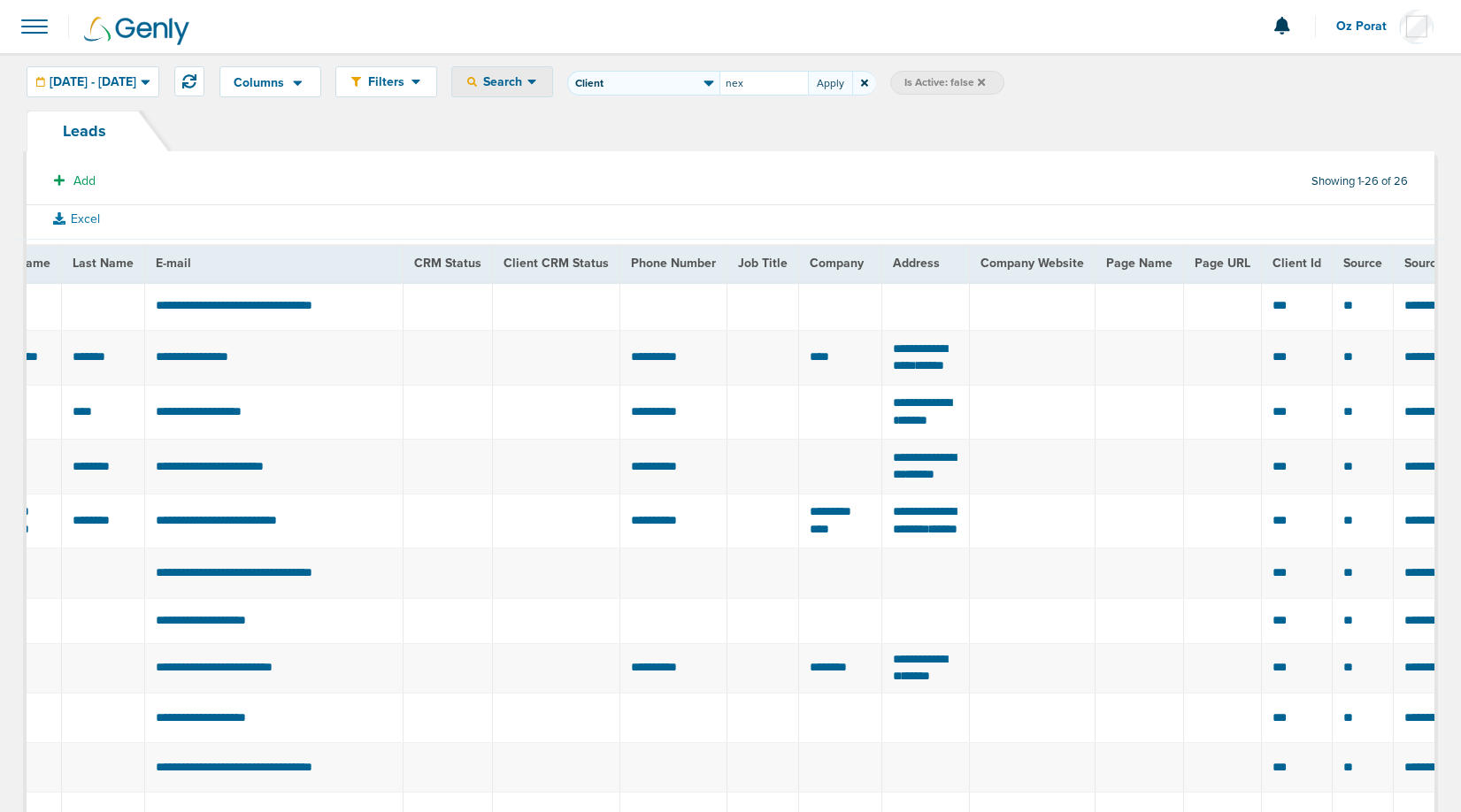
type input "nex"
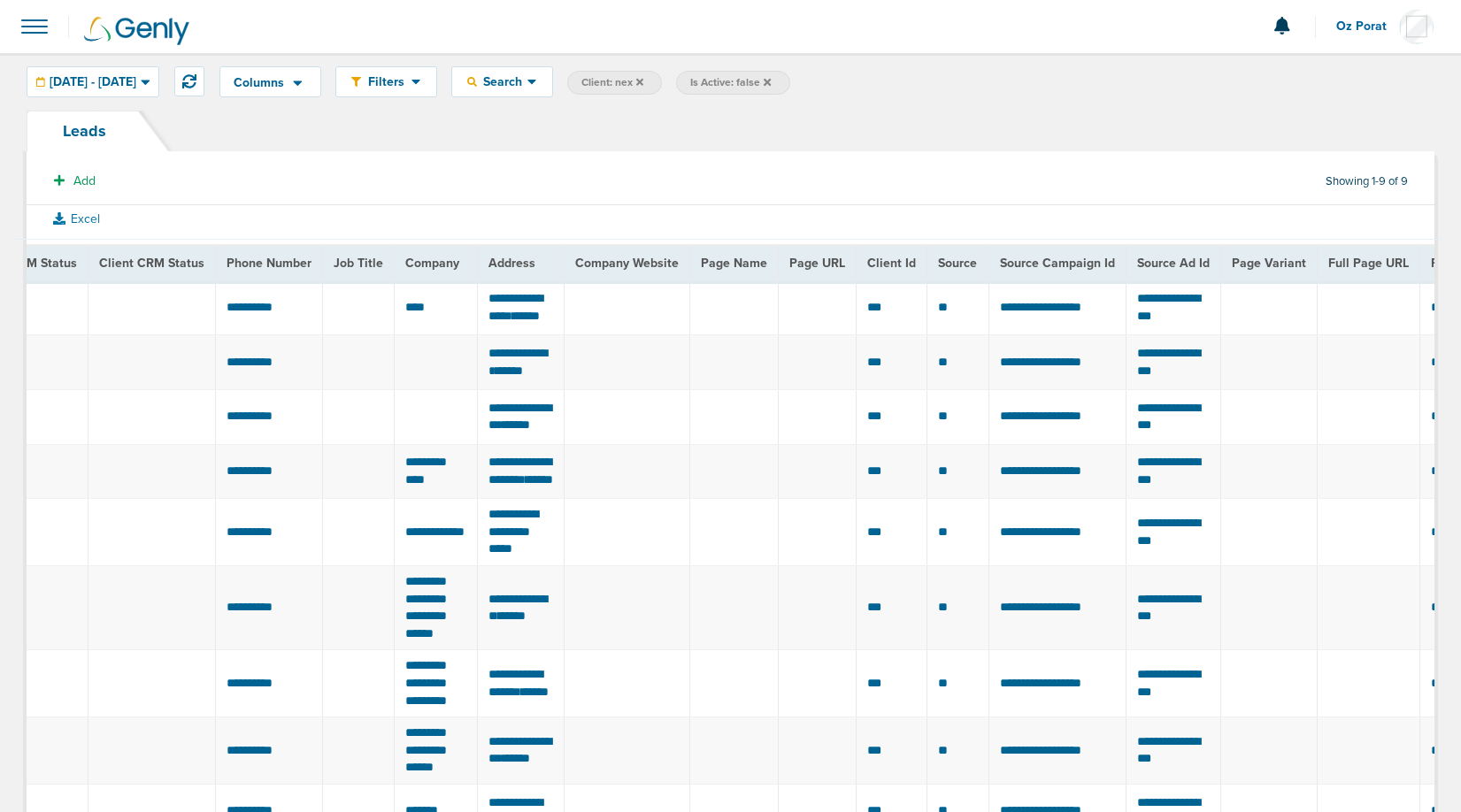
scroll to position [0, 608]
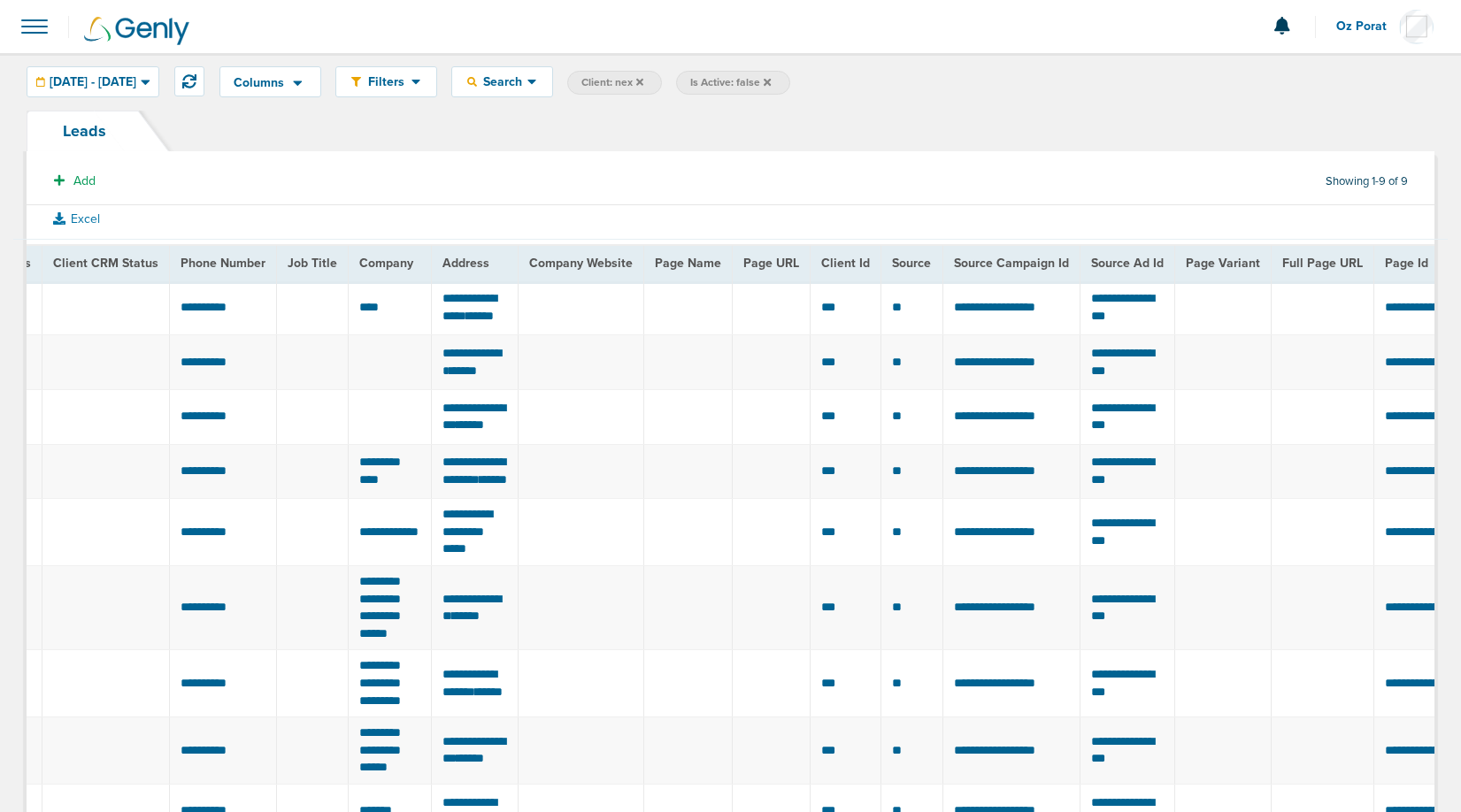
click at [995, 268] on span "Source Campaign Id" at bounding box center [1010, 263] width 115 height 15
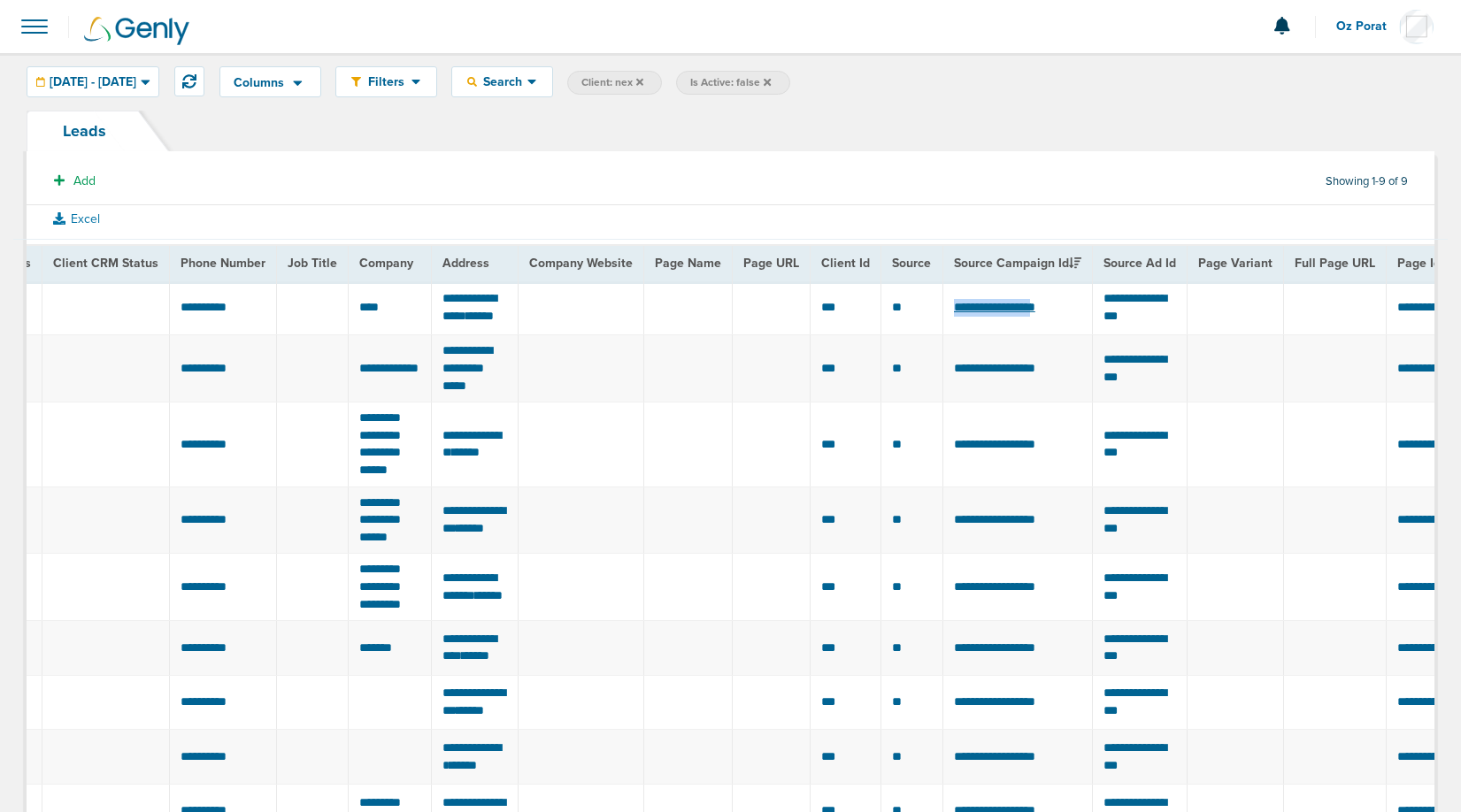
drag, startPoint x: 928, startPoint y: 312, endPoint x: 1051, endPoint y: 316, distance: 123.1
click at [1051, 316] on td "**********" at bounding box center [1016, 308] width 150 height 54
drag, startPoint x: 929, startPoint y: 393, endPoint x: 1069, endPoint y: 392, distance: 140.0
click at [1069, 392] on td "**********" at bounding box center [1016, 369] width 150 height 68
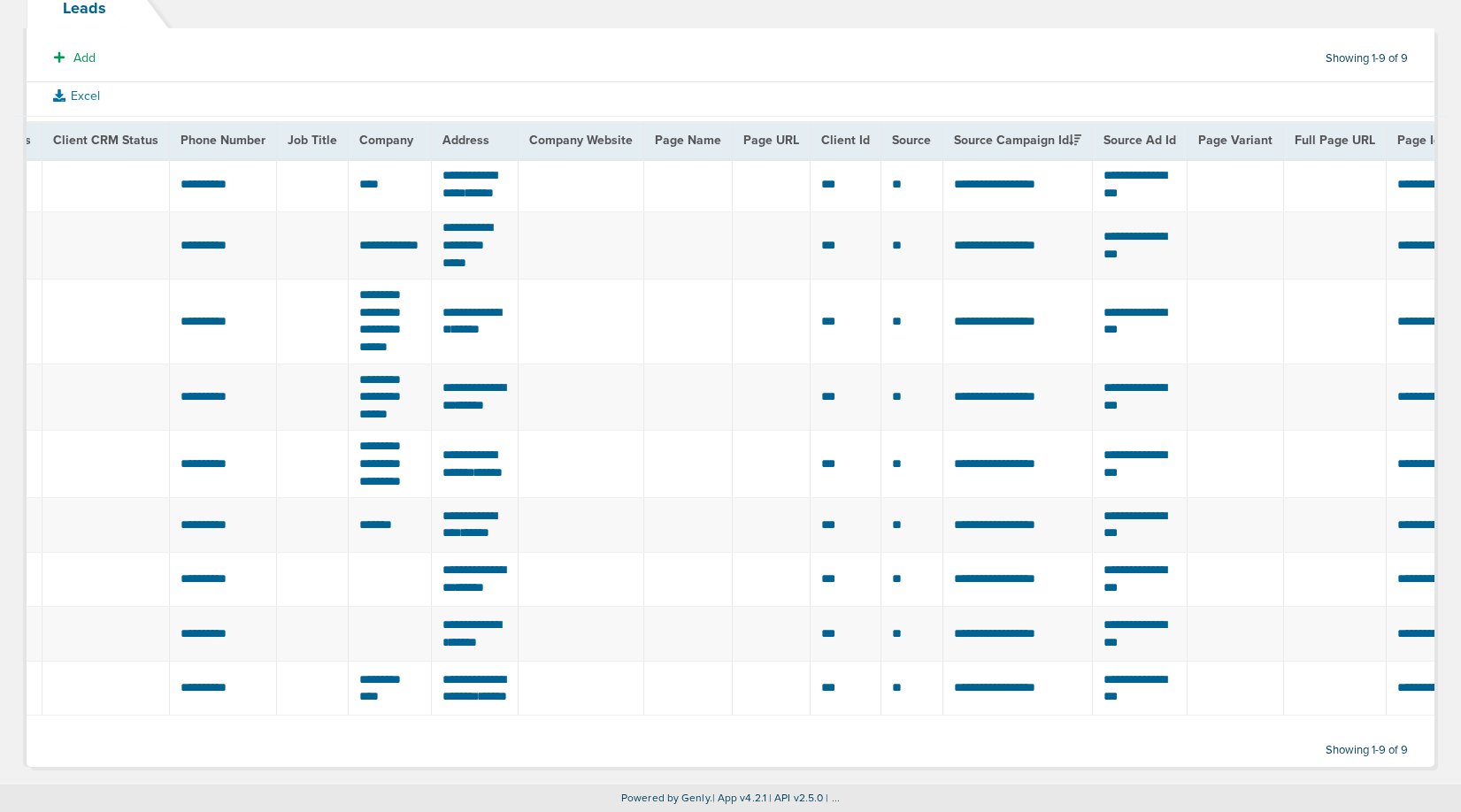
scroll to position [157, 0]
drag, startPoint x: 1064, startPoint y: 319, endPoint x: 924, endPoint y: 319, distance: 140.0
click at [942, 319] on td "**********" at bounding box center [1016, 321] width 150 height 84
copy span "**********"
drag, startPoint x: 936, startPoint y: 550, endPoint x: 1057, endPoint y: 551, distance: 121.0
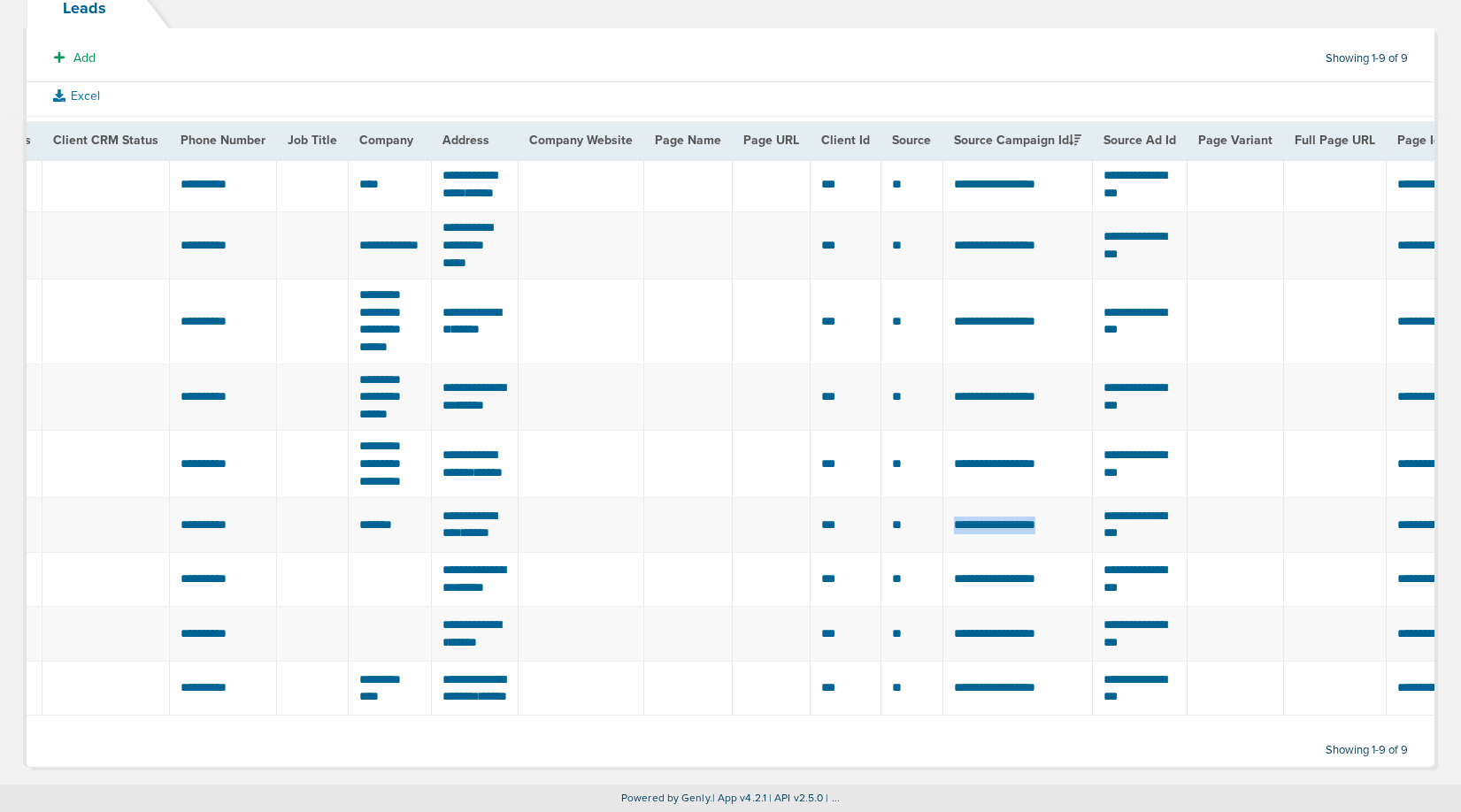
click at [1057, 551] on td "**********" at bounding box center [1016, 525] width 150 height 55
click at [1065, 553] on td "**********" at bounding box center [1016, 525] width 150 height 55
drag, startPoint x: 1065, startPoint y: 553, endPoint x: 936, endPoint y: 552, distance: 129.0
click at [942, 552] on td "**********" at bounding box center [1016, 525] width 150 height 55
copy span "**********"
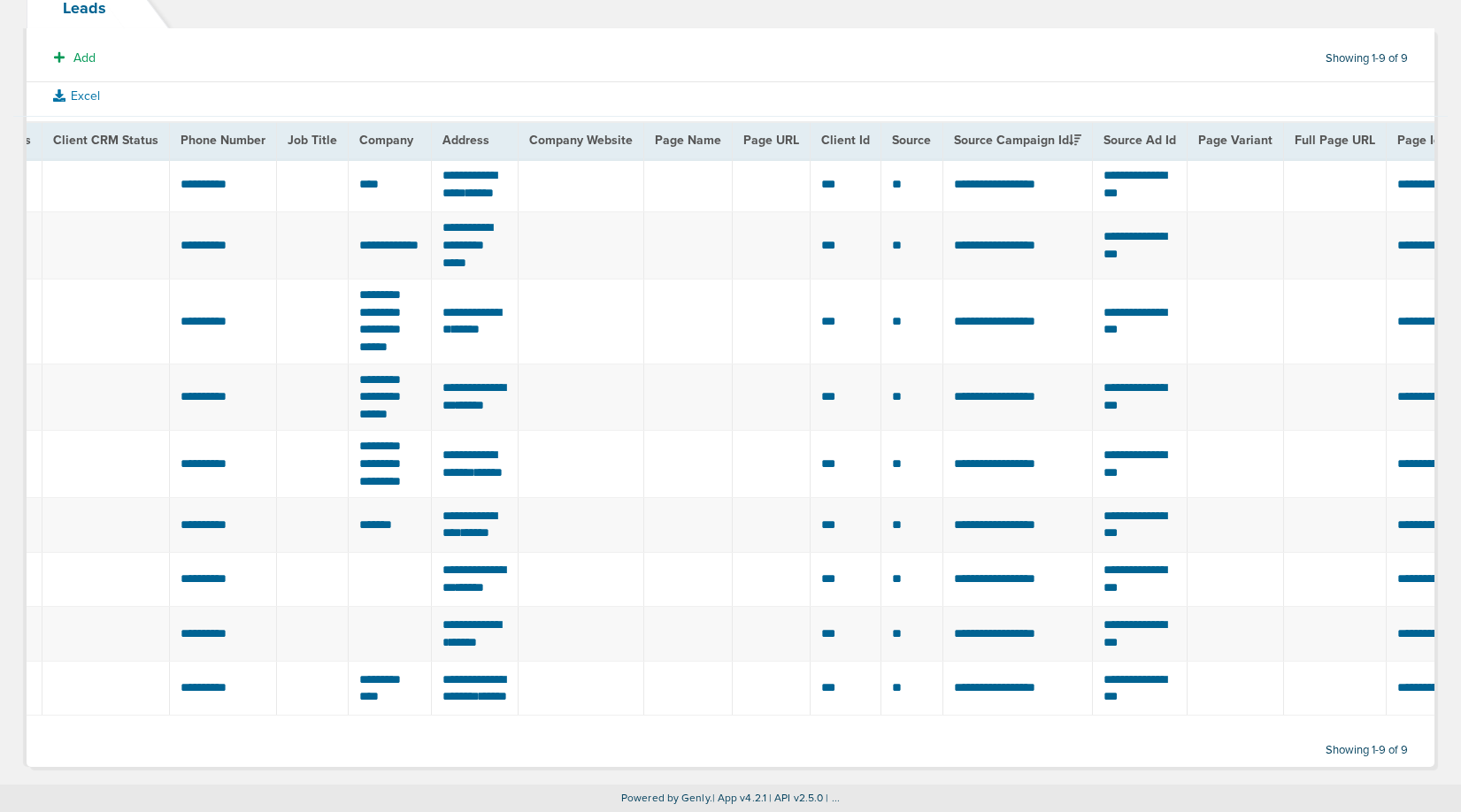
scroll to position [249, 0]
drag, startPoint x: 1067, startPoint y: 521, endPoint x: 939, endPoint y: 521, distance: 128.0
click at [942, 552] on td "**********" at bounding box center [1016, 579] width 150 height 55
copy span "**********"
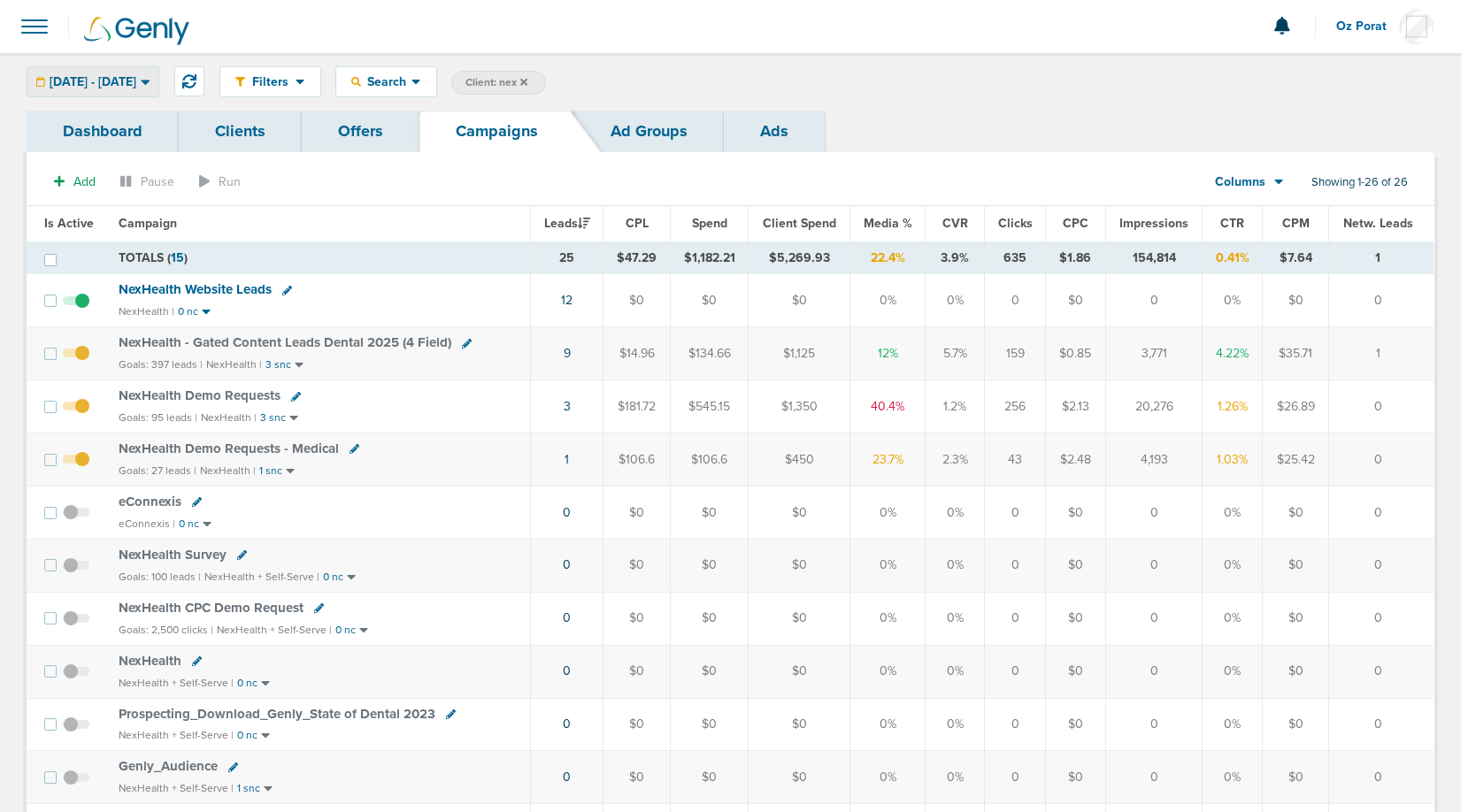
click at [135, 80] on span "[DATE] - [DATE]" at bounding box center [93, 82] width 87 height 13
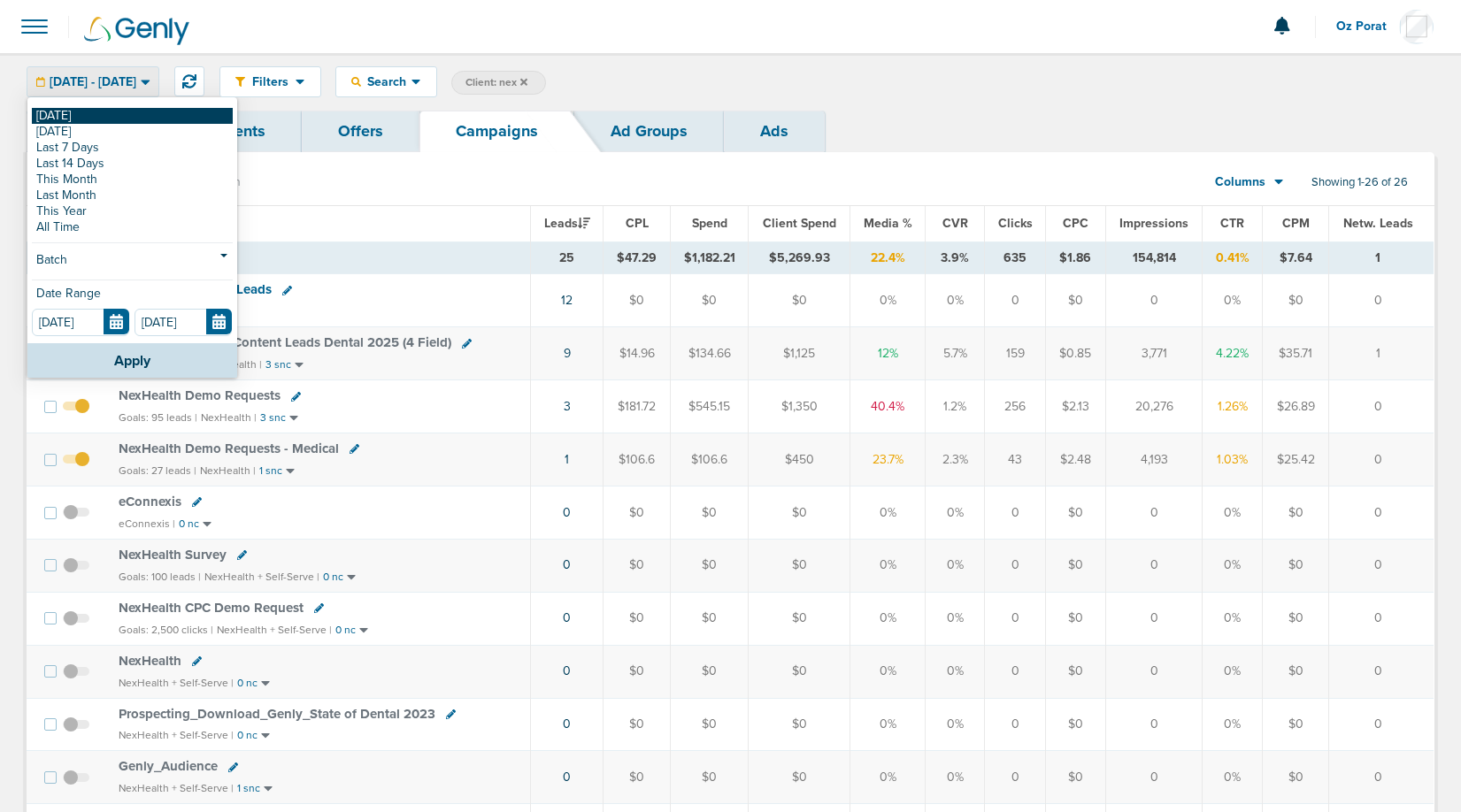
click at [97, 109] on link "[DATE]" at bounding box center [132, 116] width 201 height 15
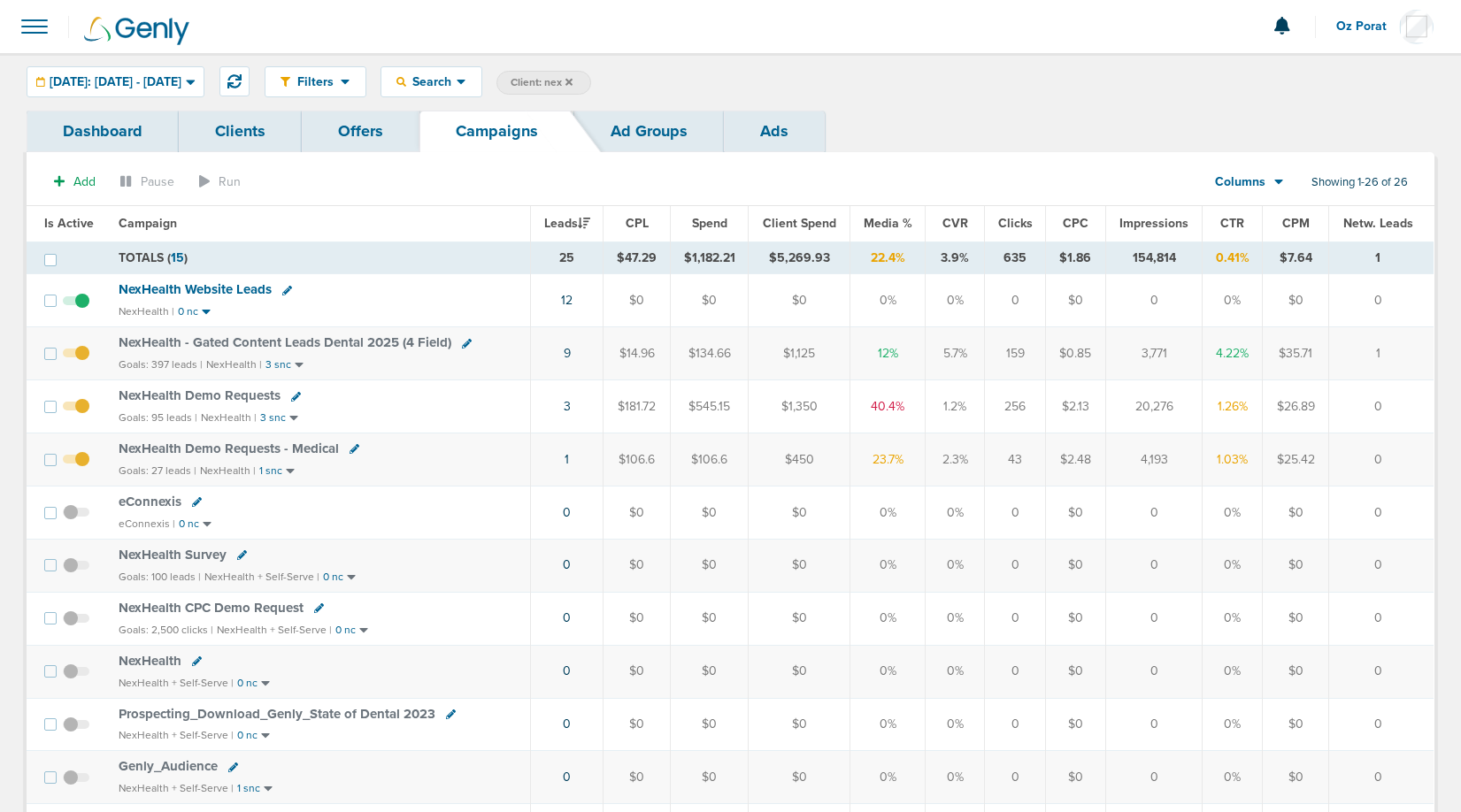
click at [591, 81] on label "Client: nex" at bounding box center [543, 82] width 95 height 24
click at [572, 81] on icon at bounding box center [569, 81] width 7 height 7
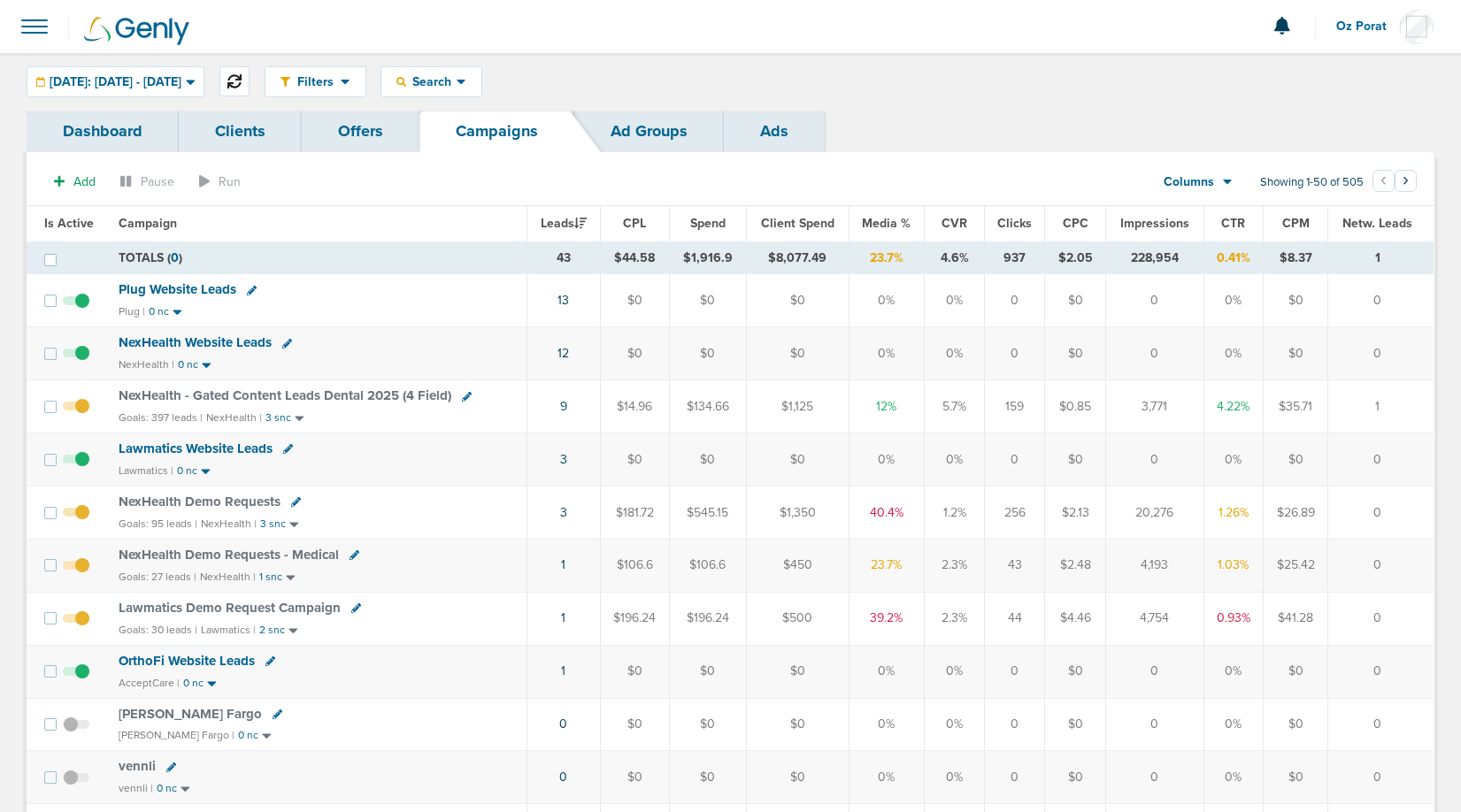
click at [242, 80] on icon at bounding box center [234, 81] width 15 height 14
